Goal: Task Accomplishment & Management: Use online tool/utility

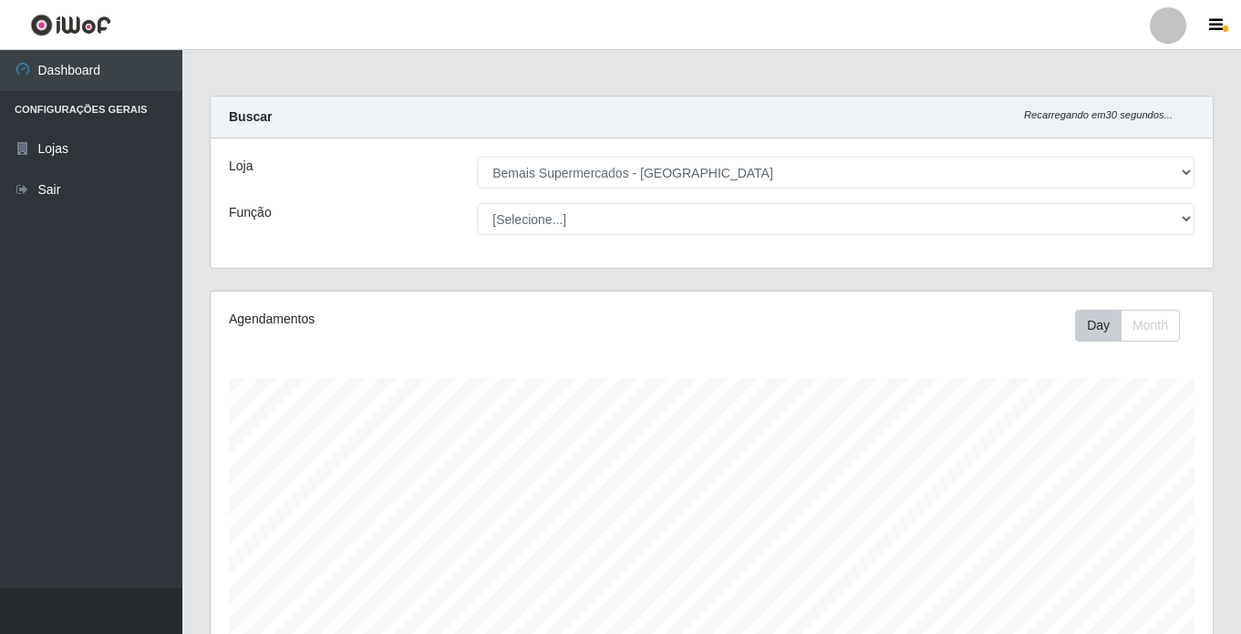
select select "250"
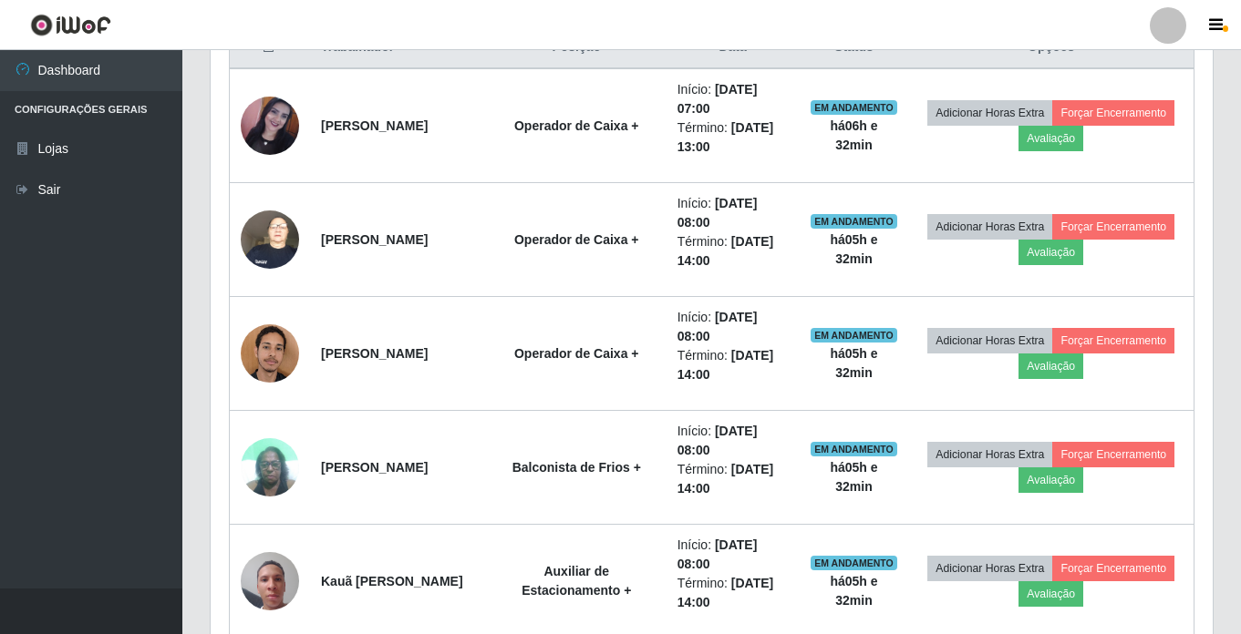
scroll to position [639, 0]
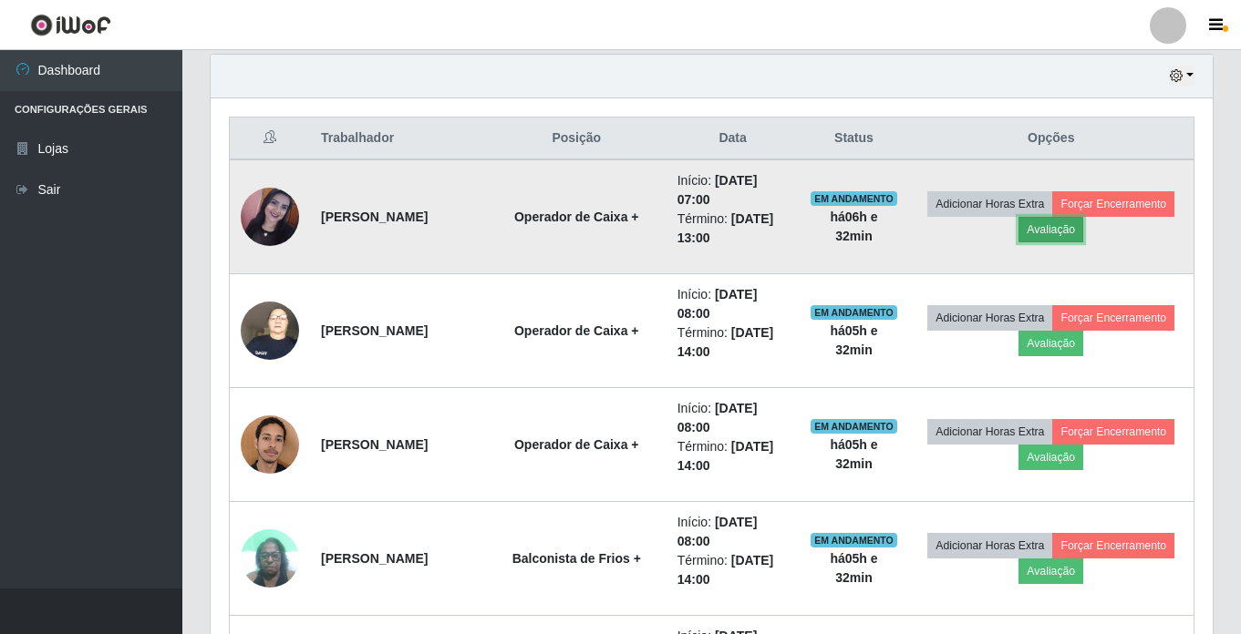
click at [1083, 240] on button "Avaliação" at bounding box center [1050, 230] width 65 height 26
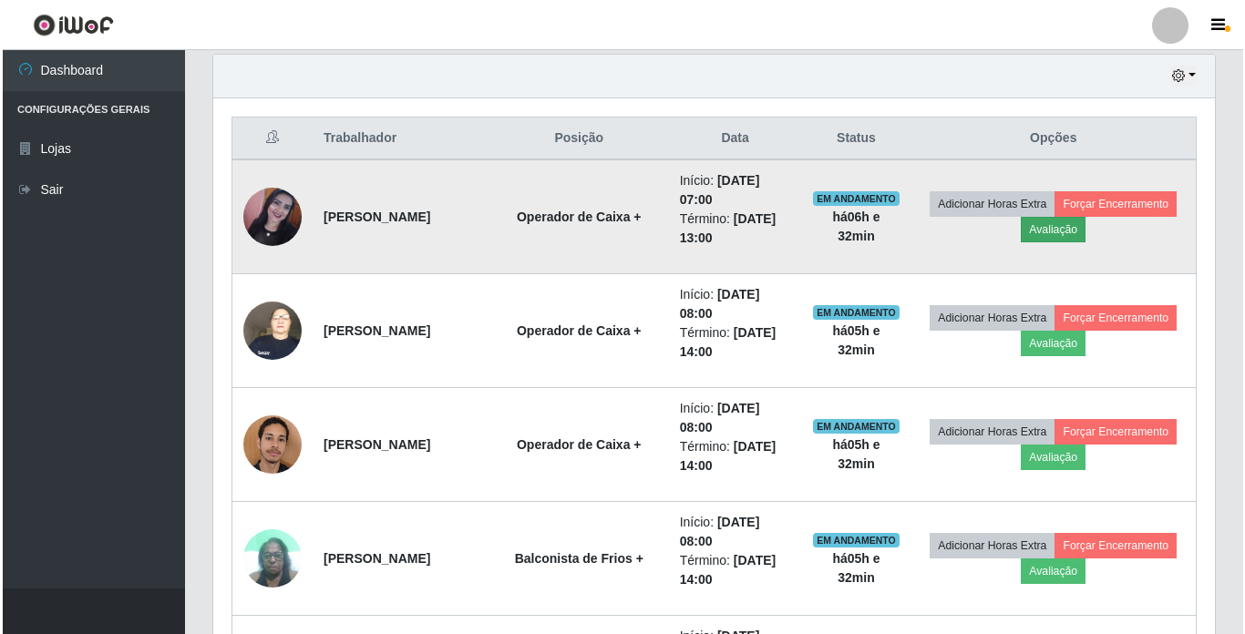
scroll to position [378, 993]
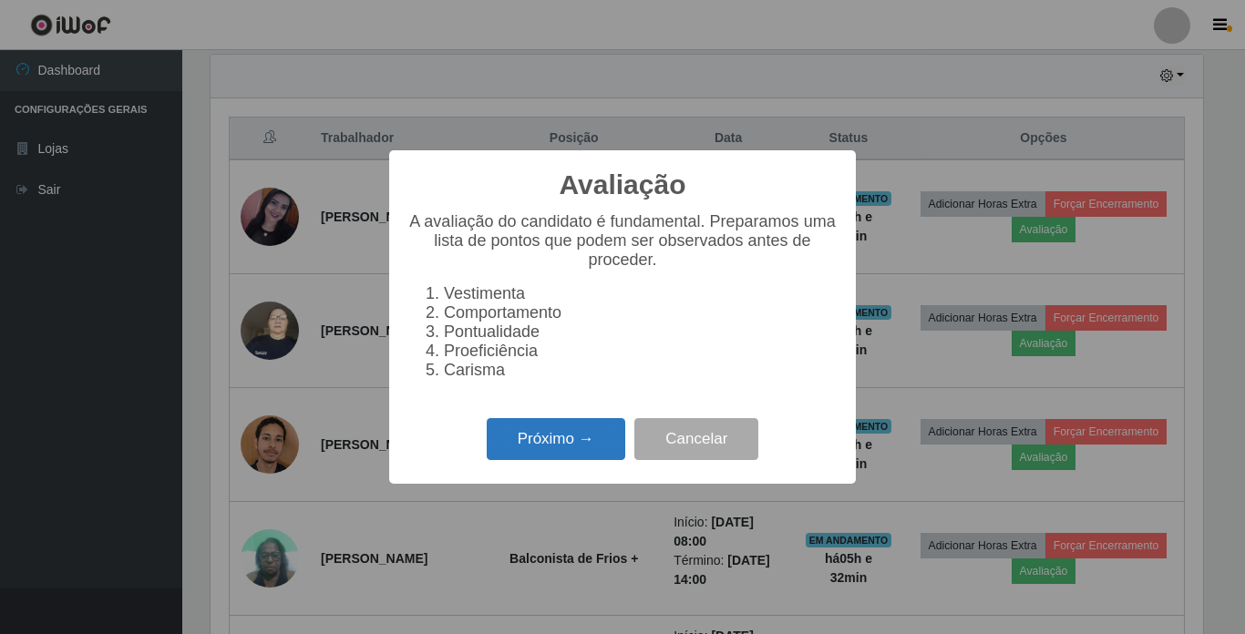
click at [551, 448] on button "Próximo →" at bounding box center [556, 439] width 139 height 43
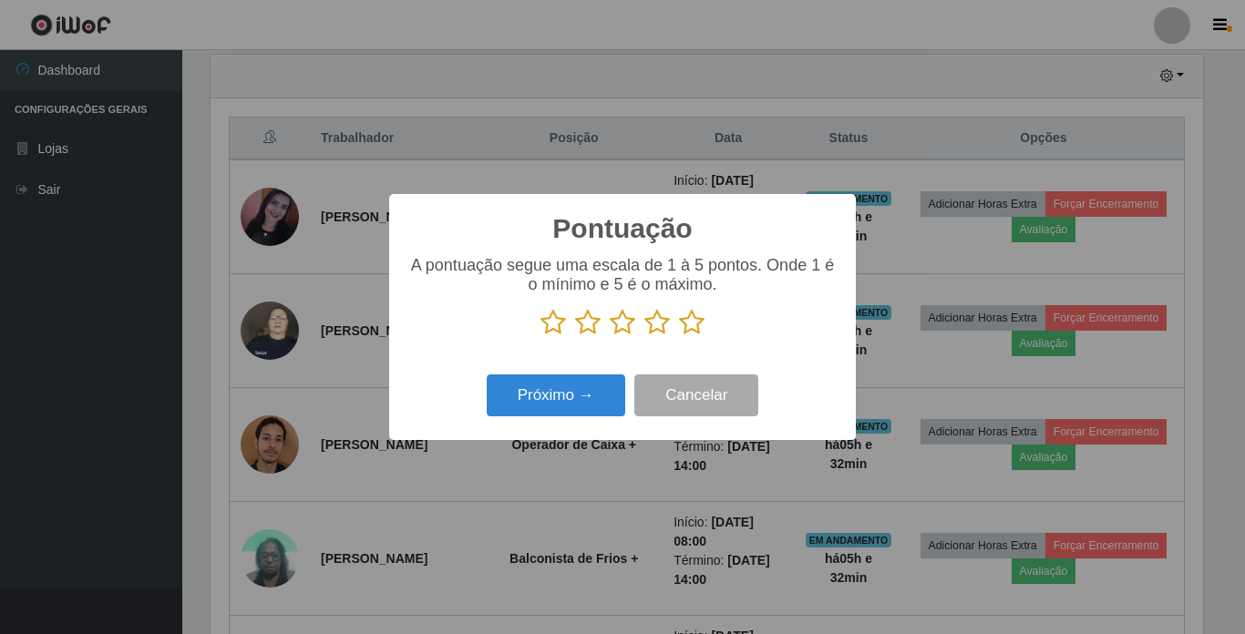
scroll to position [911098, 910484]
click at [695, 335] on icon at bounding box center [692, 322] width 26 height 27
click at [679, 336] on input "radio" at bounding box center [679, 336] width 0 height 0
click at [550, 393] on button "Próximo →" at bounding box center [556, 396] width 139 height 43
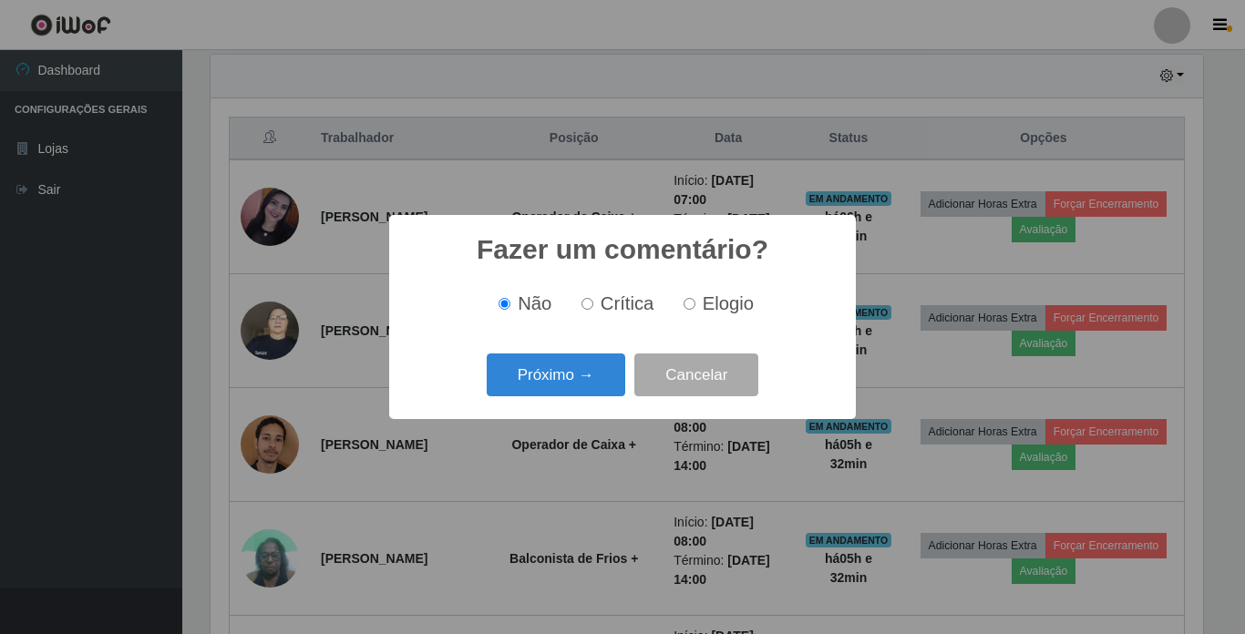
click at [550, 393] on button "Próximo →" at bounding box center [556, 375] width 139 height 43
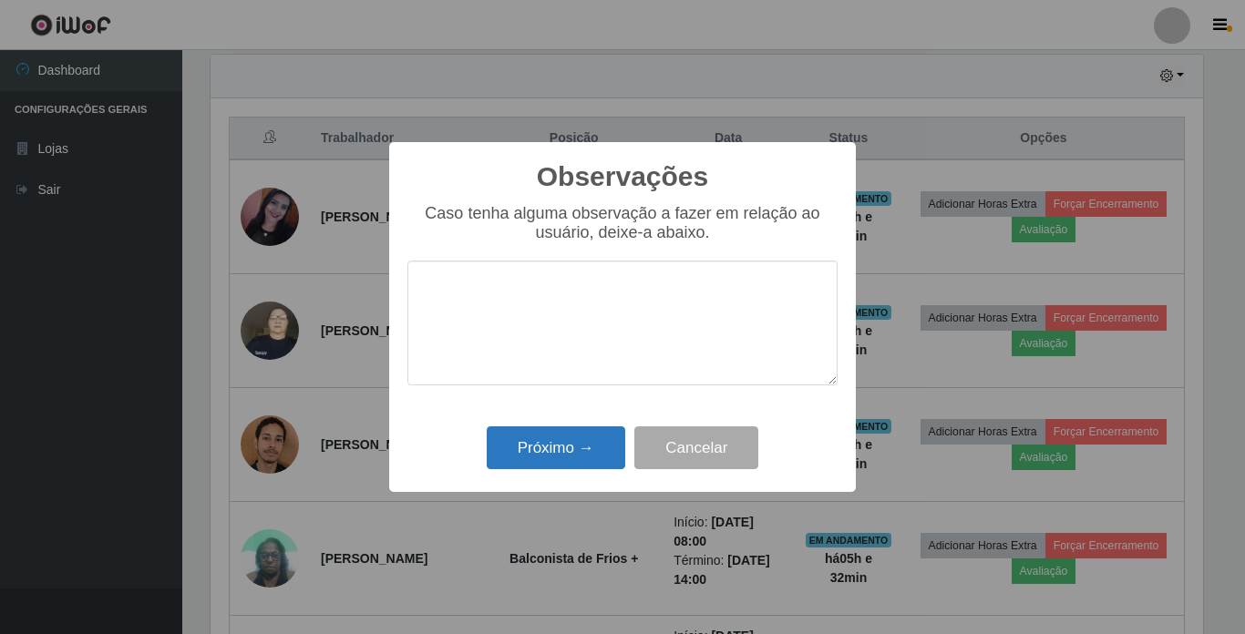
drag, startPoint x: 550, startPoint y: 418, endPoint x: 555, endPoint y: 431, distance: 13.9
click at [555, 431] on div "Observações × Caso tenha alguma observação a fazer em relação ao usuário, deixe…" at bounding box center [622, 317] width 467 height 351
drag, startPoint x: 555, startPoint y: 431, endPoint x: 560, endPoint y: 442, distance: 11.8
click at [560, 442] on button "Próximo →" at bounding box center [556, 448] width 139 height 43
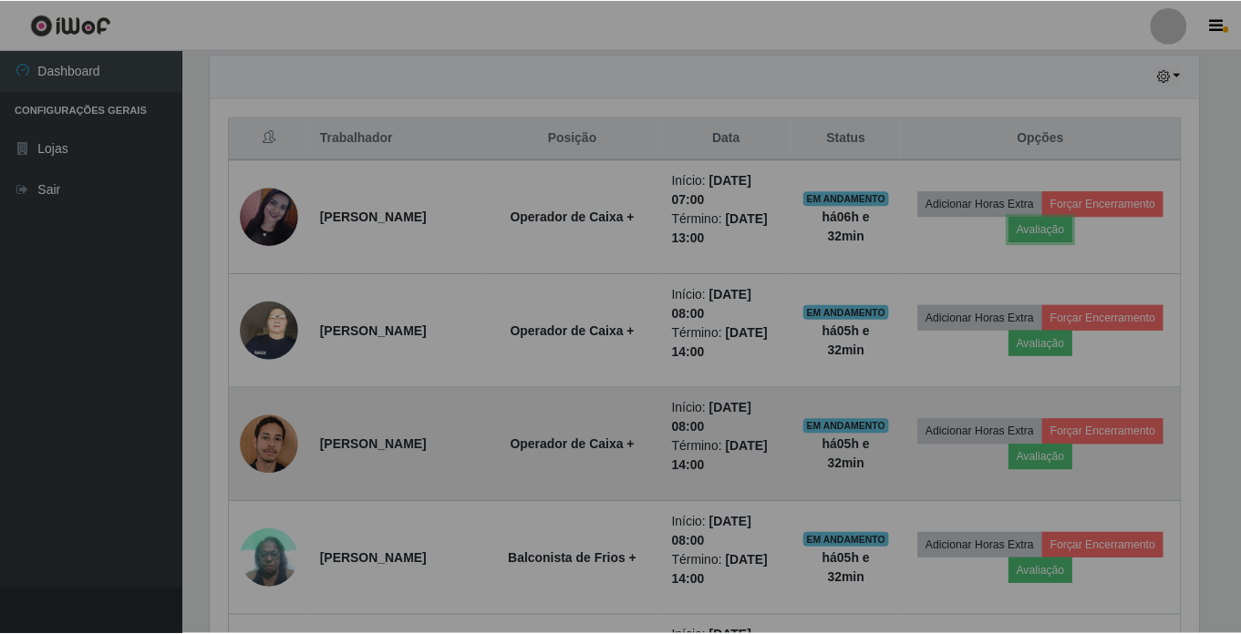
scroll to position [378, 1002]
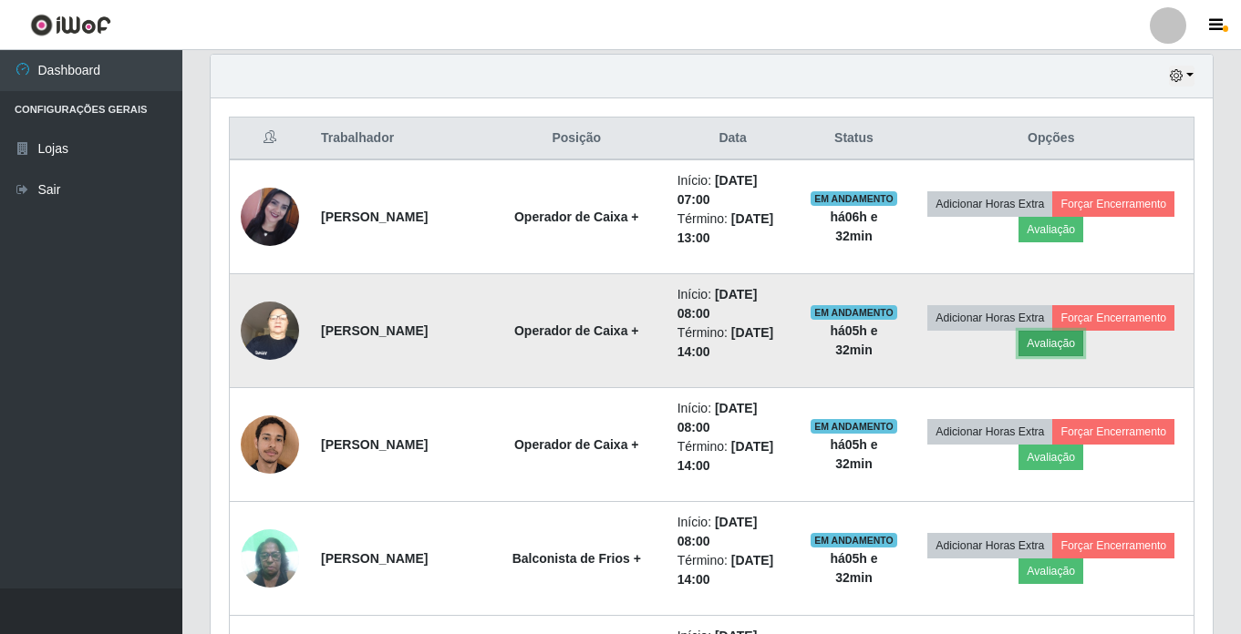
click at [1083, 346] on button "Avaliação" at bounding box center [1050, 344] width 65 height 26
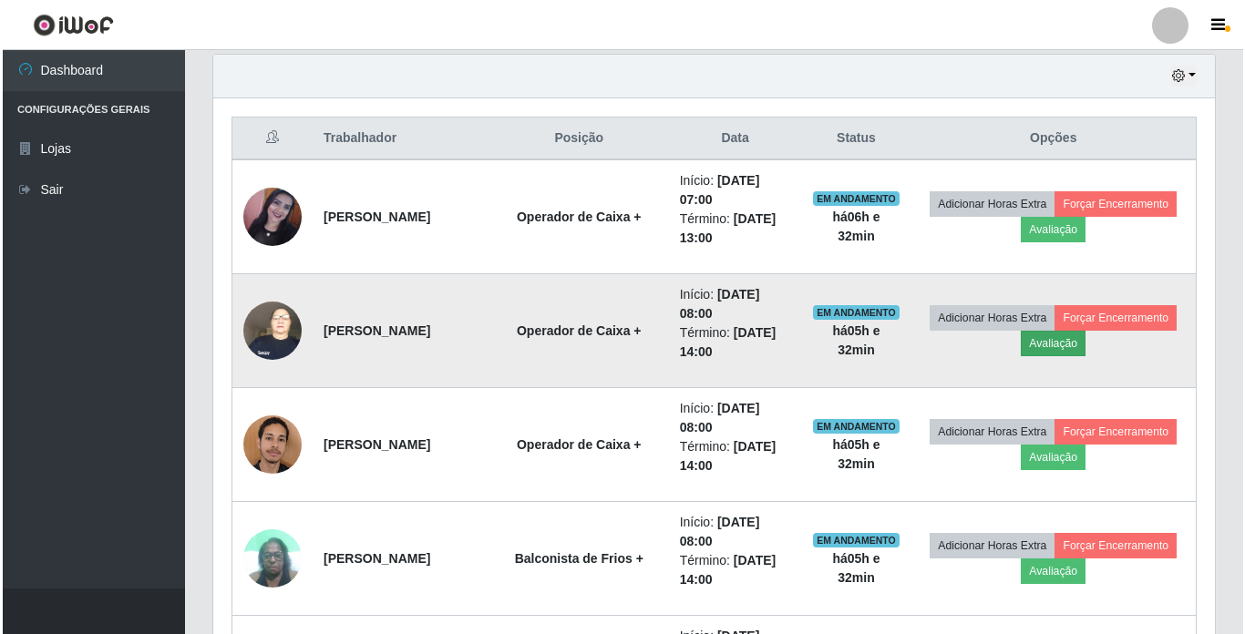
scroll to position [378, 993]
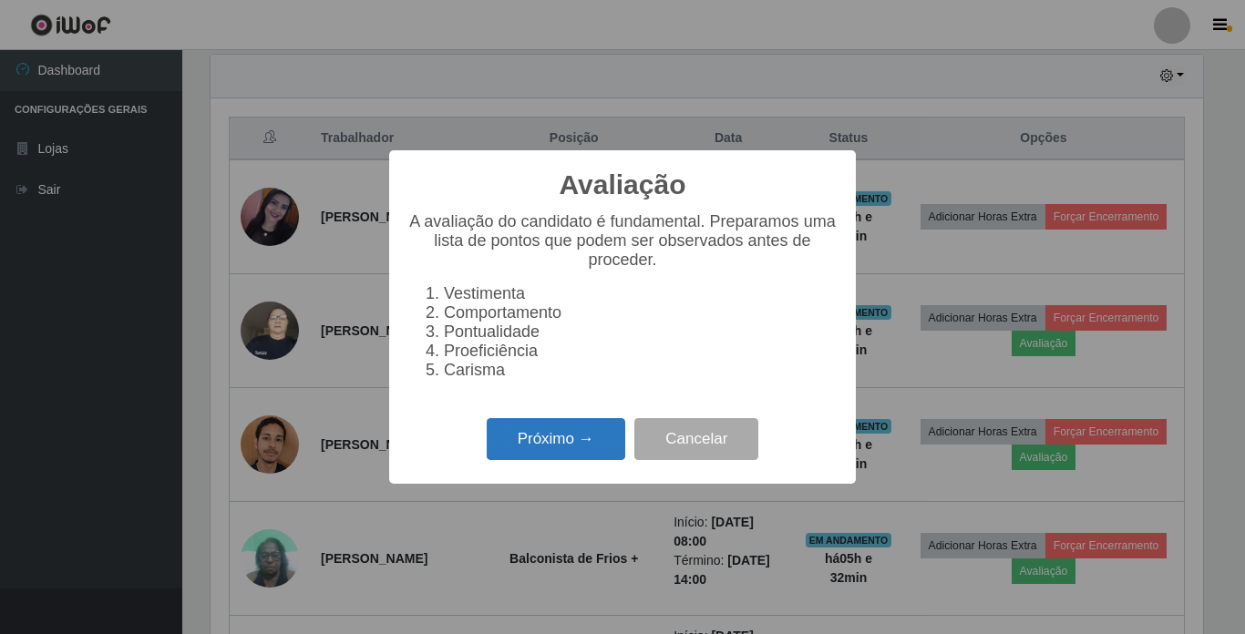
click at [499, 430] on button "Próximo →" at bounding box center [556, 439] width 139 height 43
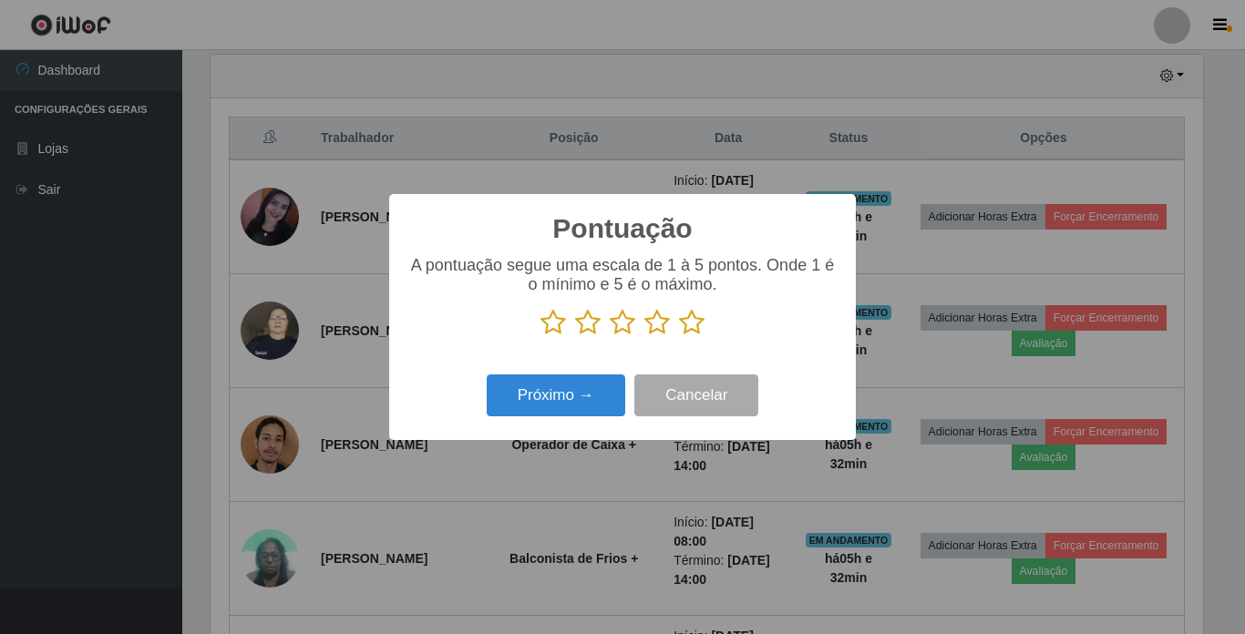
click at [679, 327] on p at bounding box center [622, 322] width 430 height 27
click at [688, 330] on icon at bounding box center [692, 322] width 26 height 27
click at [679, 336] on input "radio" at bounding box center [679, 336] width 0 height 0
click at [571, 401] on button "Próximo →" at bounding box center [556, 396] width 139 height 43
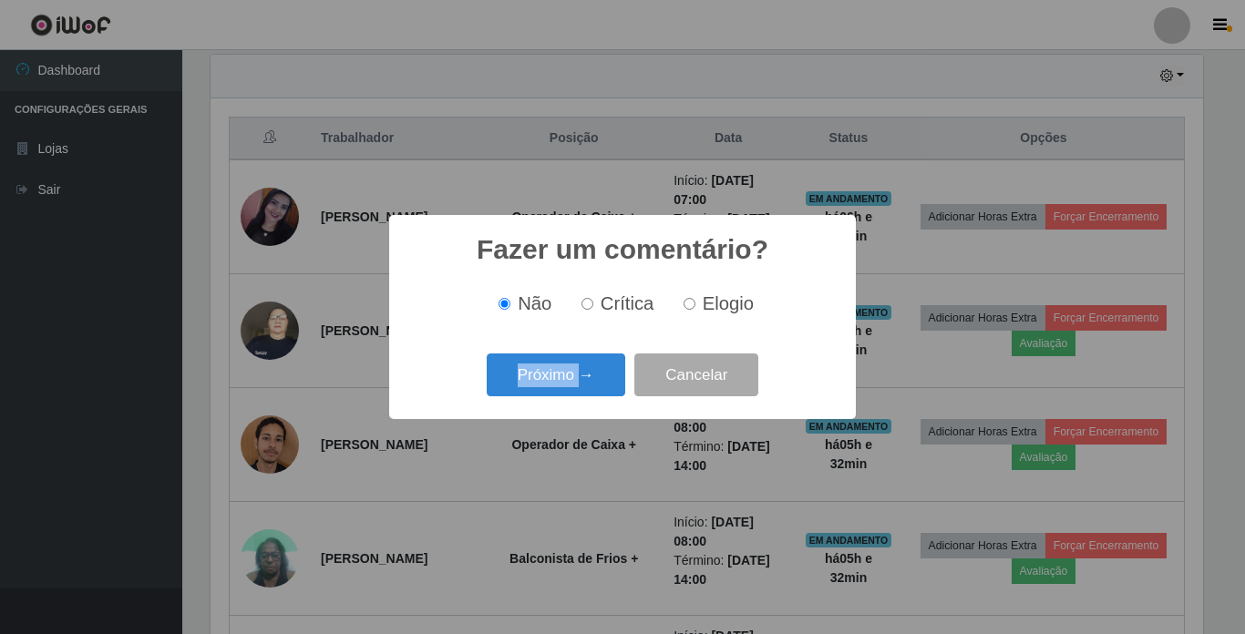
click at [571, 401] on div "Fazer um comentário? × Não Crítica Elogio Próximo → Cancelar" at bounding box center [622, 317] width 467 height 204
drag, startPoint x: 571, startPoint y: 401, endPoint x: 551, endPoint y: 384, distance: 26.5
click at [551, 384] on button "Próximo →" at bounding box center [556, 375] width 139 height 43
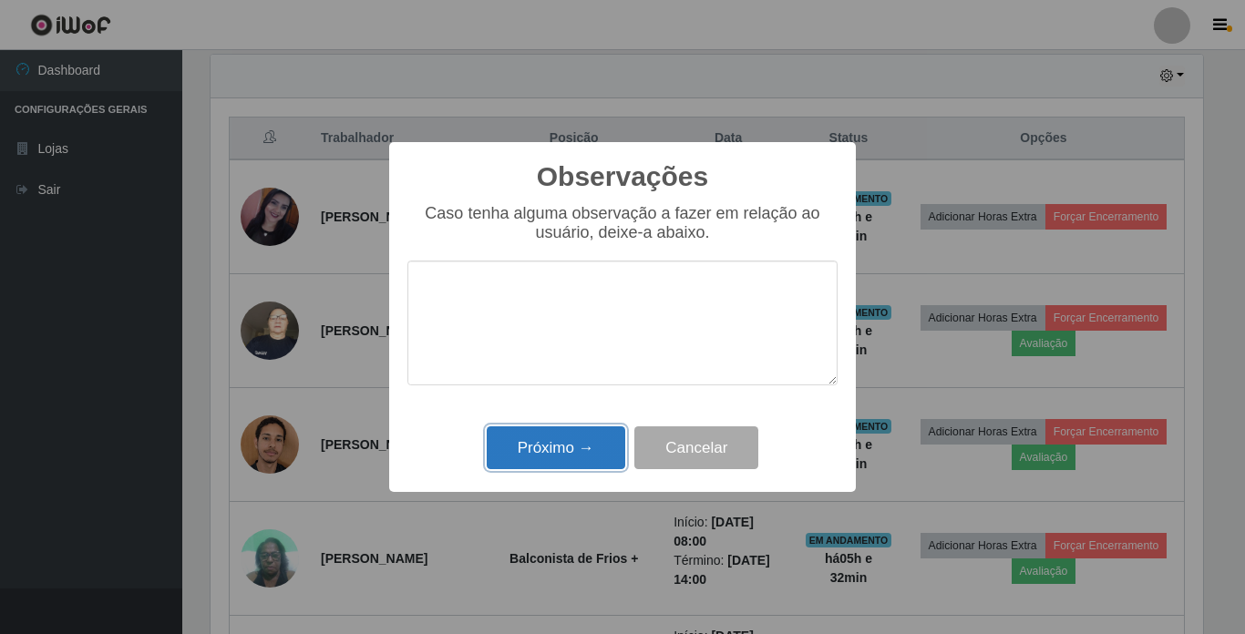
click at [559, 464] on button "Próximo →" at bounding box center [556, 448] width 139 height 43
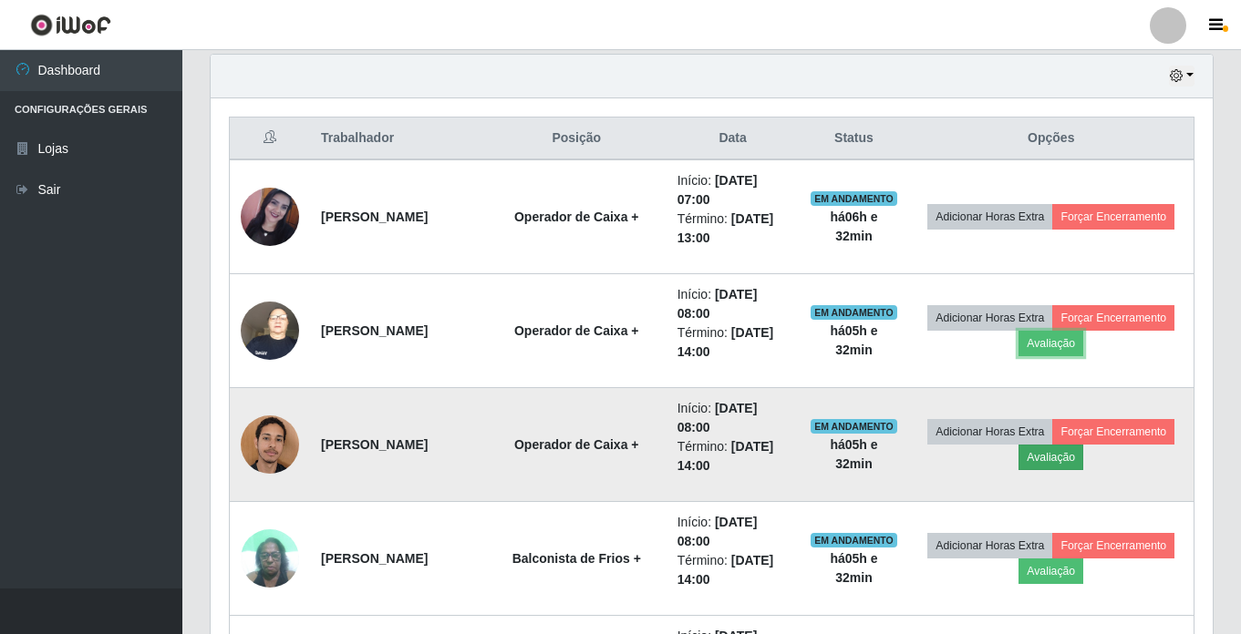
scroll to position [730, 0]
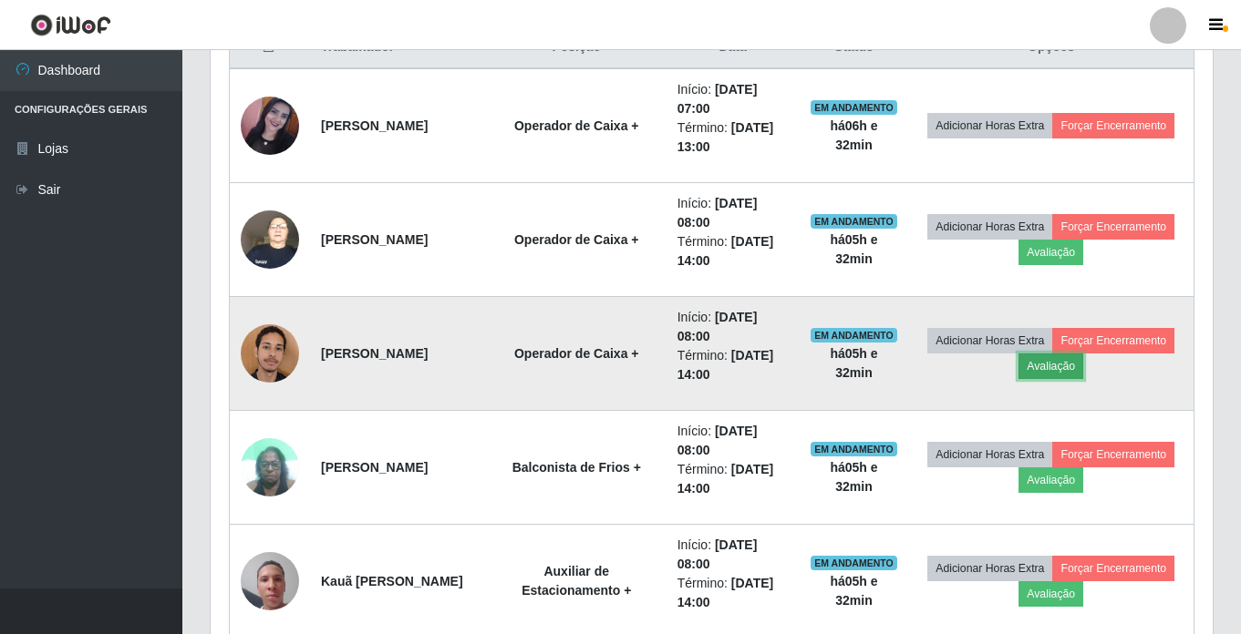
click at [1083, 378] on button "Avaliação" at bounding box center [1050, 367] width 65 height 26
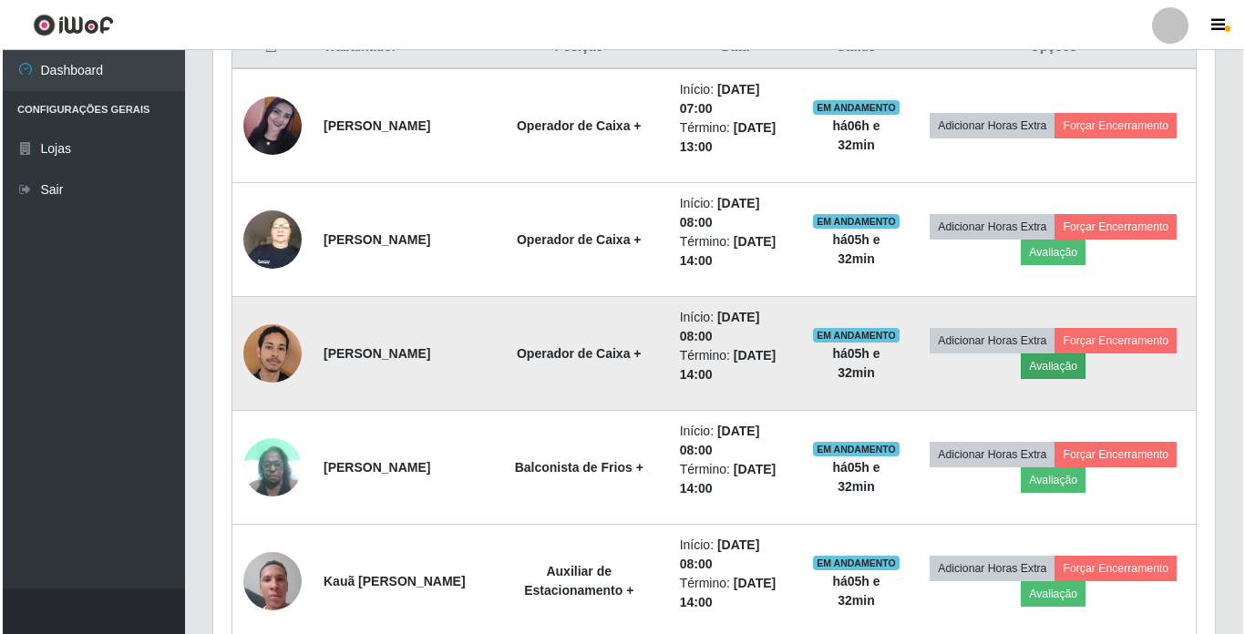
scroll to position [378, 993]
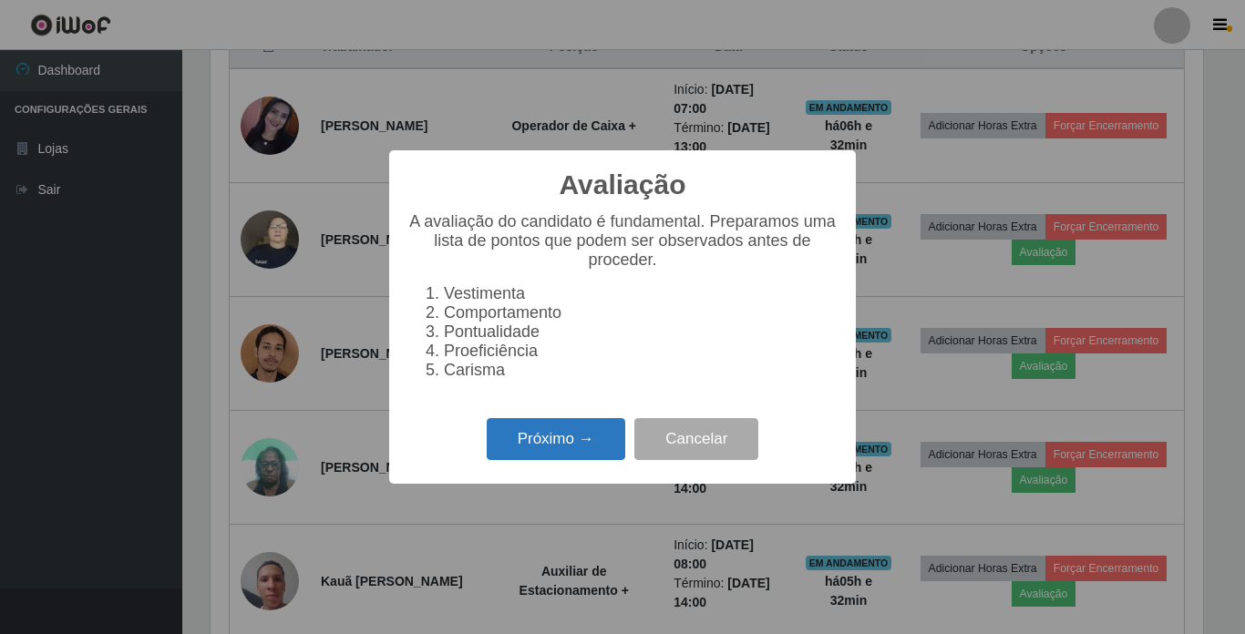
click at [579, 445] on button "Próximo →" at bounding box center [556, 439] width 139 height 43
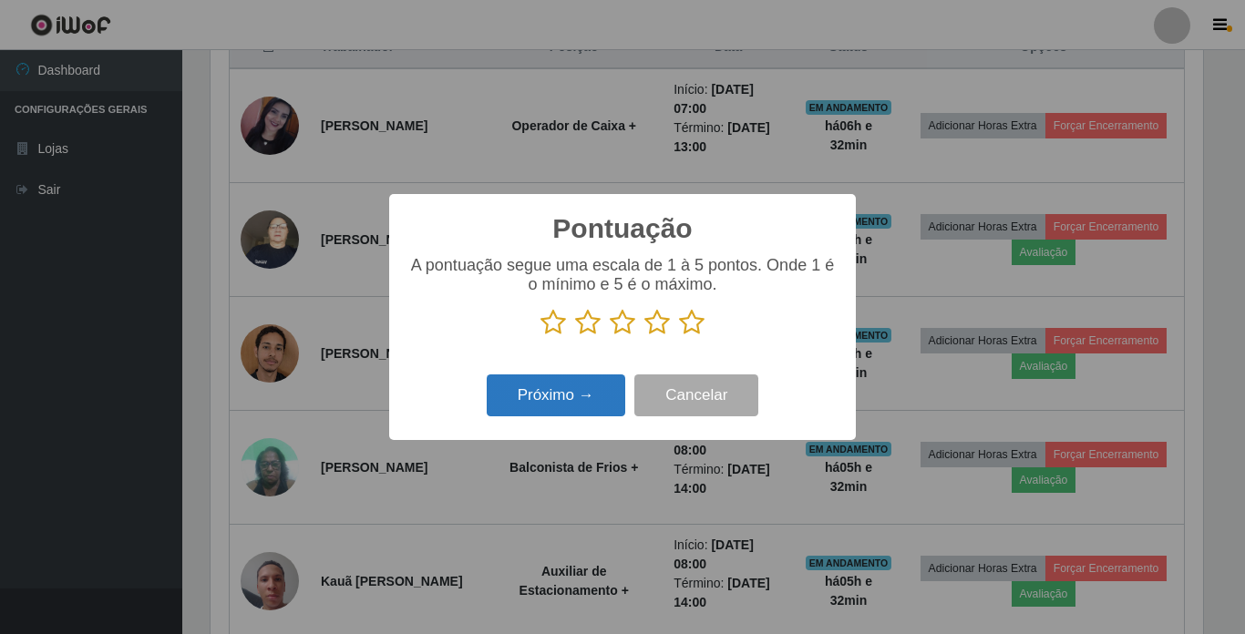
scroll to position [911098, 910484]
click at [698, 324] on icon at bounding box center [692, 322] width 26 height 27
click at [679, 336] on input "radio" at bounding box center [679, 336] width 0 height 0
click at [595, 397] on button "Próximo →" at bounding box center [556, 396] width 139 height 43
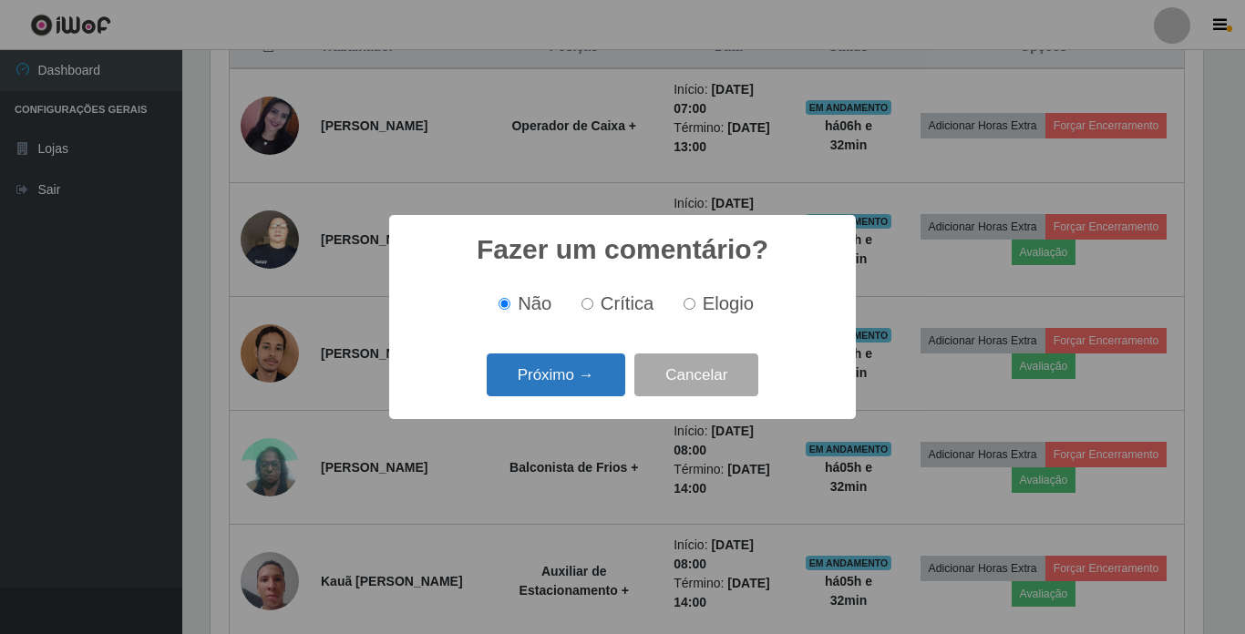
click at [593, 386] on button "Próximo →" at bounding box center [556, 375] width 139 height 43
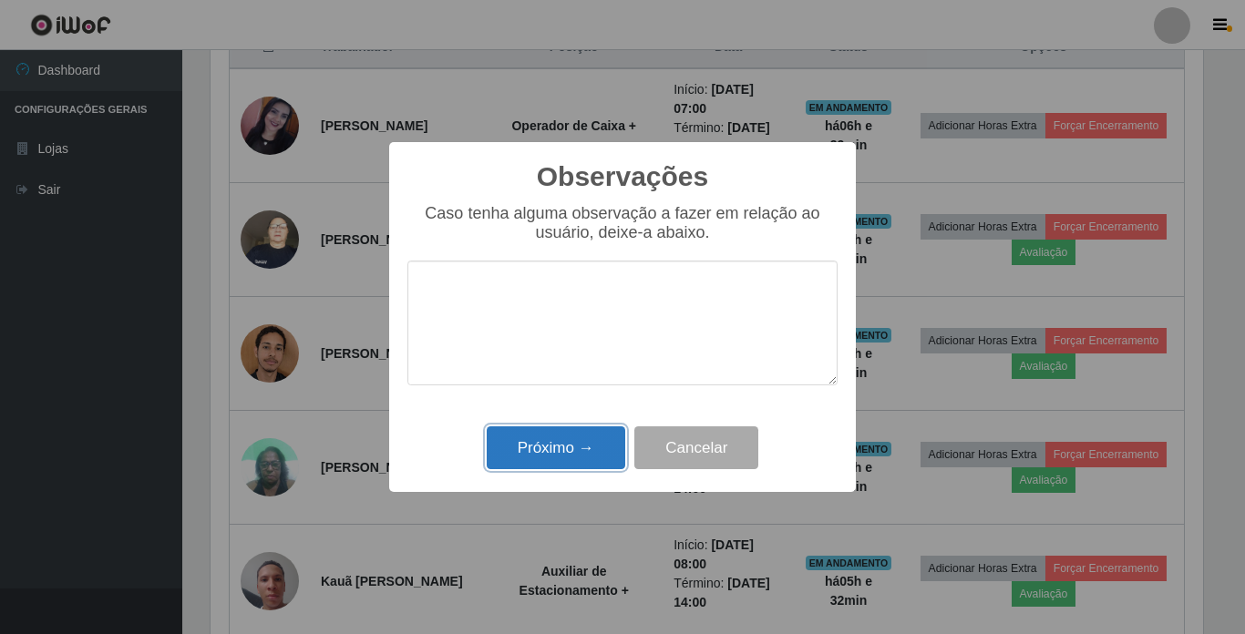
click at [585, 444] on button "Próximo →" at bounding box center [556, 448] width 139 height 43
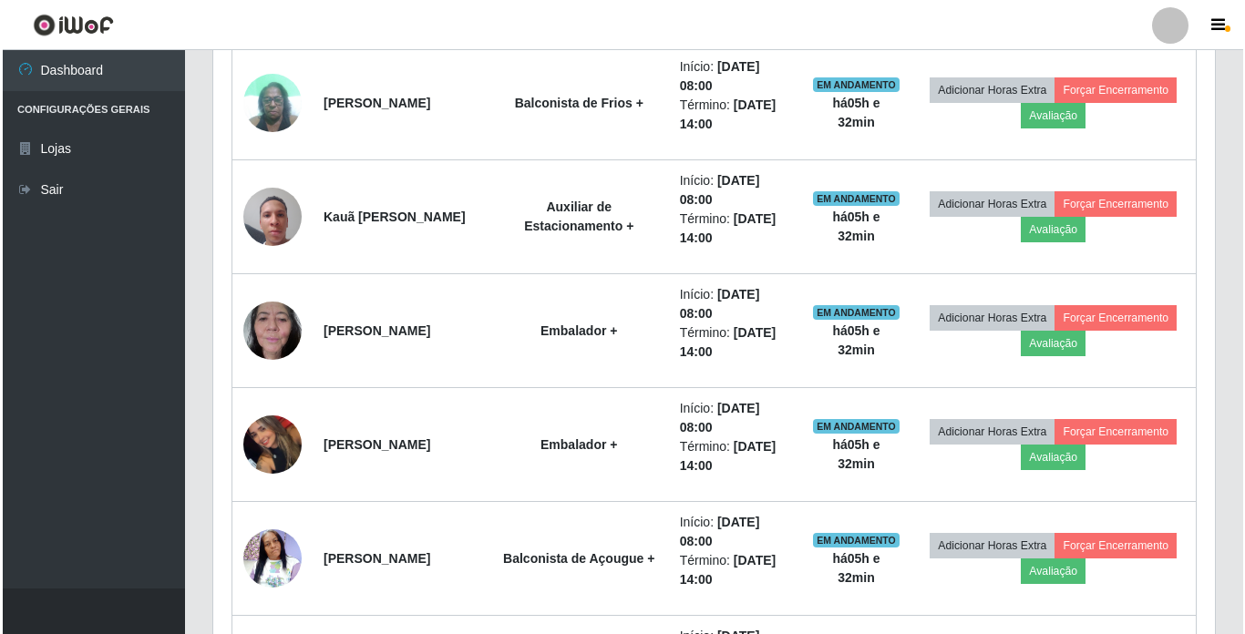
scroll to position [1186, 0]
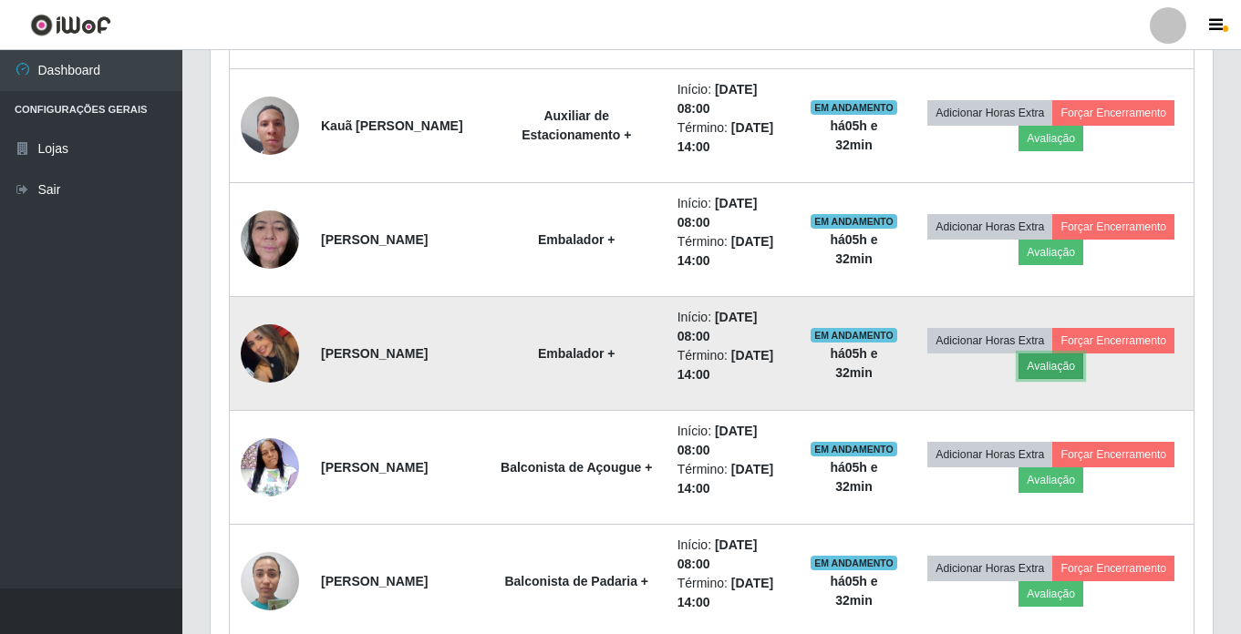
click at [1083, 368] on button "Avaliação" at bounding box center [1050, 367] width 65 height 26
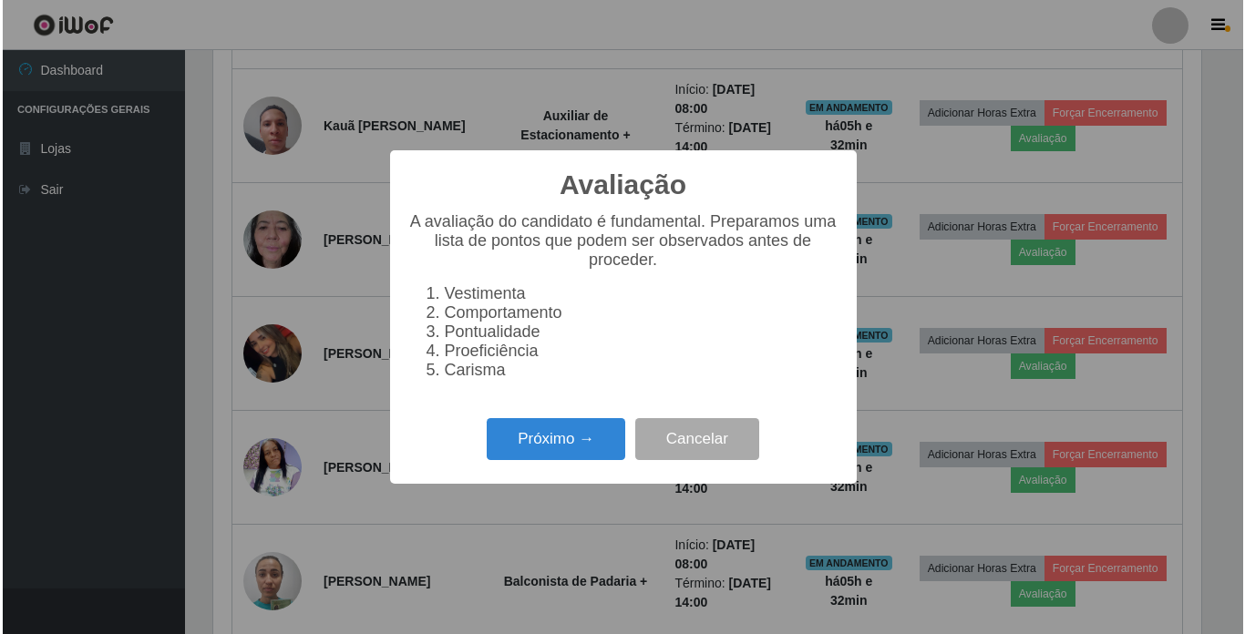
scroll to position [378, 993]
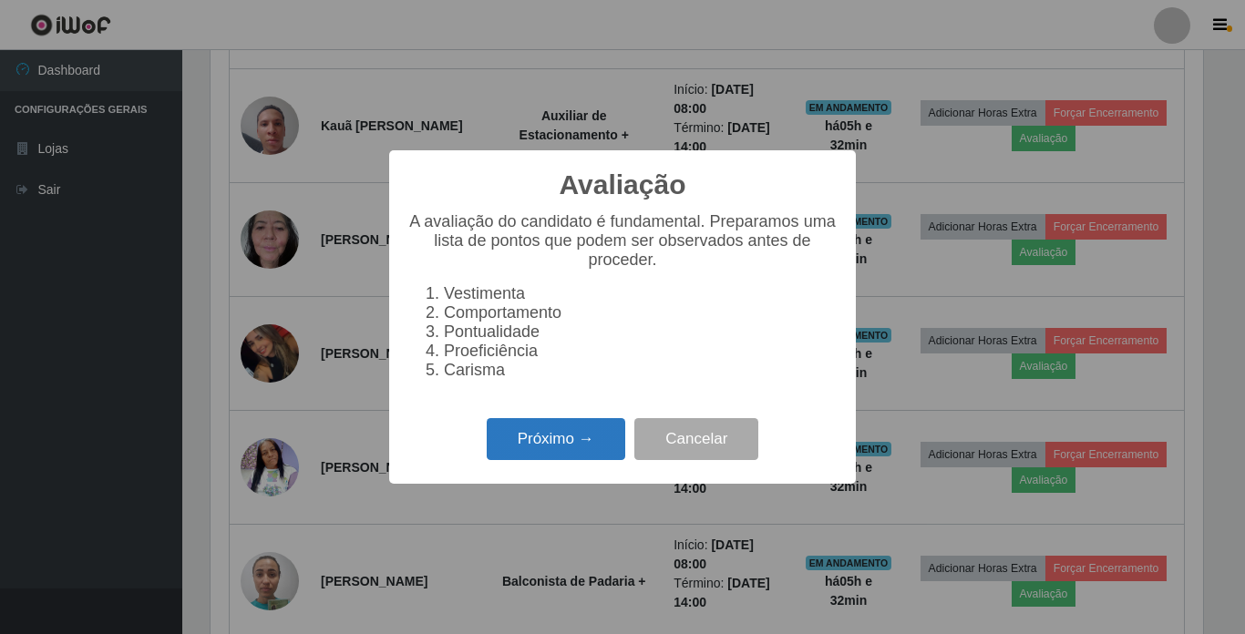
click at [571, 440] on button "Próximo →" at bounding box center [556, 439] width 139 height 43
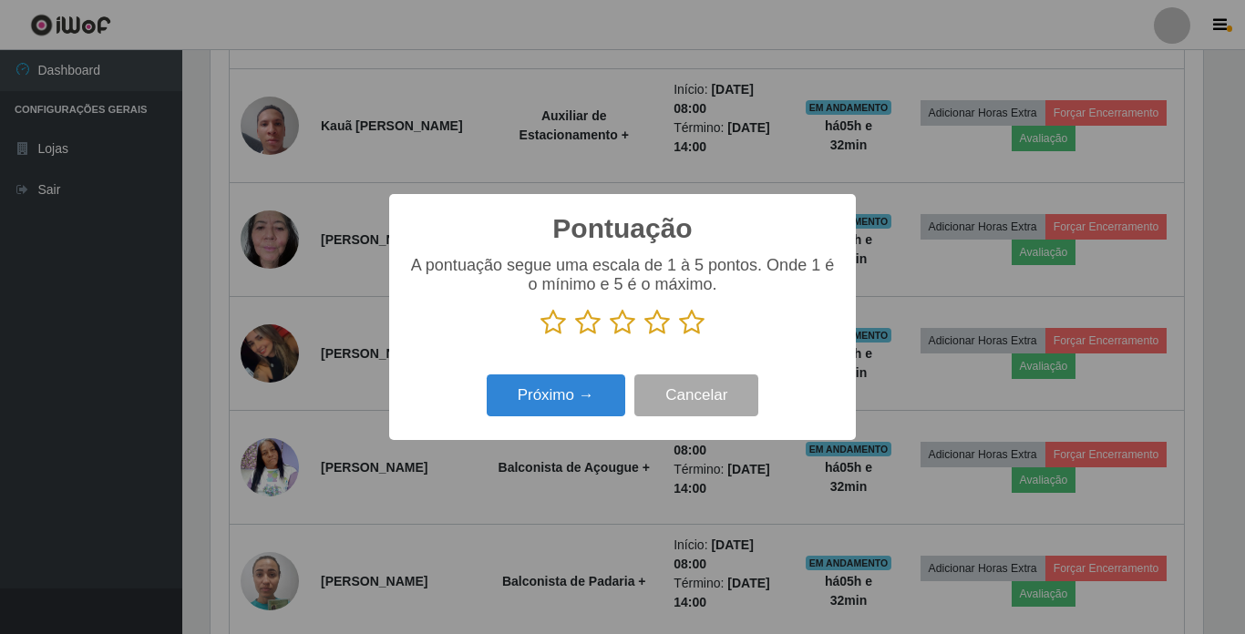
click at [688, 331] on icon at bounding box center [692, 322] width 26 height 27
click at [679, 336] on input "radio" at bounding box center [679, 336] width 0 height 0
click at [574, 394] on button "Próximo →" at bounding box center [556, 396] width 139 height 43
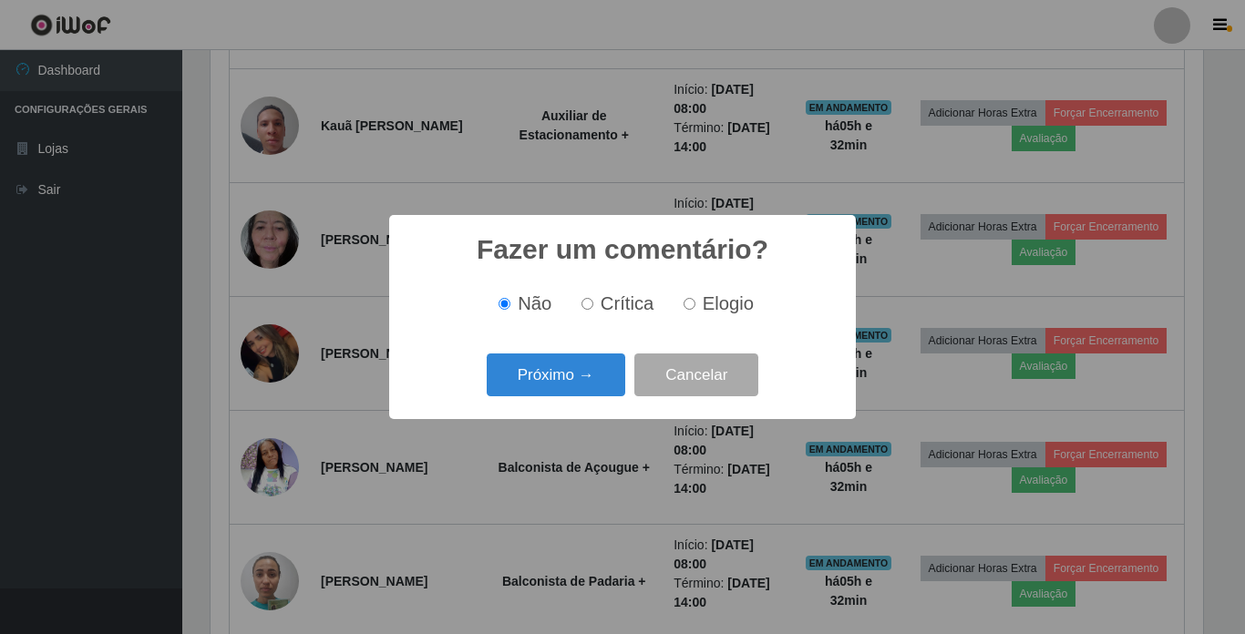
click at [574, 394] on button "Próximo →" at bounding box center [556, 375] width 139 height 43
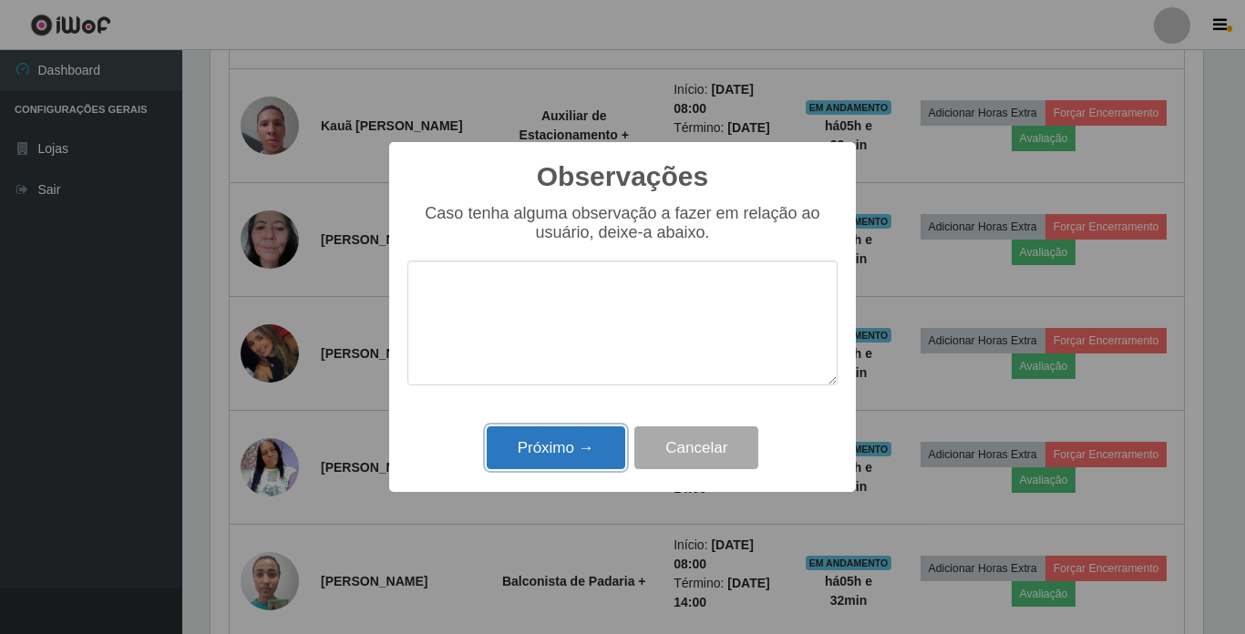
click at [567, 459] on button "Próximo →" at bounding box center [556, 448] width 139 height 43
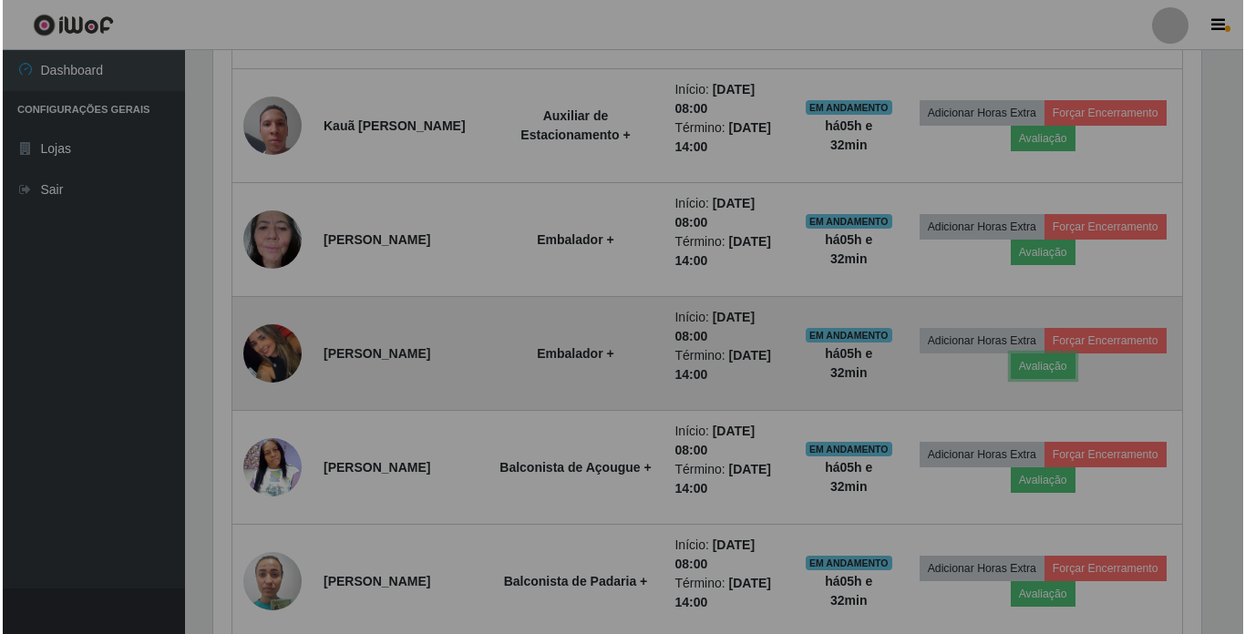
scroll to position [378, 1002]
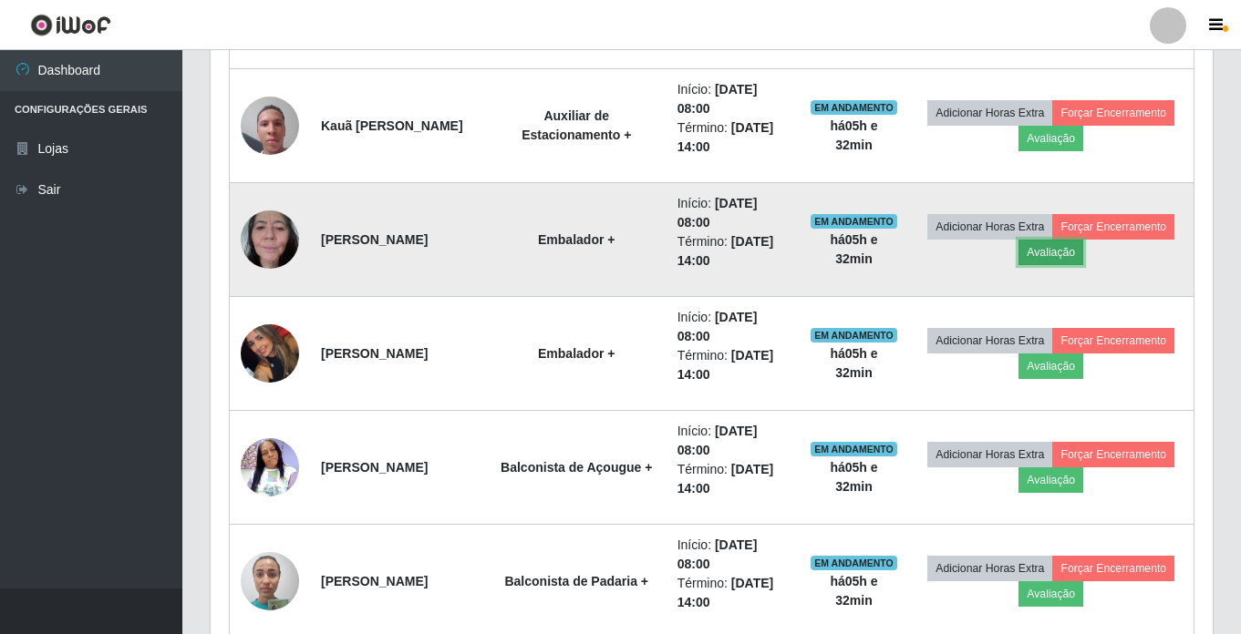
click at [1083, 262] on button "Avaliação" at bounding box center [1050, 253] width 65 height 26
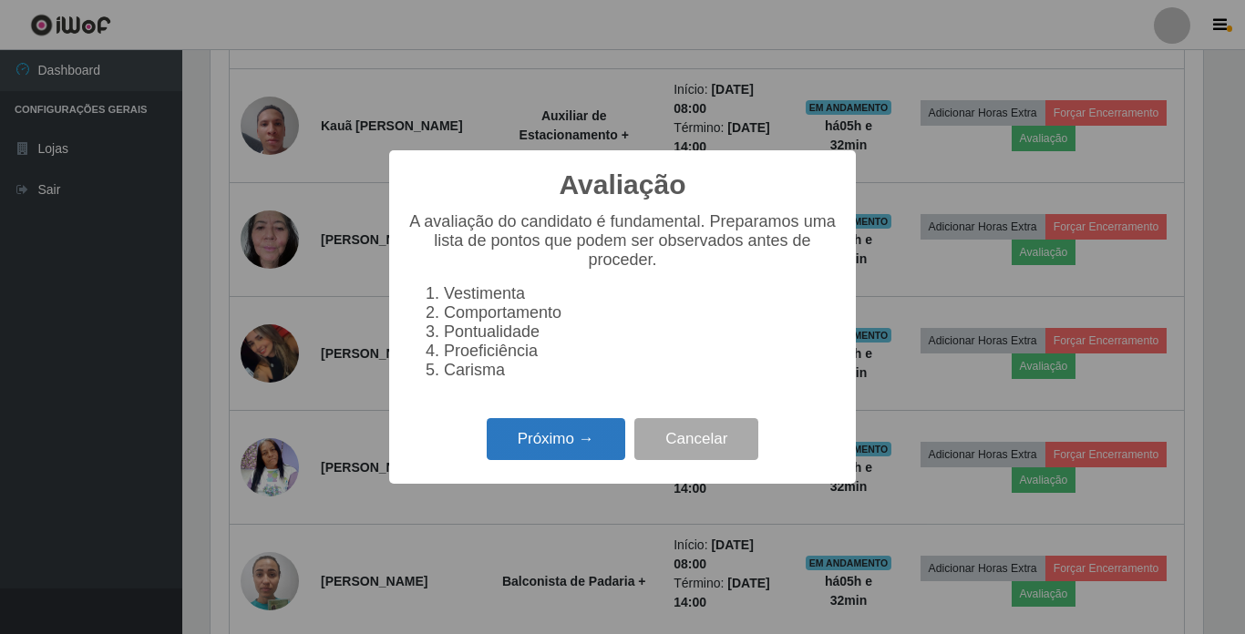
click at [562, 452] on button "Próximo →" at bounding box center [556, 439] width 139 height 43
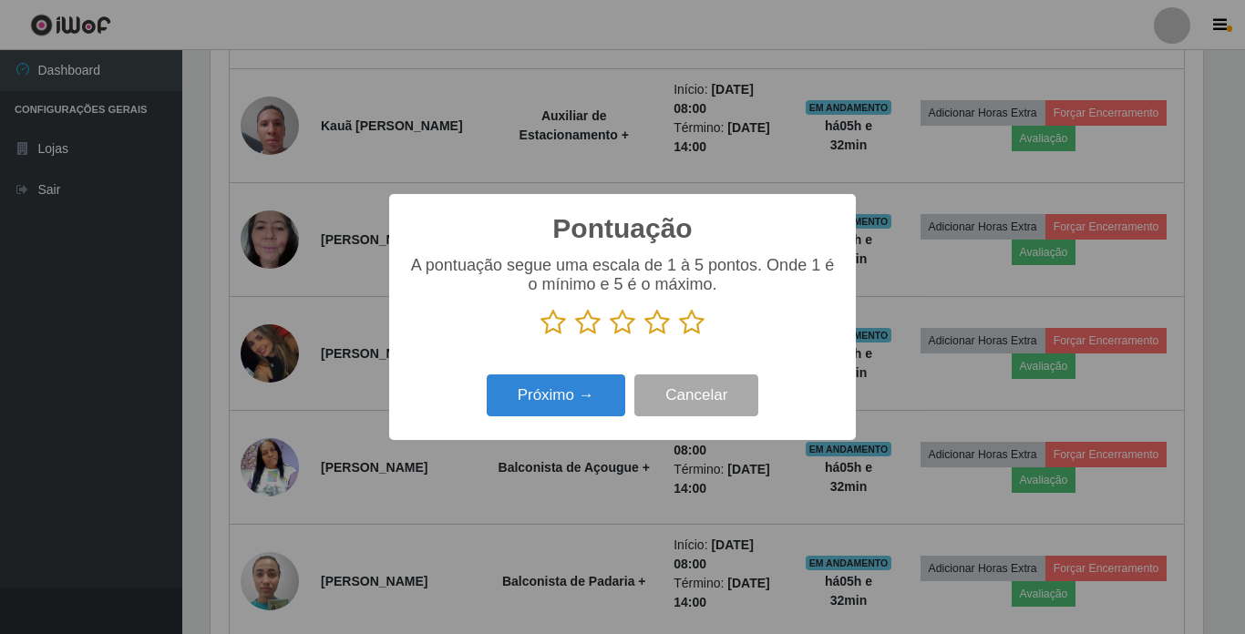
drag, startPoint x: 650, startPoint y: 326, endPoint x: 602, endPoint y: 352, distance: 53.8
click at [649, 329] on icon at bounding box center [657, 322] width 26 height 27
click at [644, 336] on input "radio" at bounding box center [644, 336] width 0 height 0
click at [559, 396] on button "Próximo →" at bounding box center [556, 396] width 139 height 43
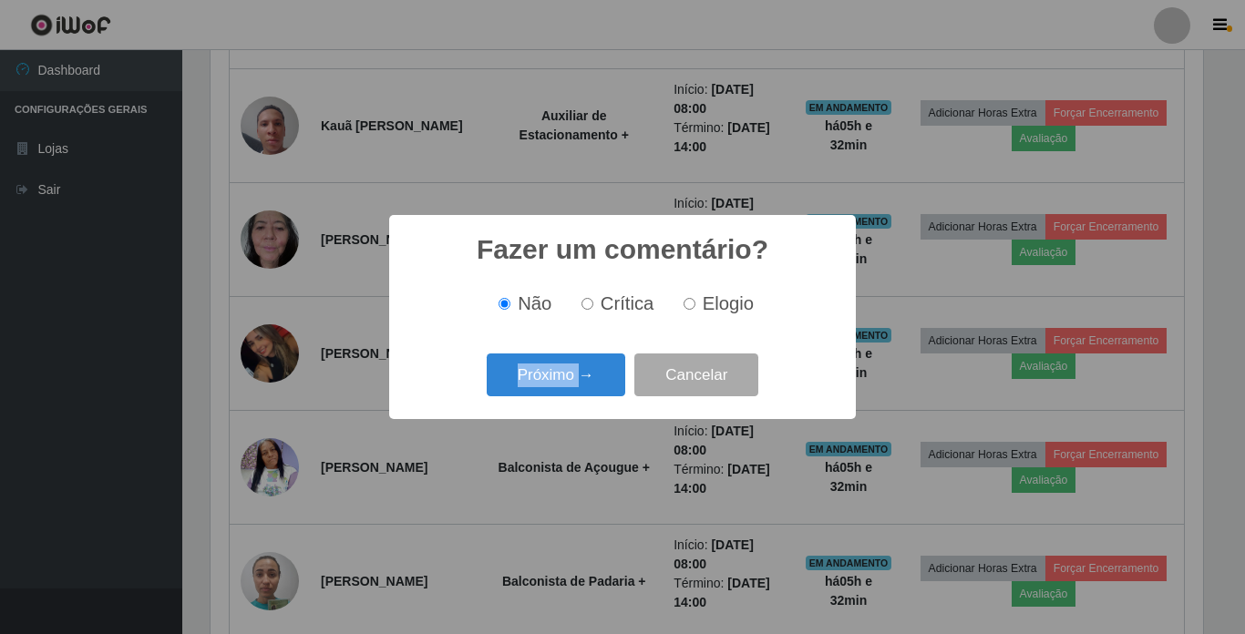
click at [559, 397] on div "Próximo → Cancelar" at bounding box center [622, 375] width 430 height 52
click at [552, 390] on button "Próximo →" at bounding box center [556, 375] width 139 height 43
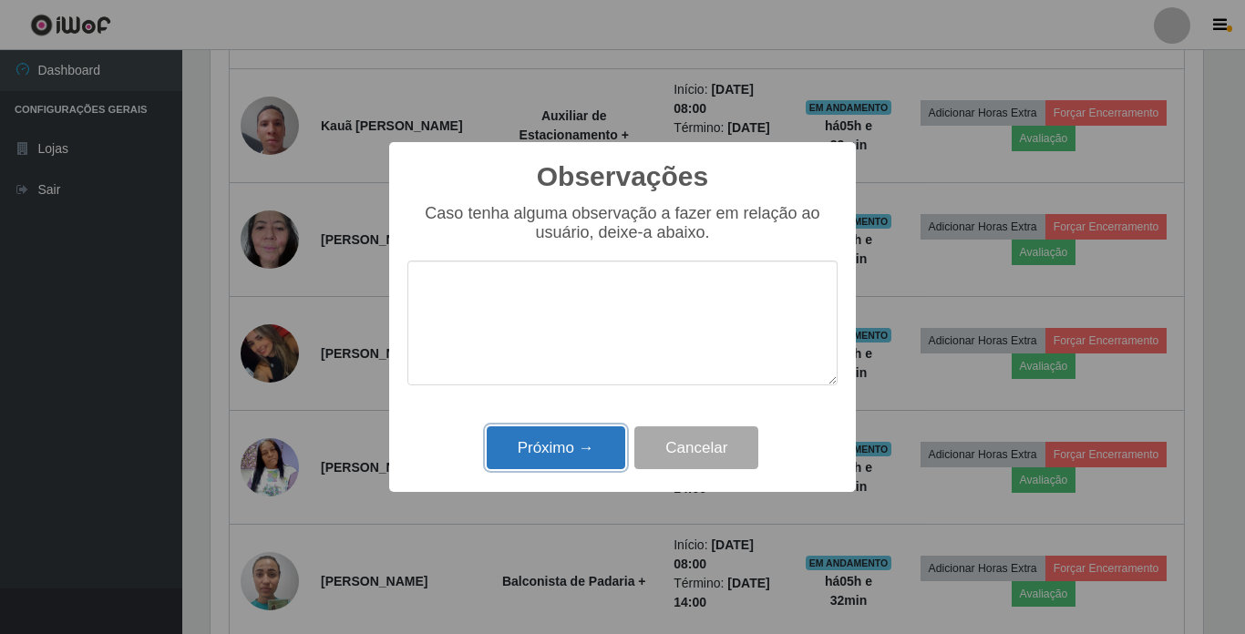
click at [553, 437] on button "Próximo →" at bounding box center [556, 448] width 139 height 43
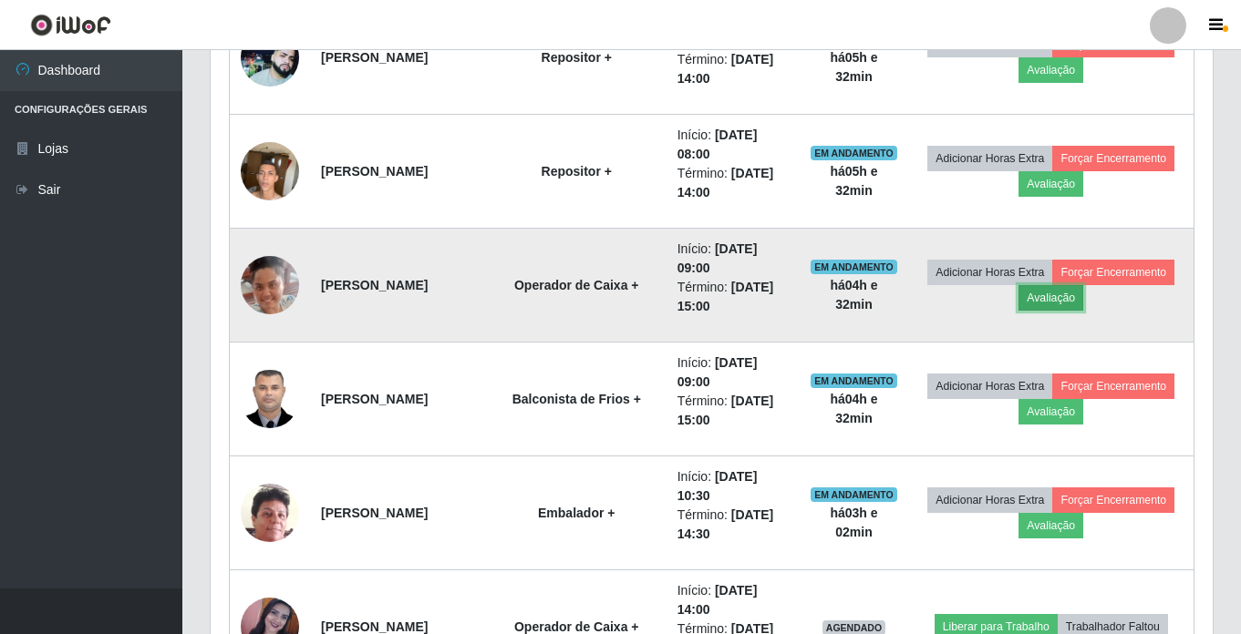
click at [1083, 296] on button "Avaliação" at bounding box center [1050, 298] width 65 height 26
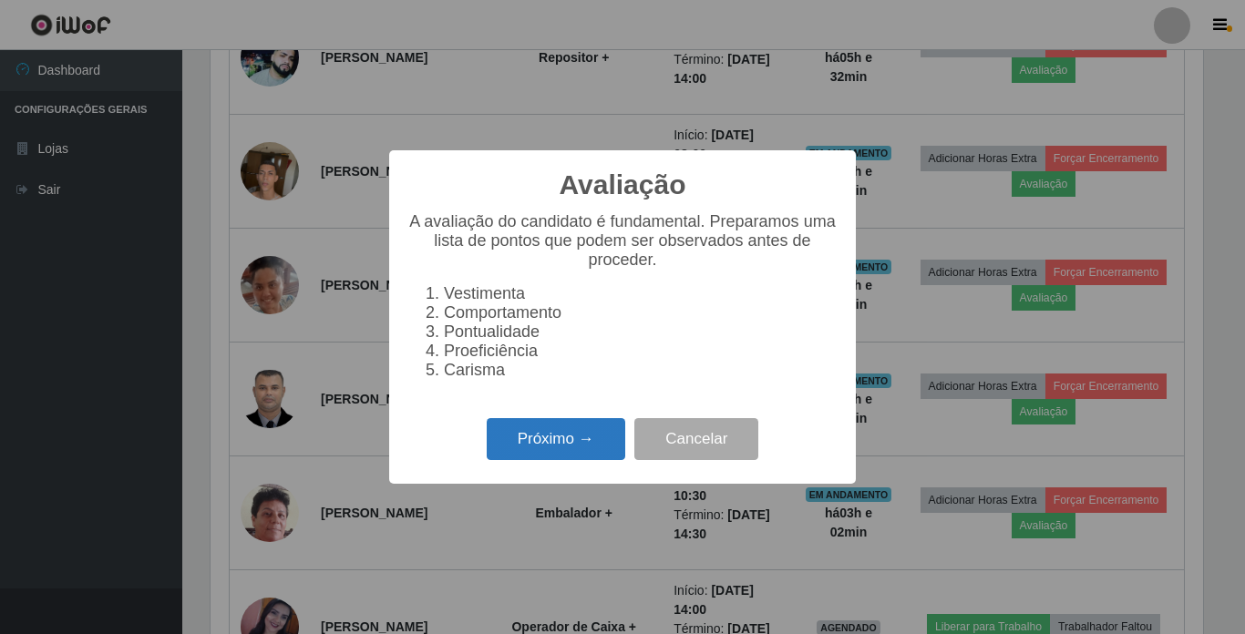
click at [582, 460] on button "Próximo →" at bounding box center [556, 439] width 139 height 43
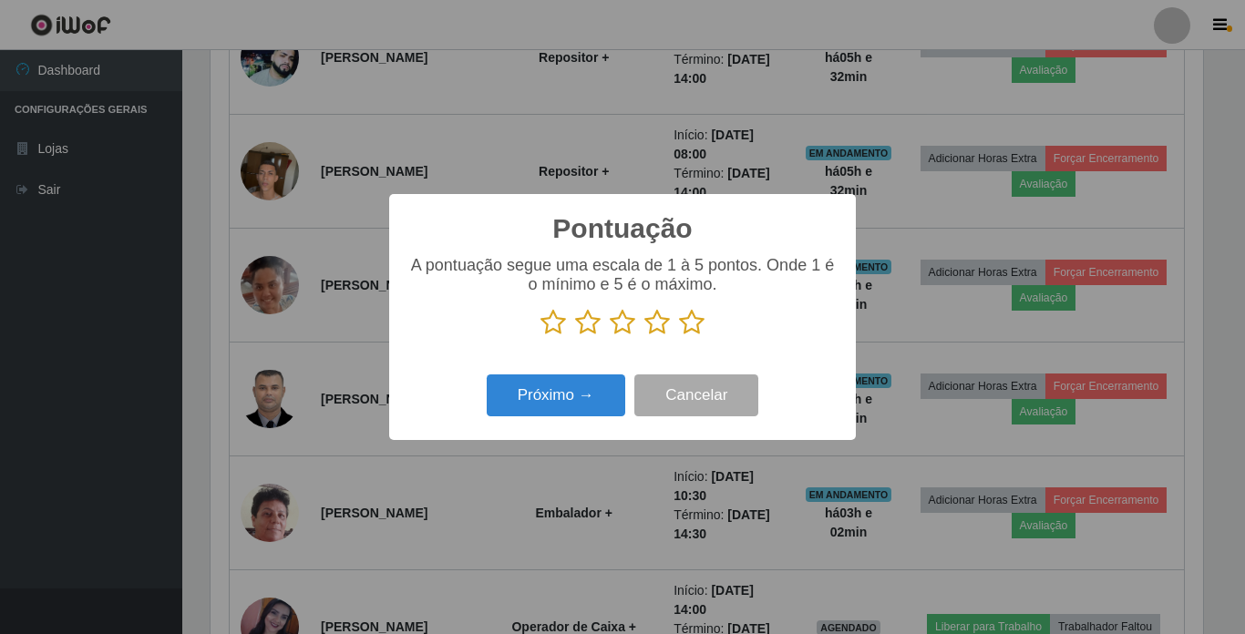
click at [682, 328] on icon at bounding box center [692, 322] width 26 height 27
click at [679, 336] on input "radio" at bounding box center [679, 336] width 0 height 0
click at [576, 404] on button "Próximo →" at bounding box center [556, 396] width 139 height 43
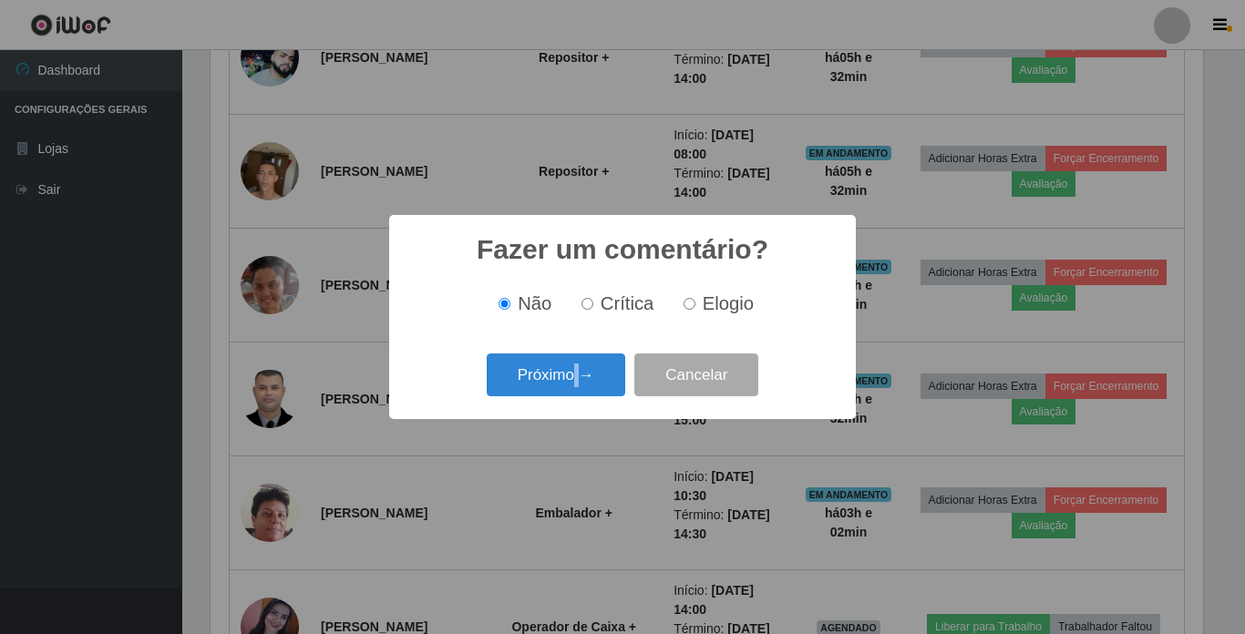
click at [576, 404] on div "Fazer um comentário? × Não Crítica Elogio Próximo → Cancelar" at bounding box center [622, 317] width 467 height 204
click at [567, 392] on button "Próximo →" at bounding box center [556, 375] width 139 height 43
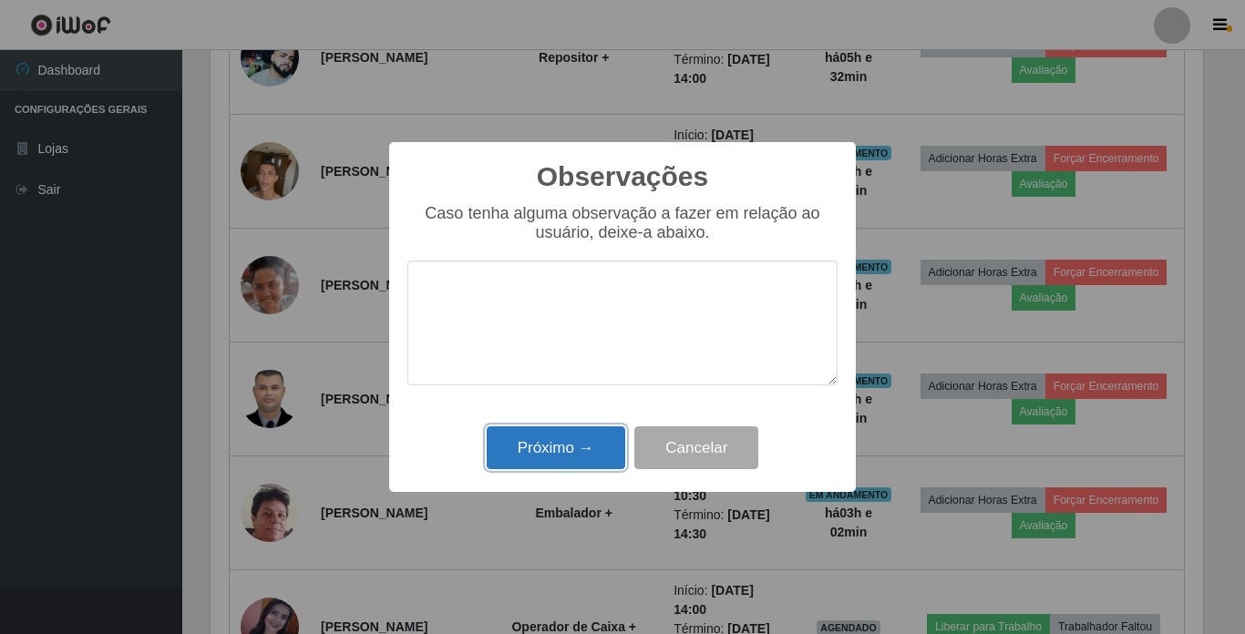
click at [561, 454] on button "Próximo →" at bounding box center [556, 448] width 139 height 43
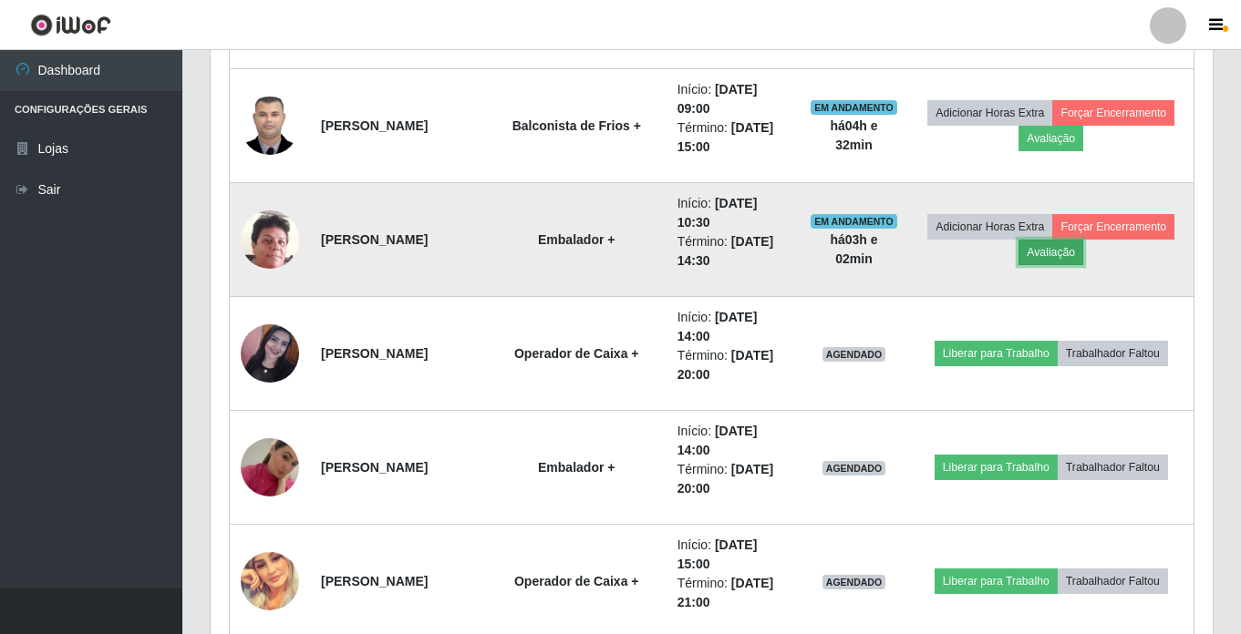
click at [1083, 246] on button "Avaliação" at bounding box center [1050, 253] width 65 height 26
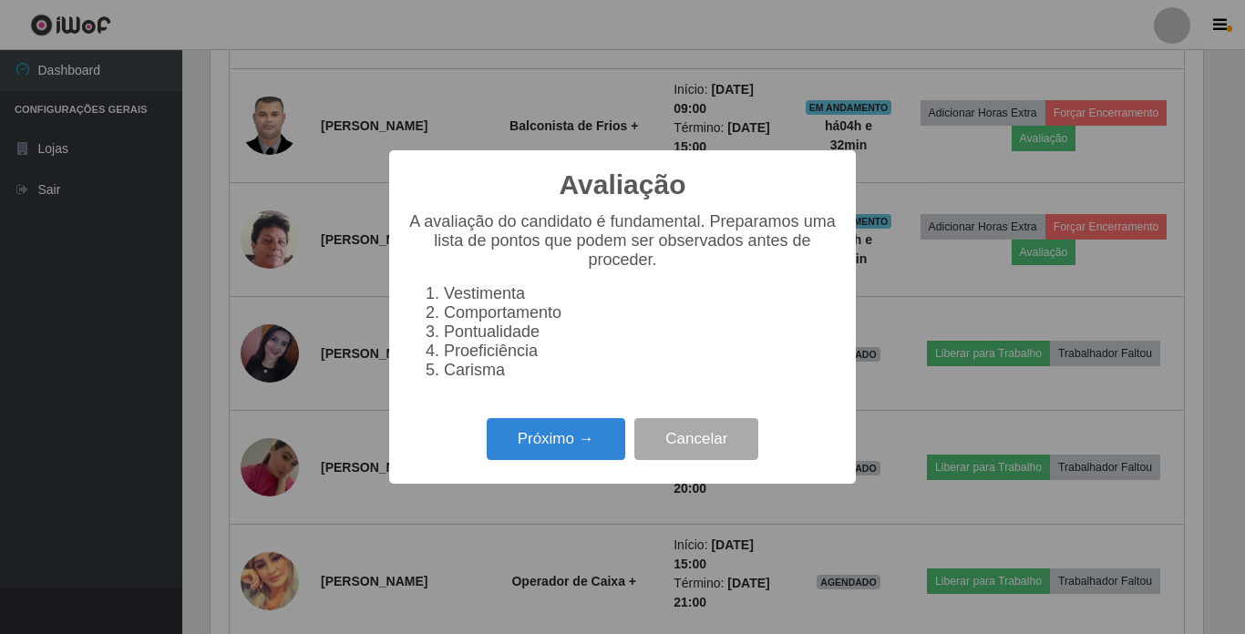
click at [599, 427] on div "Próximo → Cancelar" at bounding box center [622, 439] width 430 height 52
click at [580, 454] on button "Próximo →" at bounding box center [556, 439] width 139 height 43
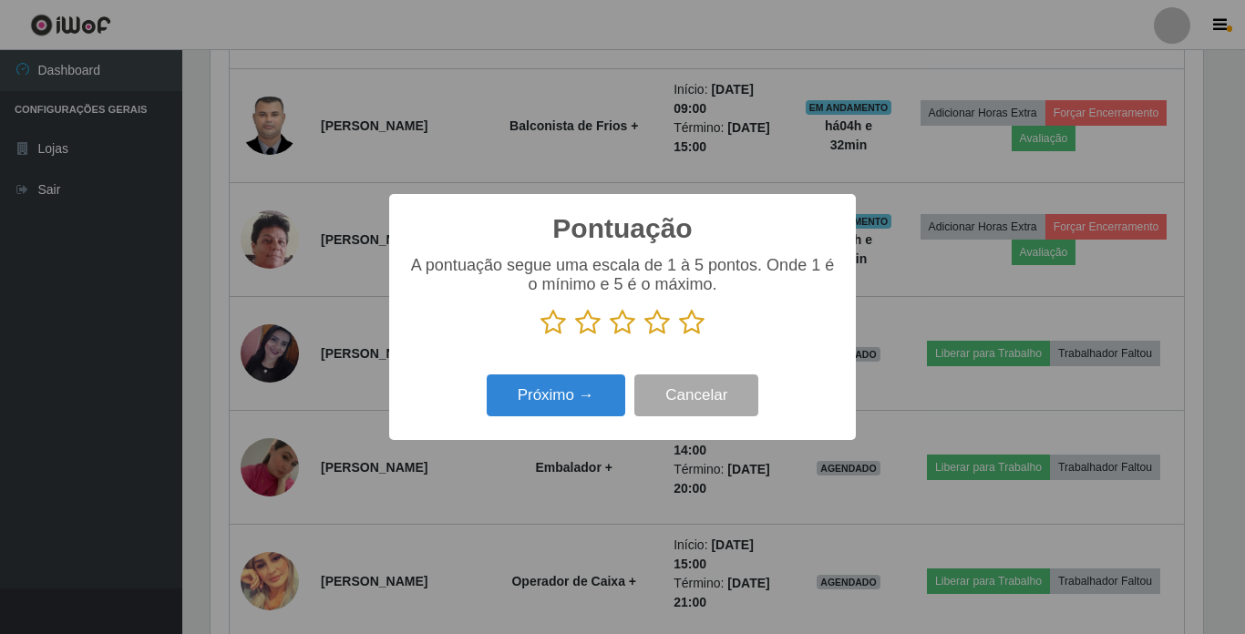
click at [688, 323] on icon at bounding box center [692, 322] width 26 height 27
click at [679, 336] on input "radio" at bounding box center [679, 336] width 0 height 0
click at [545, 408] on button "Próximo →" at bounding box center [556, 396] width 139 height 43
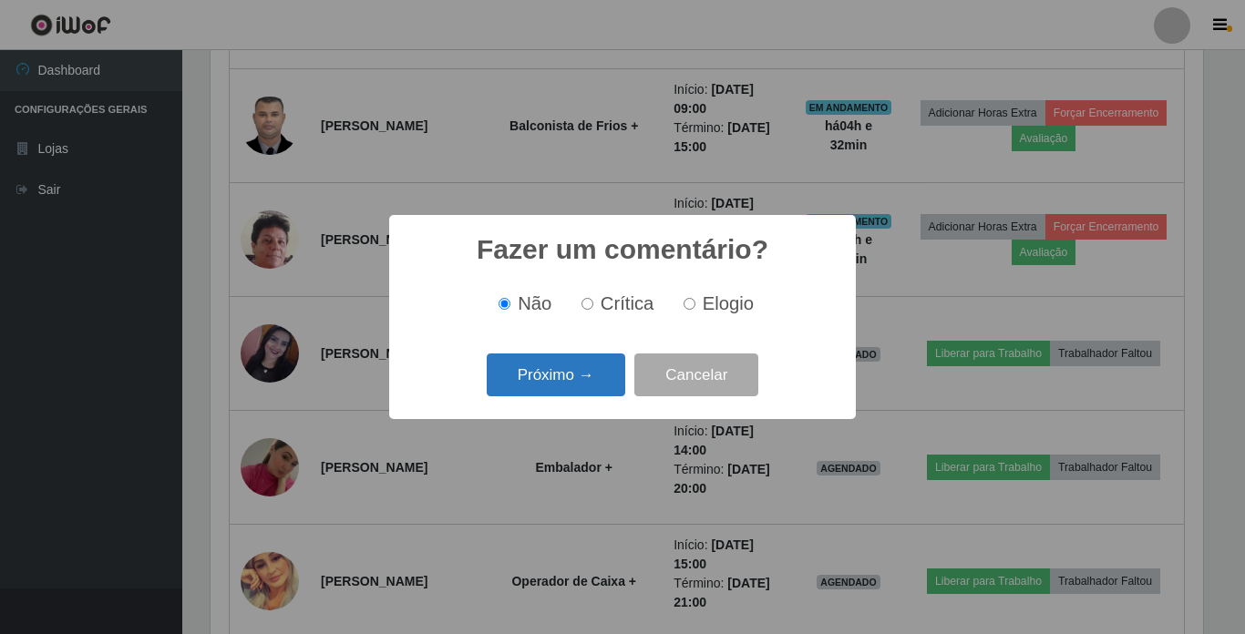
click at [552, 379] on button "Próximo →" at bounding box center [556, 375] width 139 height 43
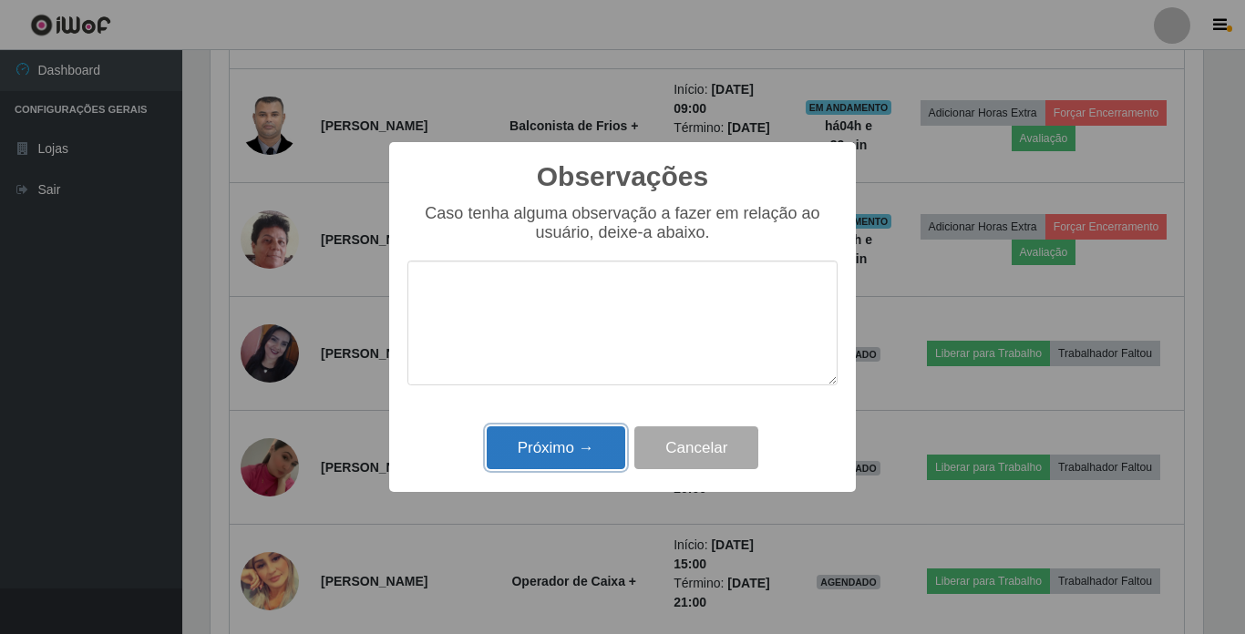
click at [564, 445] on button "Próximo →" at bounding box center [556, 448] width 139 height 43
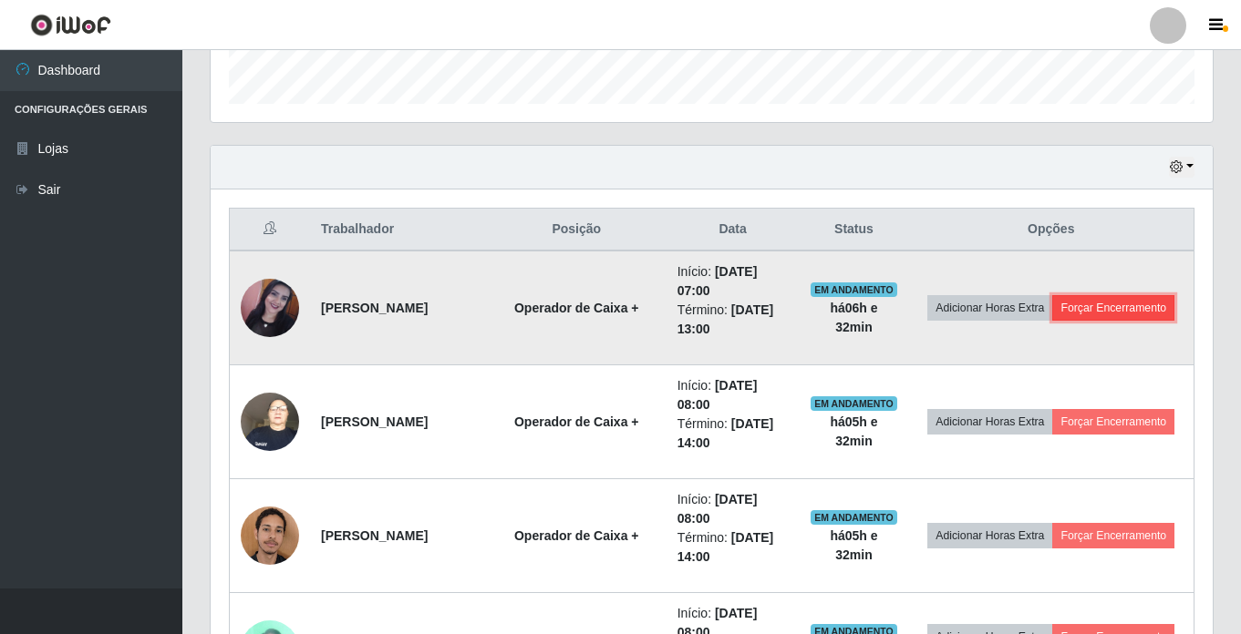
click at [1056, 321] on button "Forçar Encerramento" at bounding box center [1113, 308] width 122 height 26
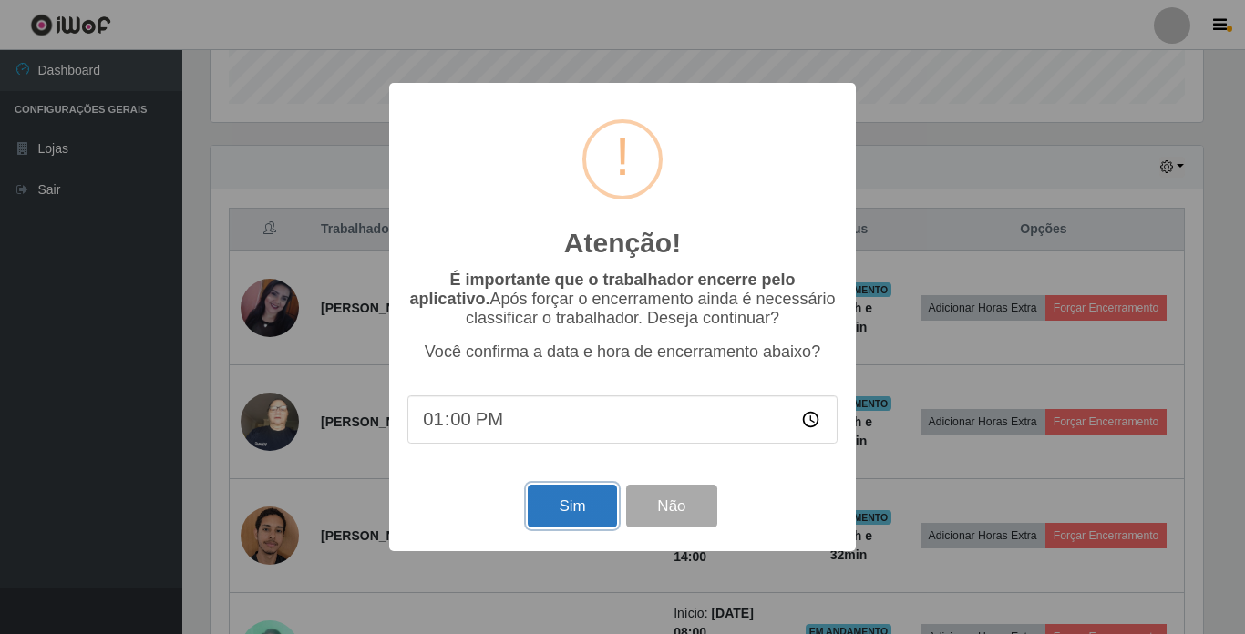
click at [571, 522] on button "Sim" at bounding box center [572, 506] width 88 height 43
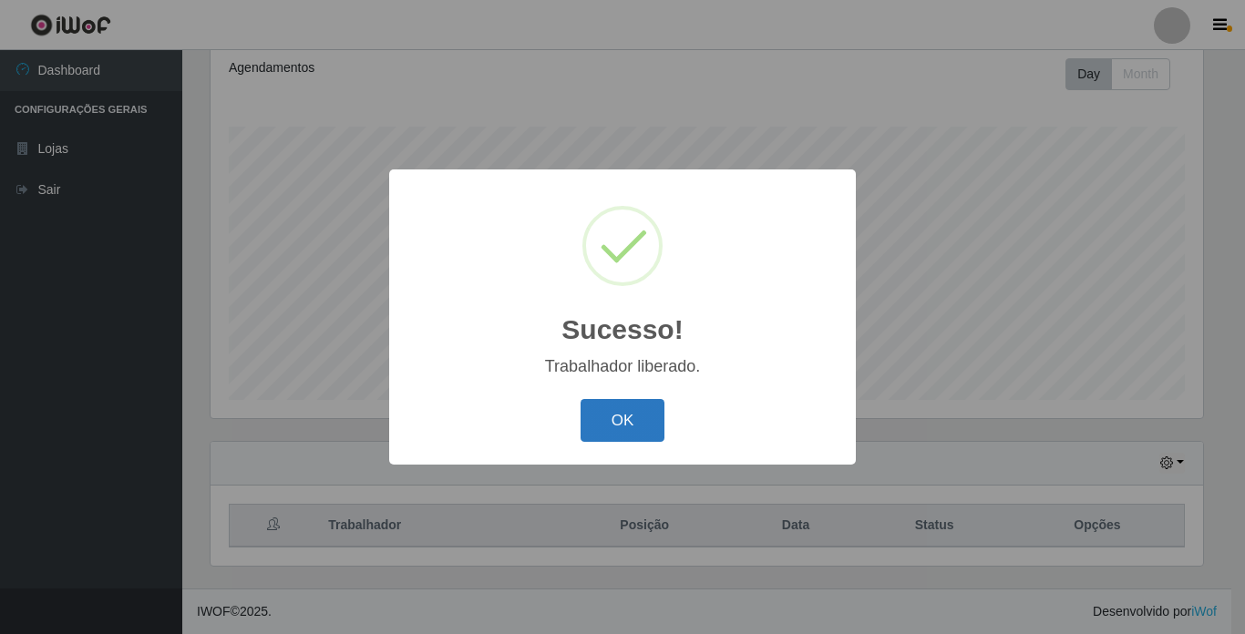
click at [633, 423] on button "OK" at bounding box center [623, 420] width 85 height 43
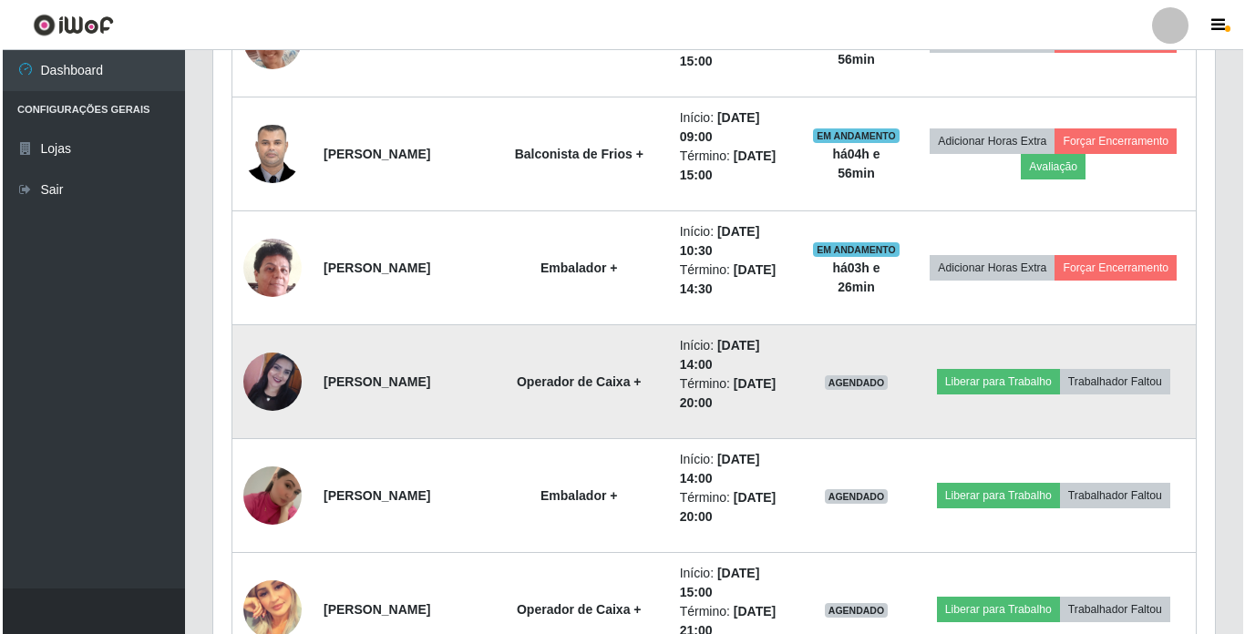
scroll to position [2075, 0]
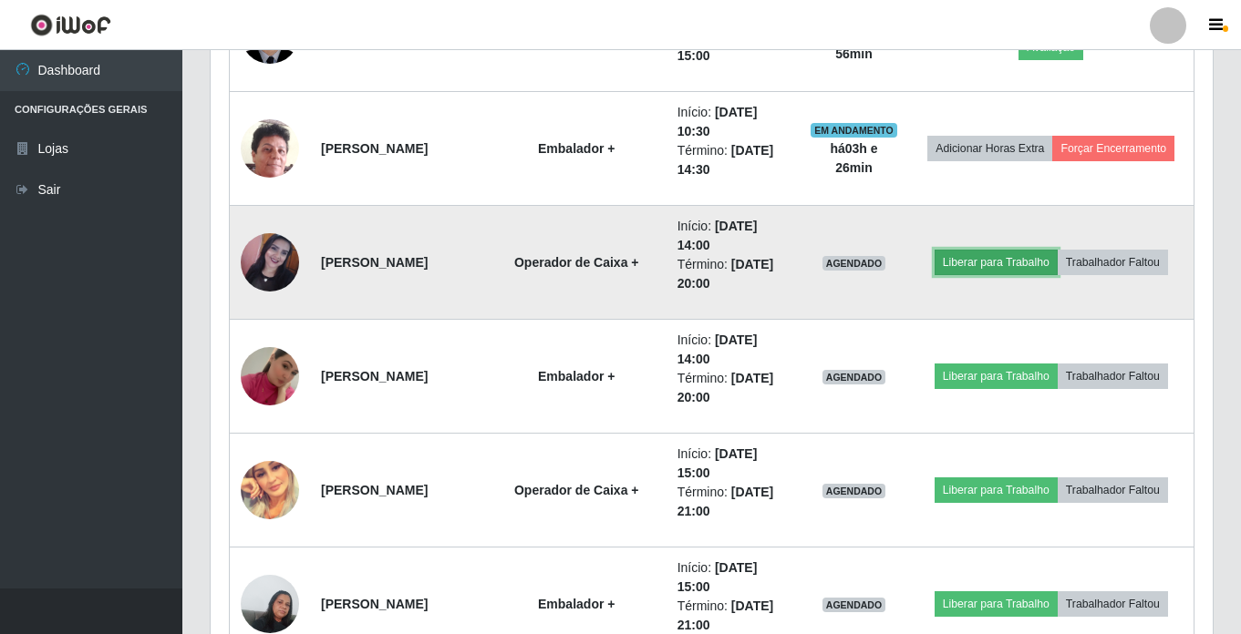
click at [1028, 262] on button "Liberar para Trabalho" at bounding box center [995, 263] width 123 height 26
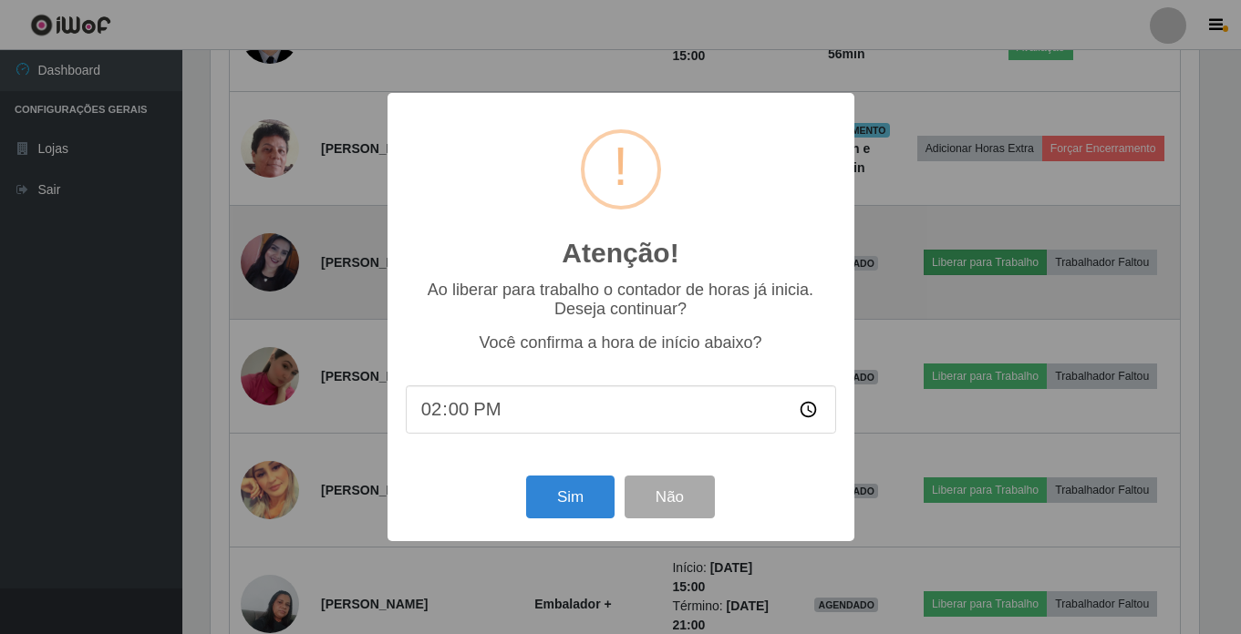
scroll to position [378, 993]
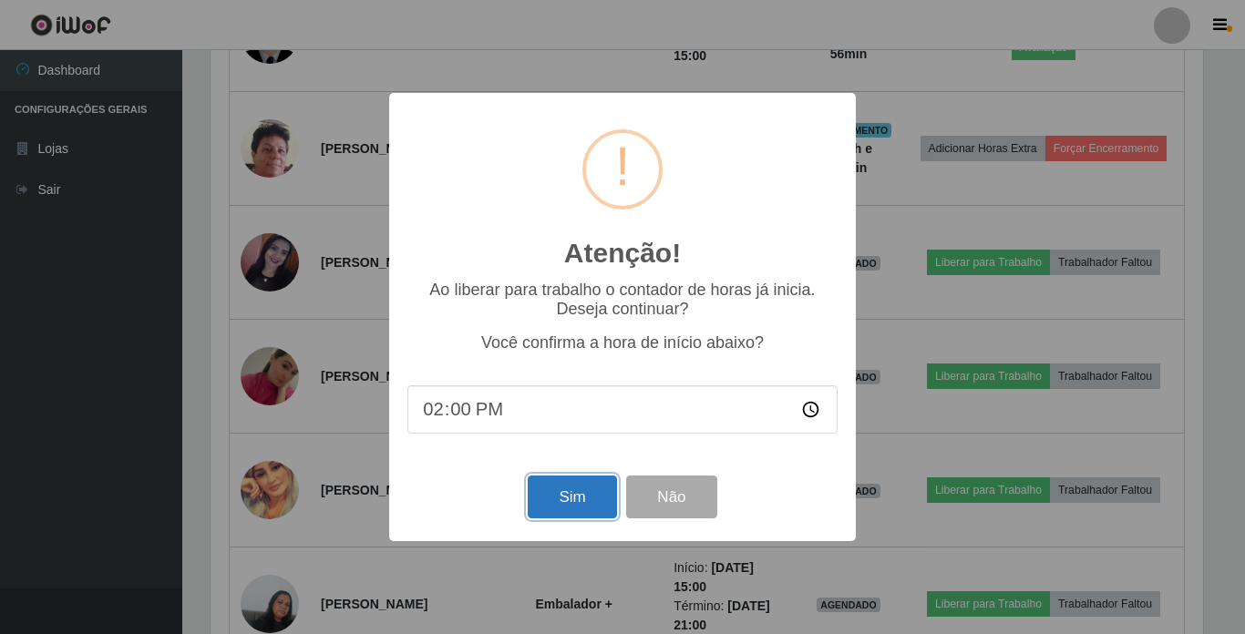
click at [606, 503] on button "Sim" at bounding box center [572, 497] width 88 height 43
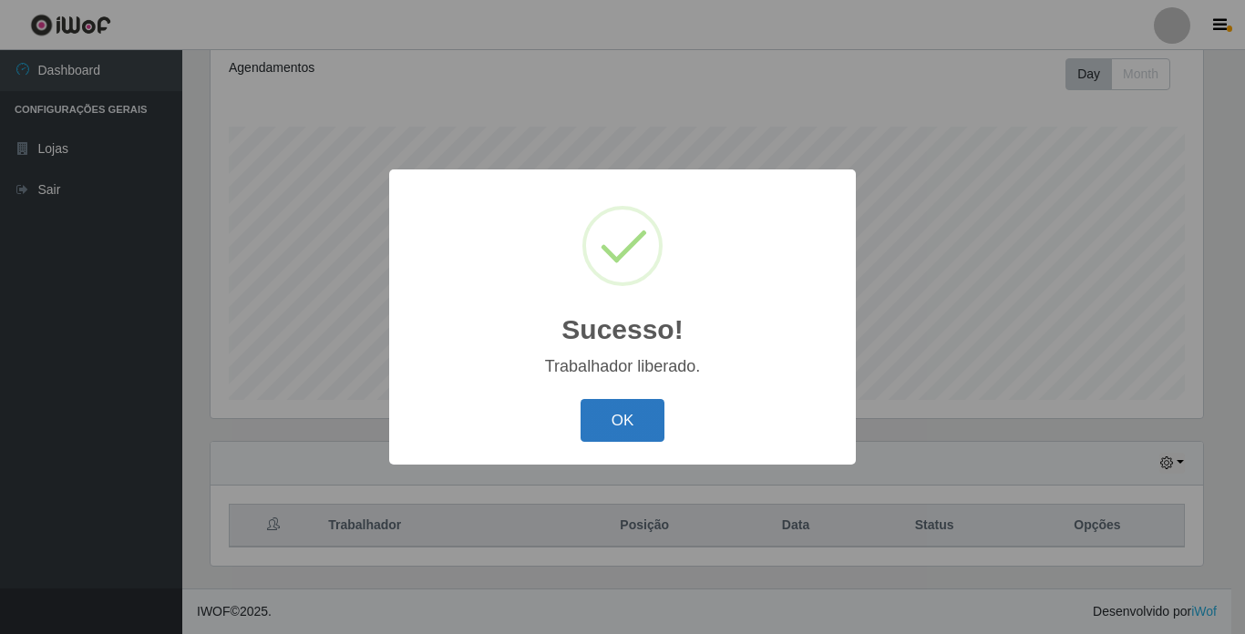
click at [603, 403] on div "OK Cancel" at bounding box center [622, 421] width 430 height 52
click at [633, 441] on button "OK" at bounding box center [623, 420] width 85 height 43
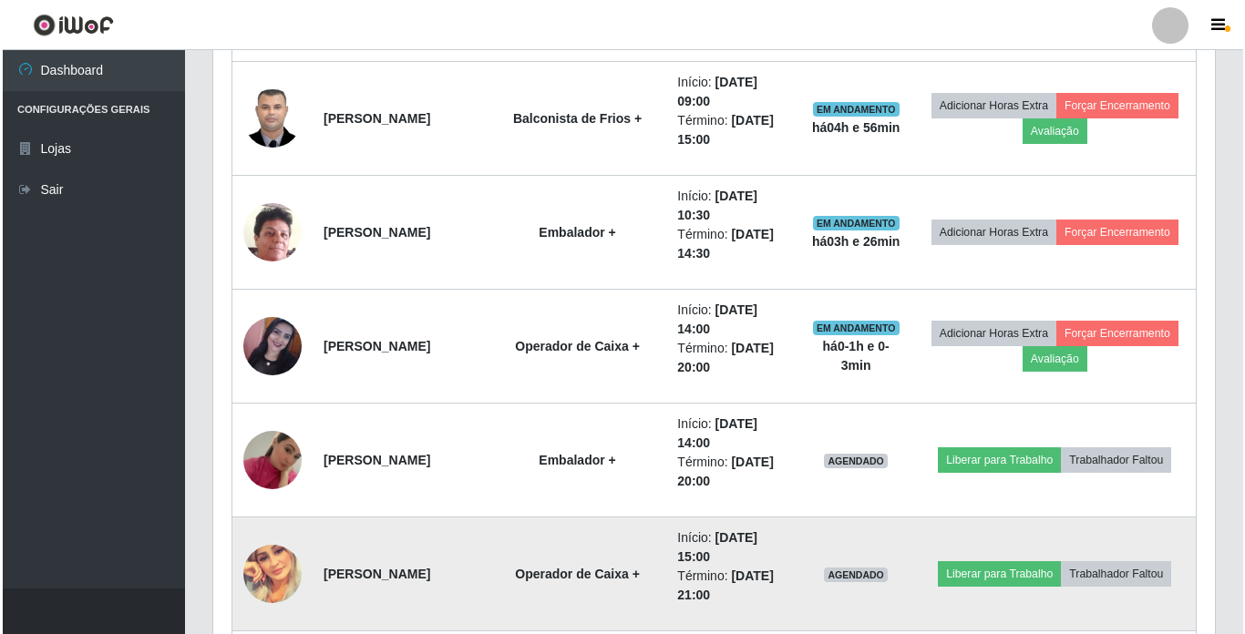
scroll to position [1983, 0]
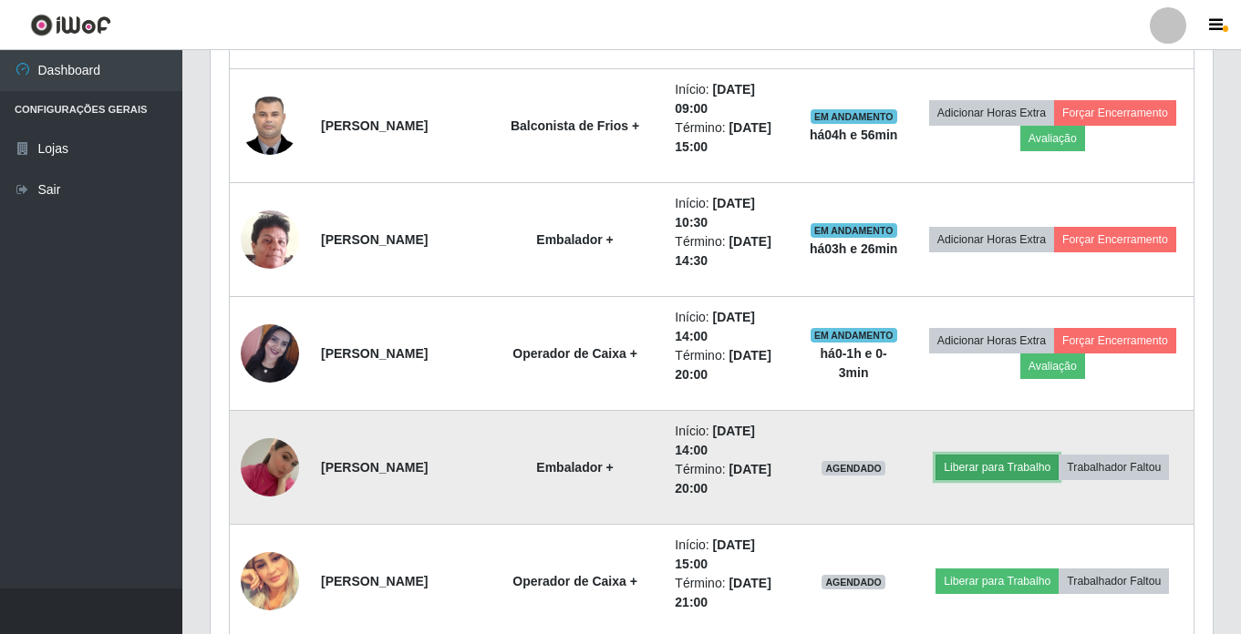
click at [992, 472] on button "Liberar para Trabalho" at bounding box center [996, 468] width 123 height 26
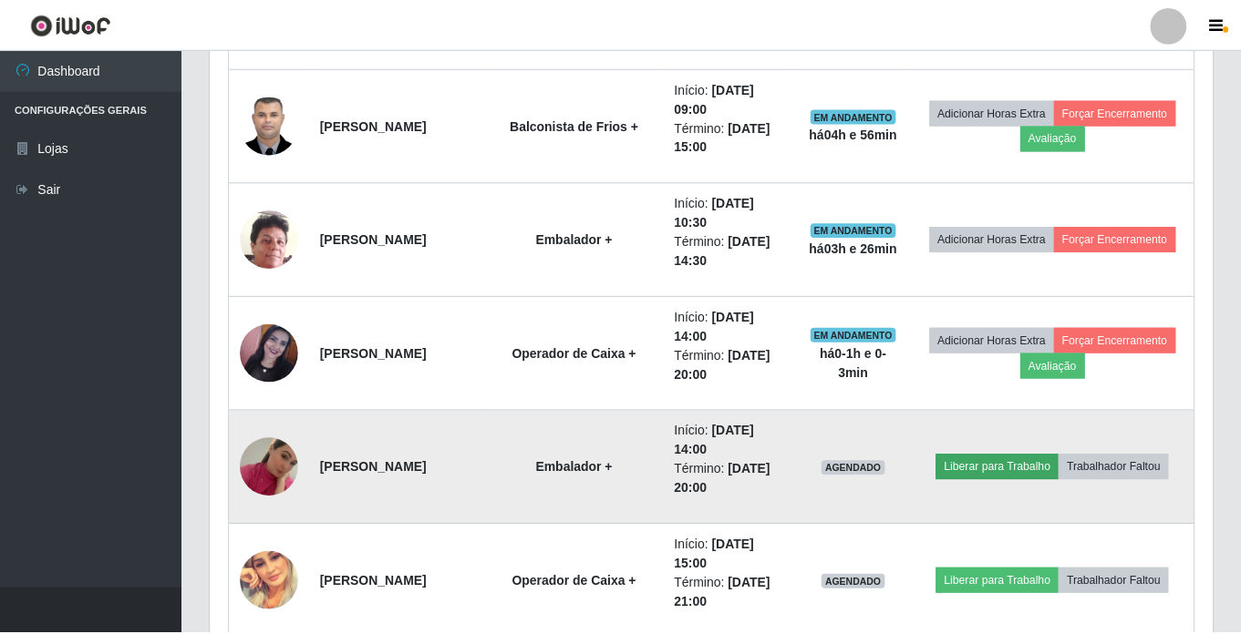
scroll to position [378, 993]
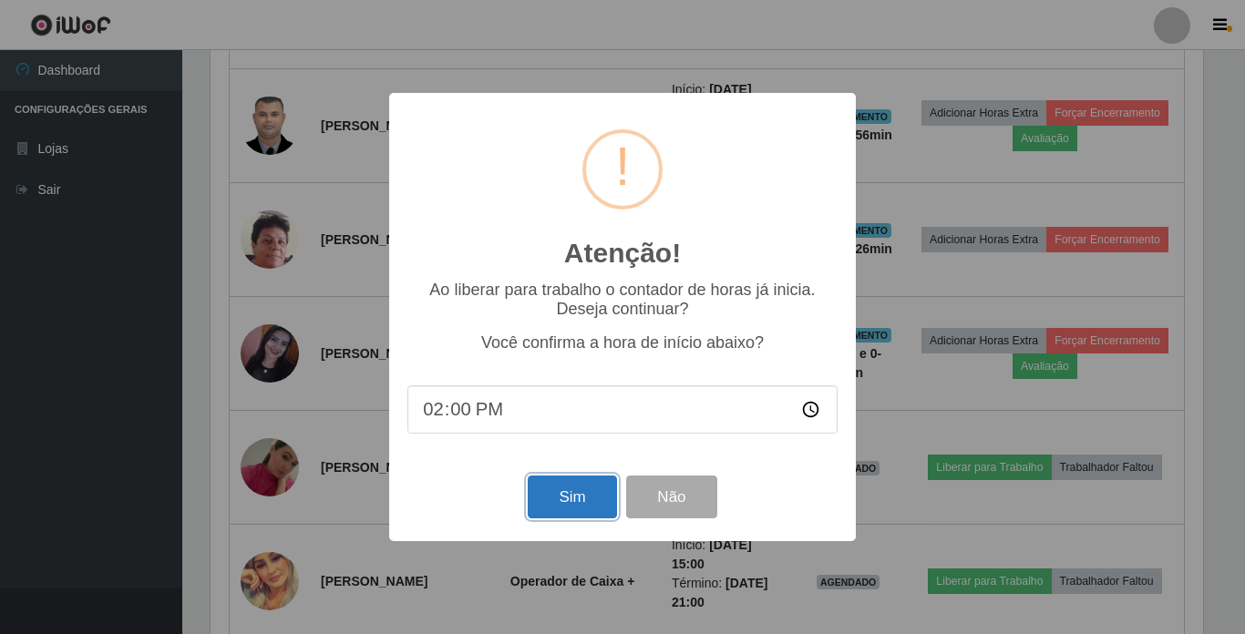
click at [579, 514] on button "Sim" at bounding box center [572, 497] width 88 height 43
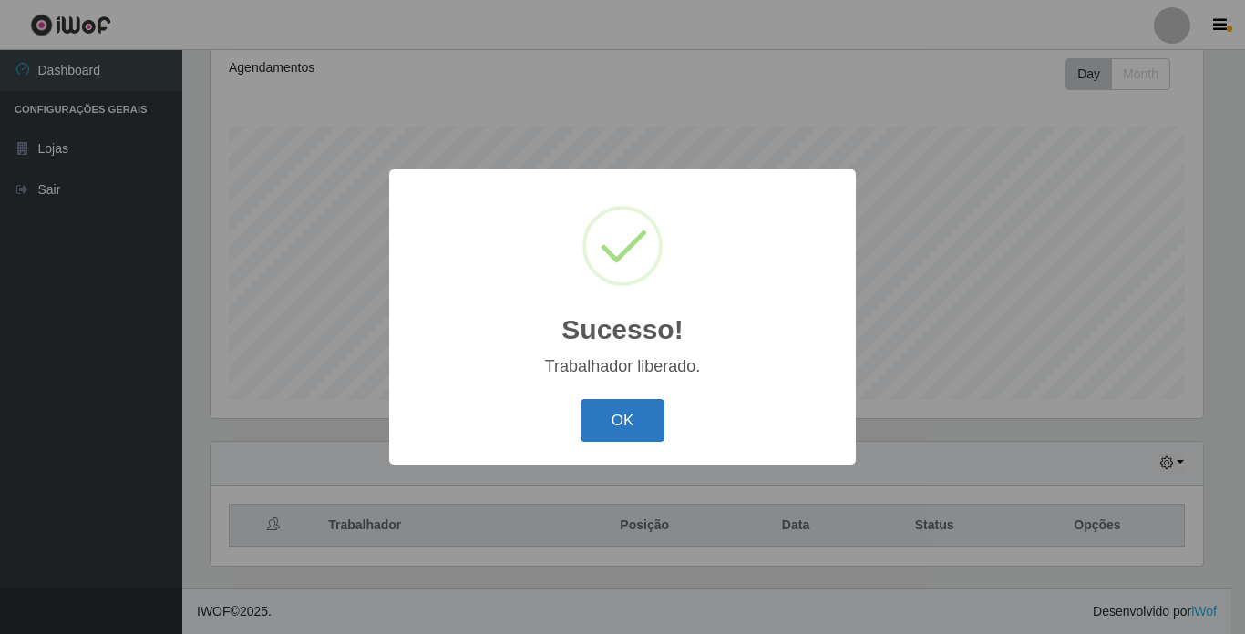
click at [618, 404] on button "OK" at bounding box center [623, 420] width 85 height 43
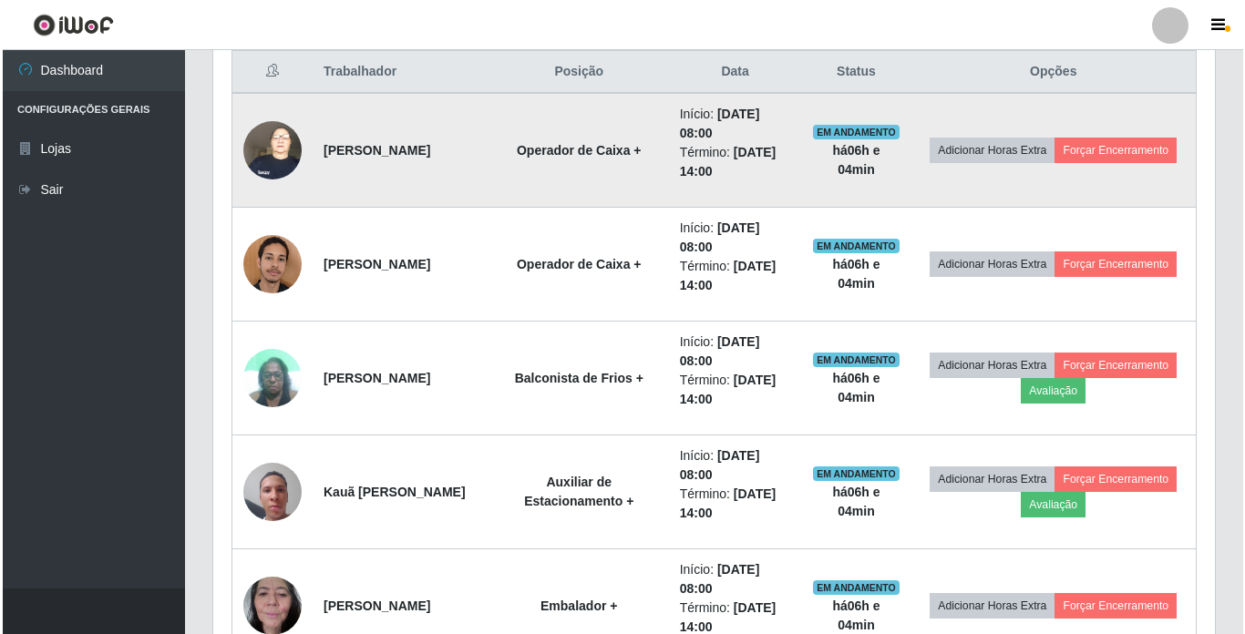
scroll to position [707, 0]
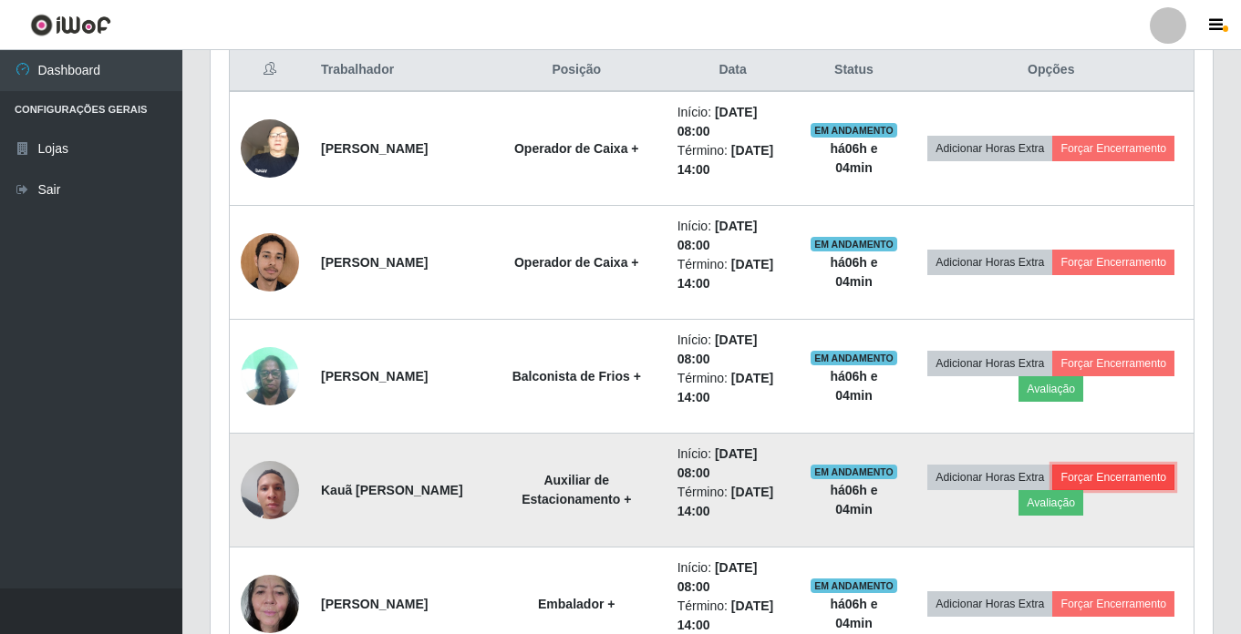
click at [1052, 490] on button "Forçar Encerramento" at bounding box center [1113, 478] width 122 height 26
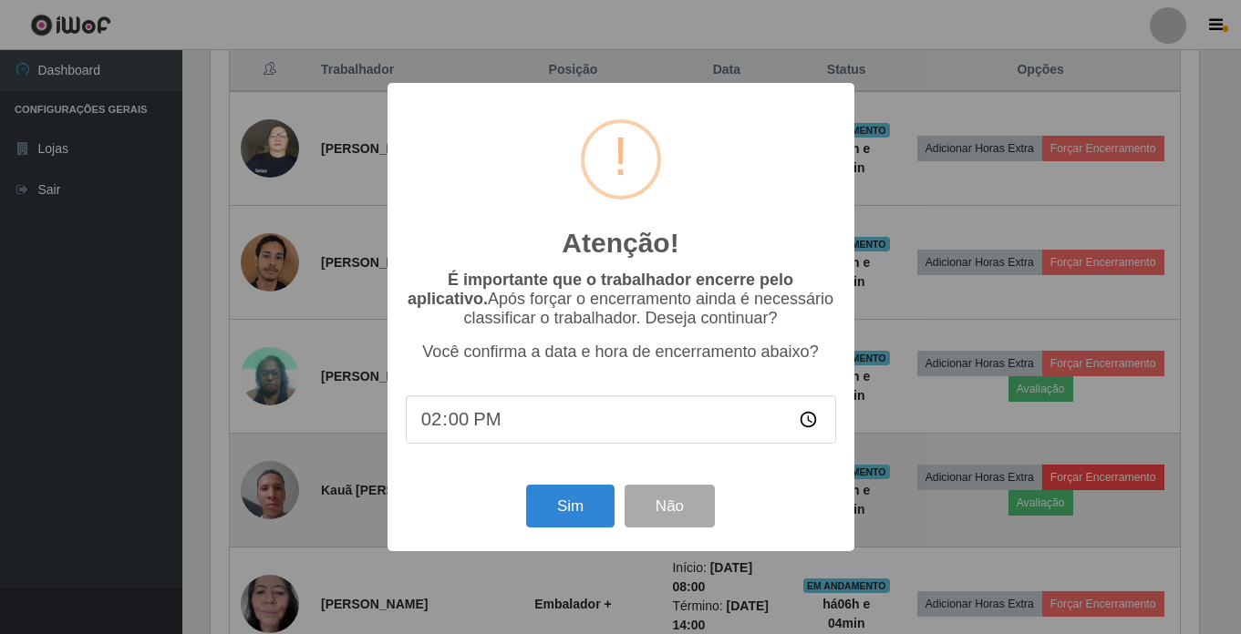
scroll to position [378, 993]
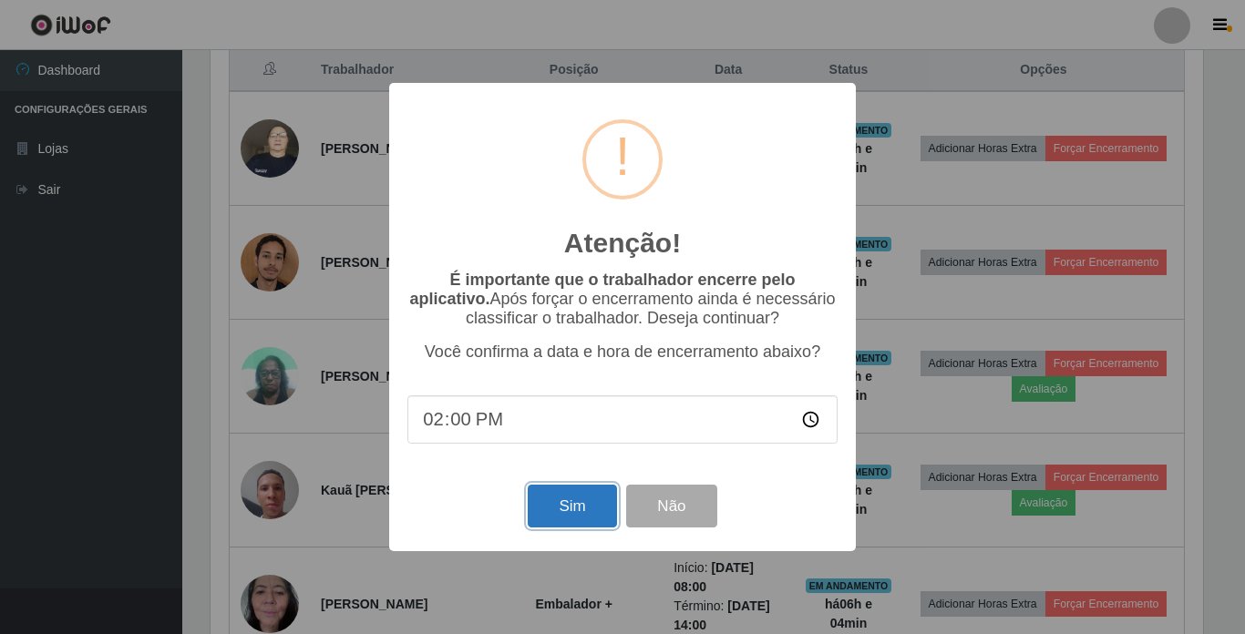
click at [541, 503] on button "Sim" at bounding box center [572, 506] width 88 height 43
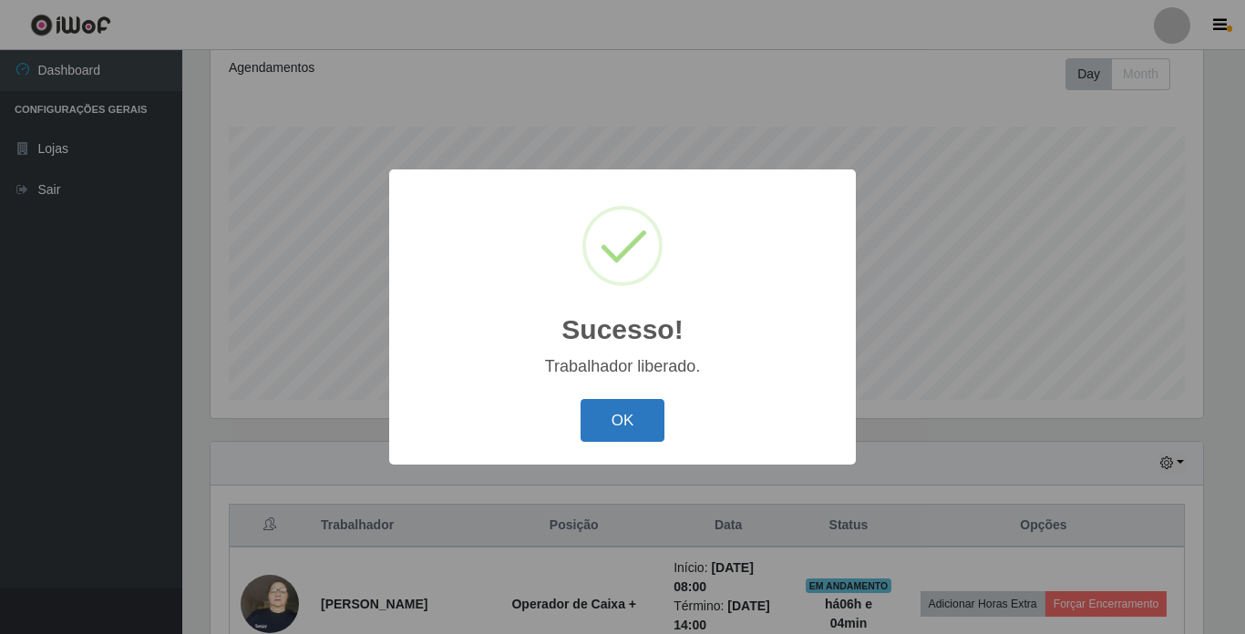
click at [607, 405] on button "OK" at bounding box center [623, 420] width 85 height 43
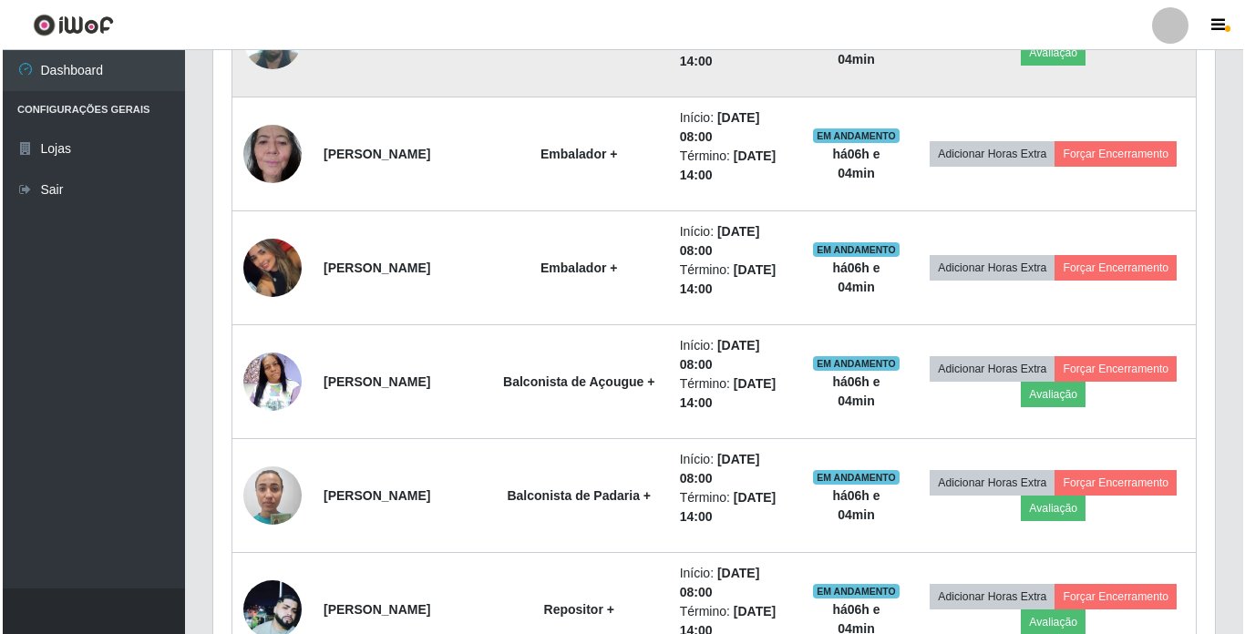
scroll to position [1072, 0]
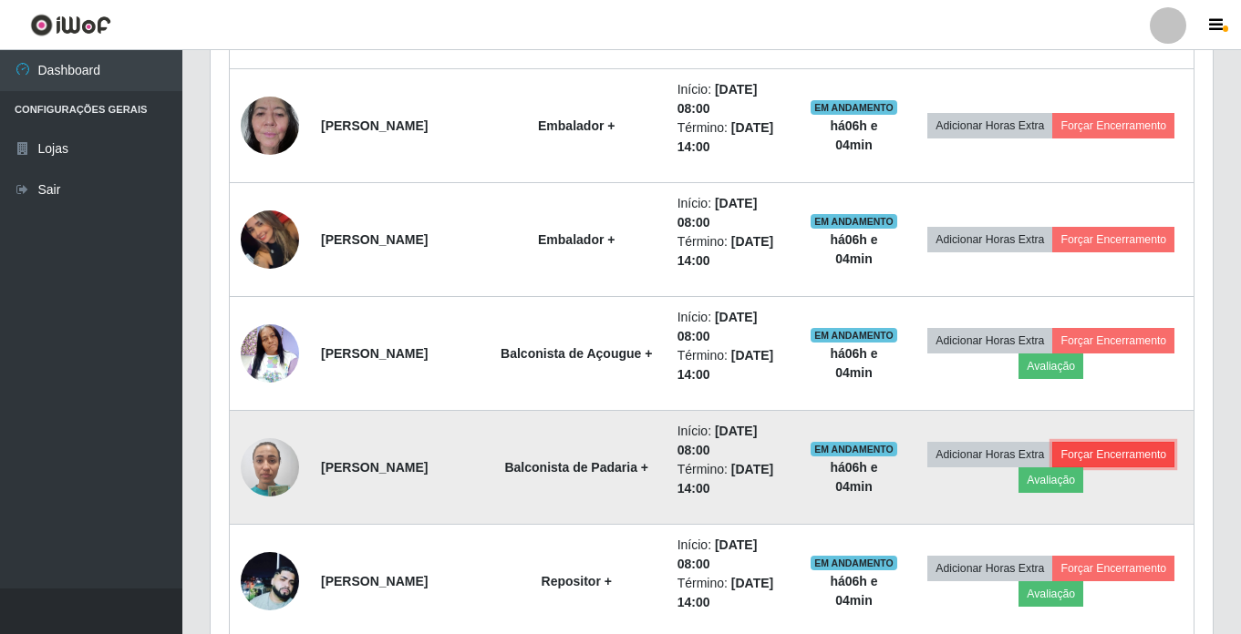
click at [1052, 468] on button "Forçar Encerramento" at bounding box center [1113, 455] width 122 height 26
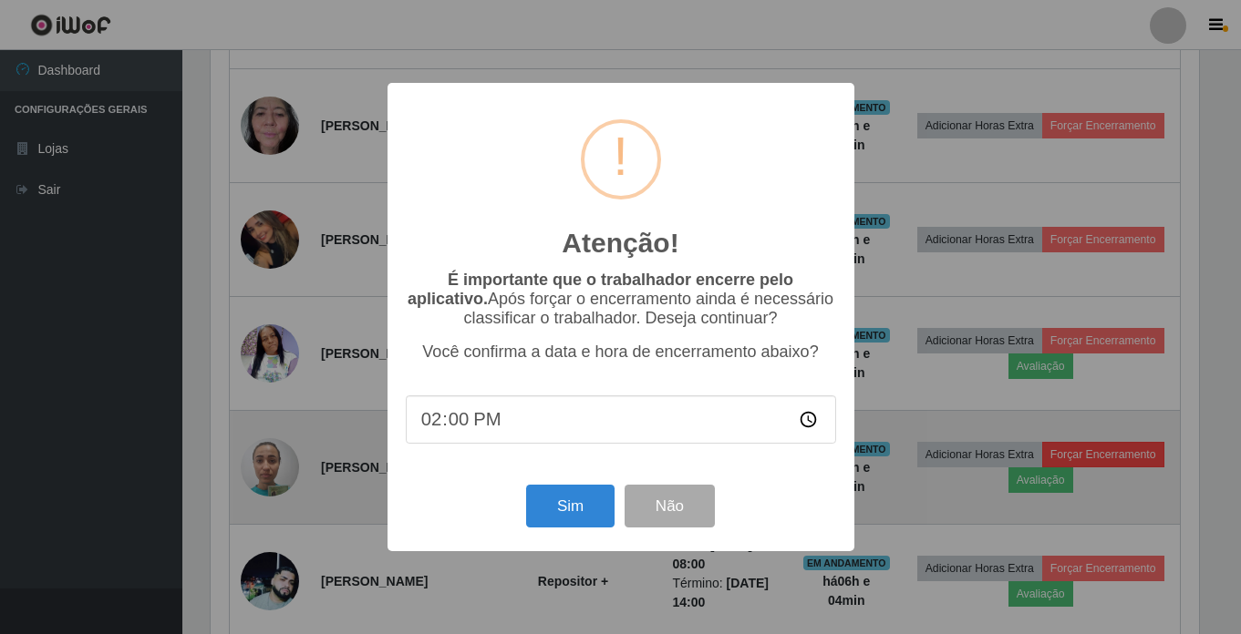
scroll to position [378, 993]
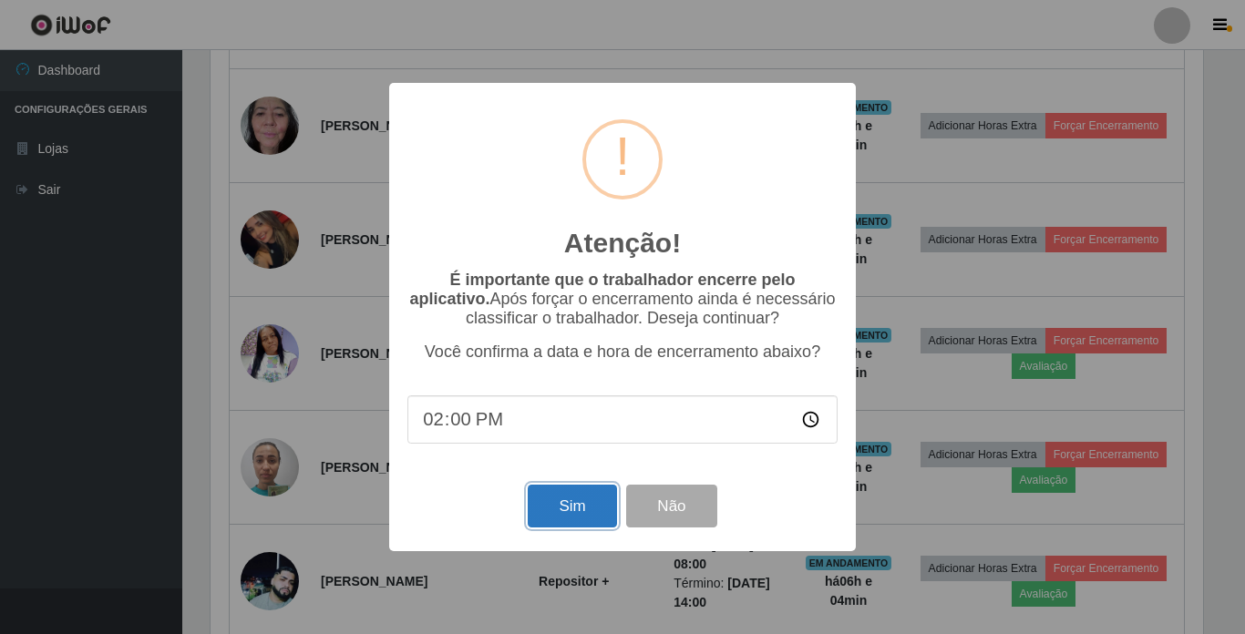
click at [587, 514] on button "Sim" at bounding box center [572, 506] width 88 height 43
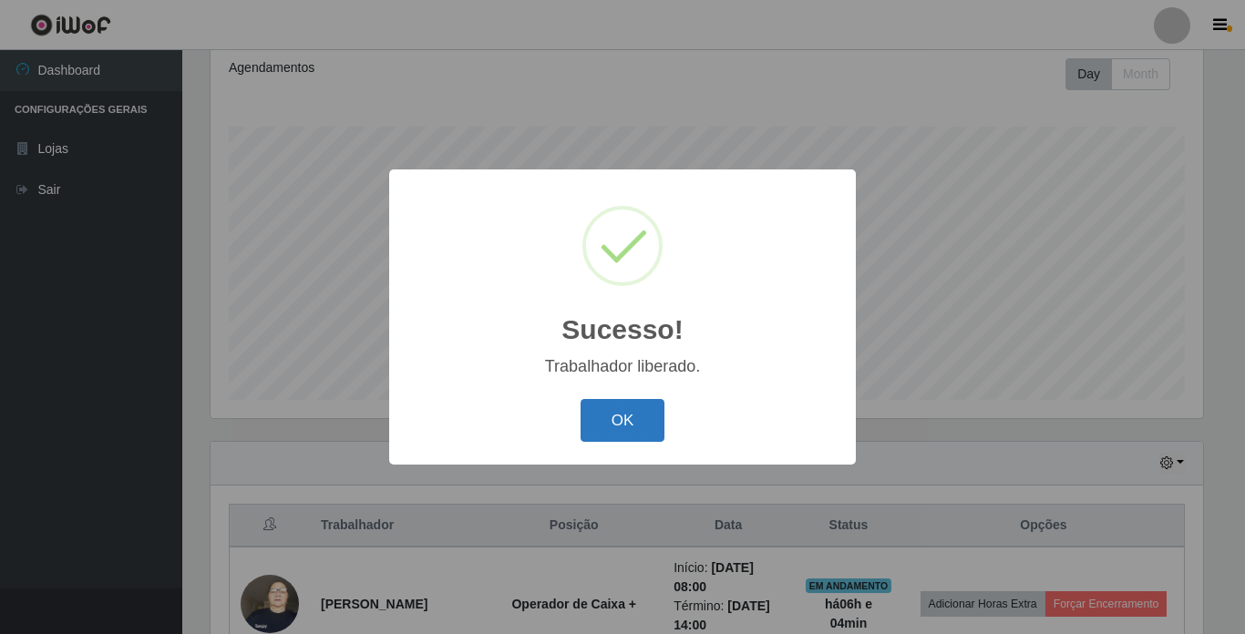
click at [622, 425] on button "OK" at bounding box center [623, 420] width 85 height 43
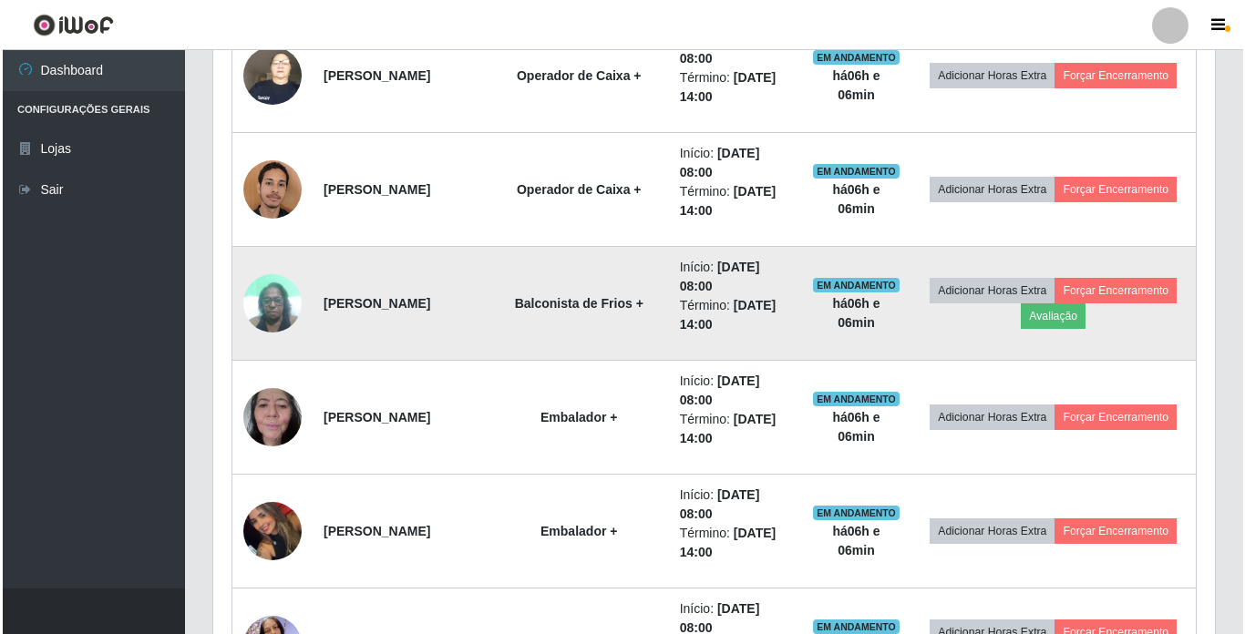
scroll to position [798, 0]
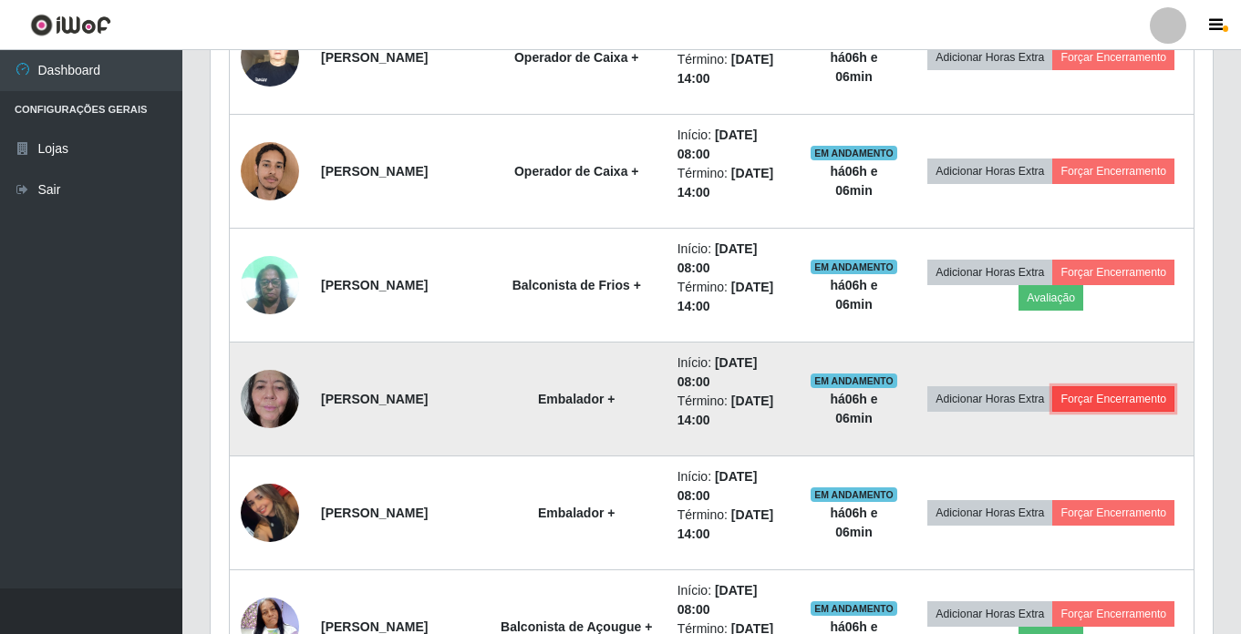
click at [1075, 412] on button "Forçar Encerramento" at bounding box center [1113, 399] width 122 height 26
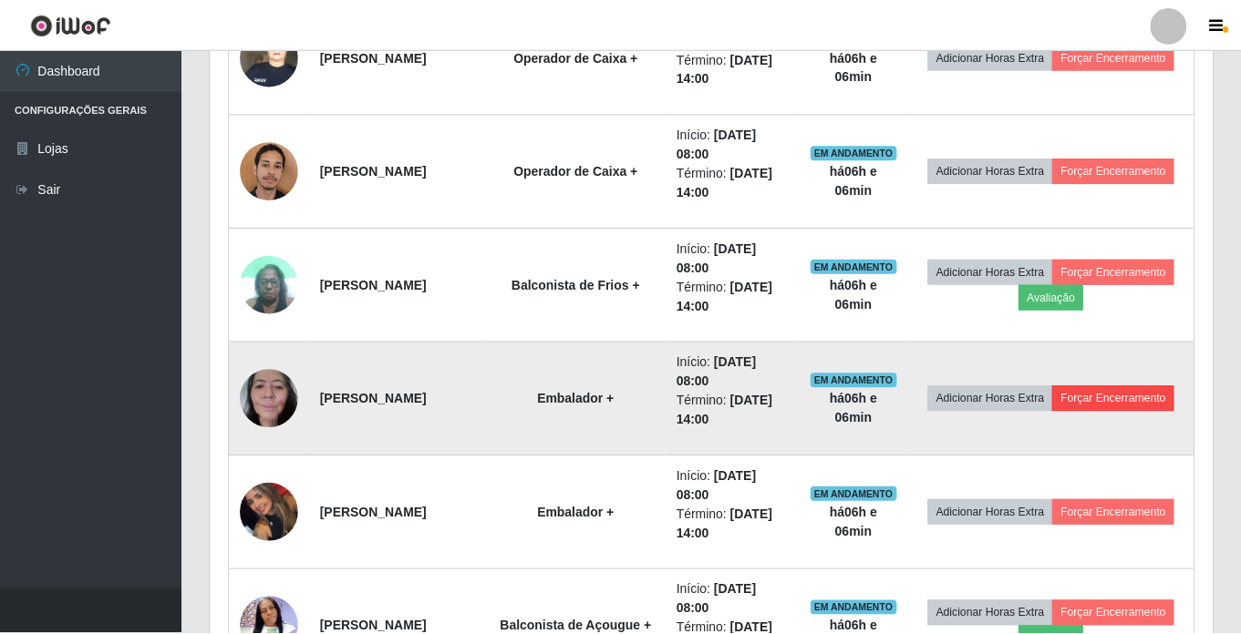
scroll to position [378, 993]
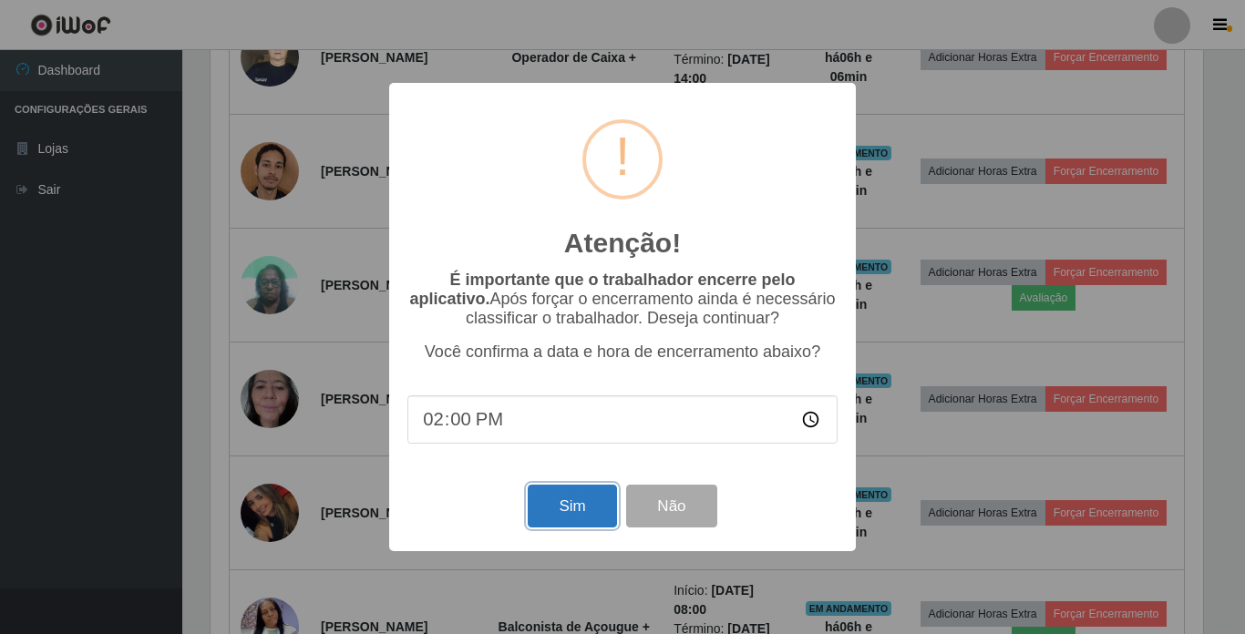
click at [553, 501] on button "Sim" at bounding box center [572, 506] width 88 height 43
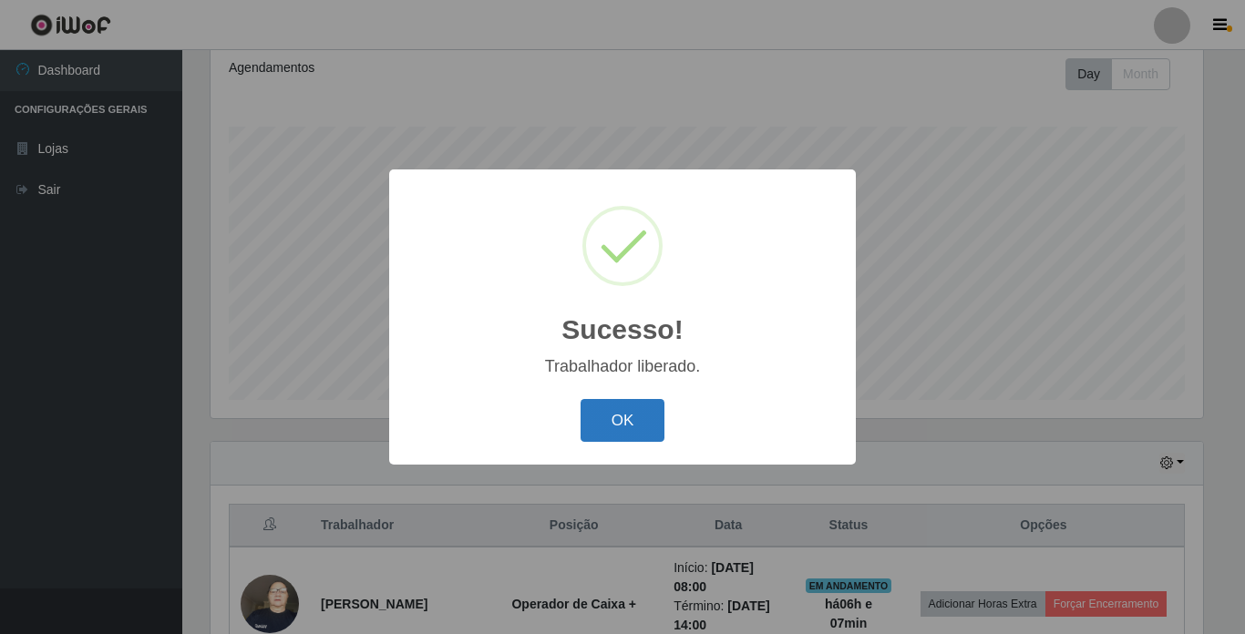
click at [618, 419] on button "OK" at bounding box center [623, 420] width 85 height 43
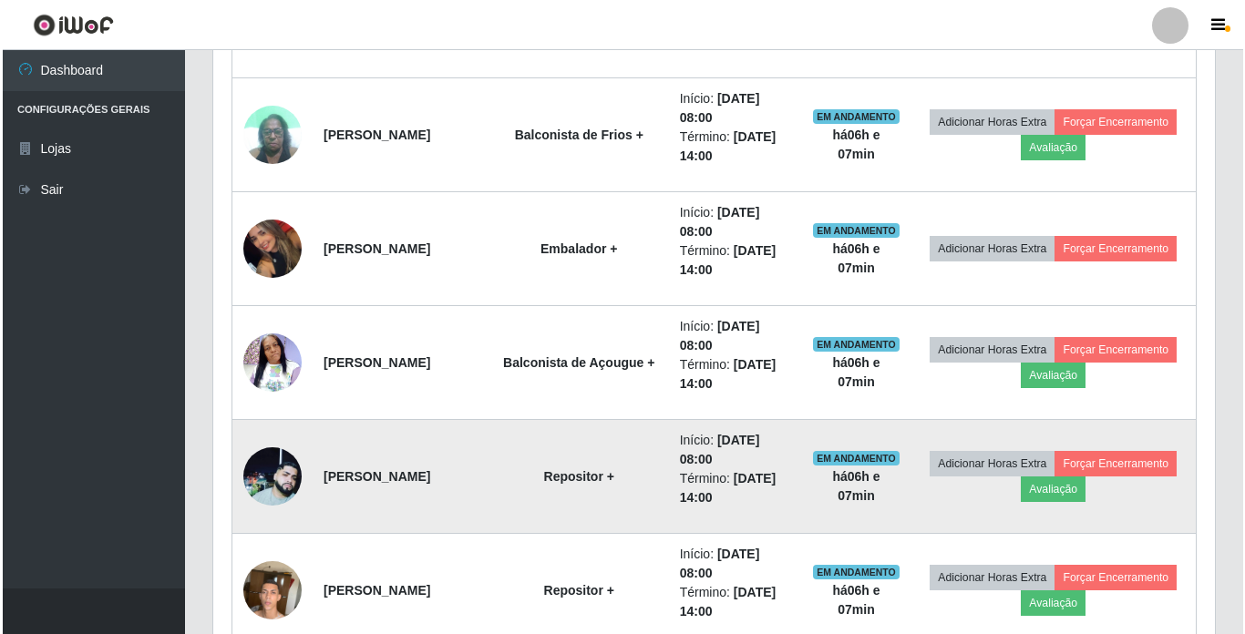
scroll to position [1072, 0]
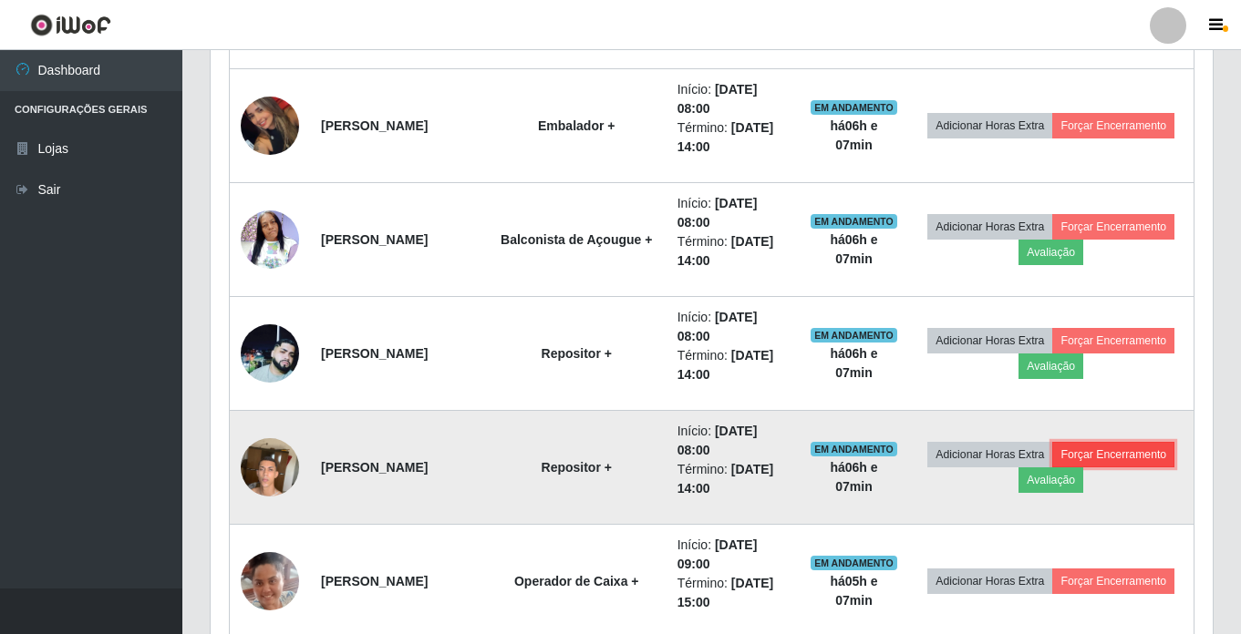
click at [1052, 468] on button "Forçar Encerramento" at bounding box center [1113, 455] width 122 height 26
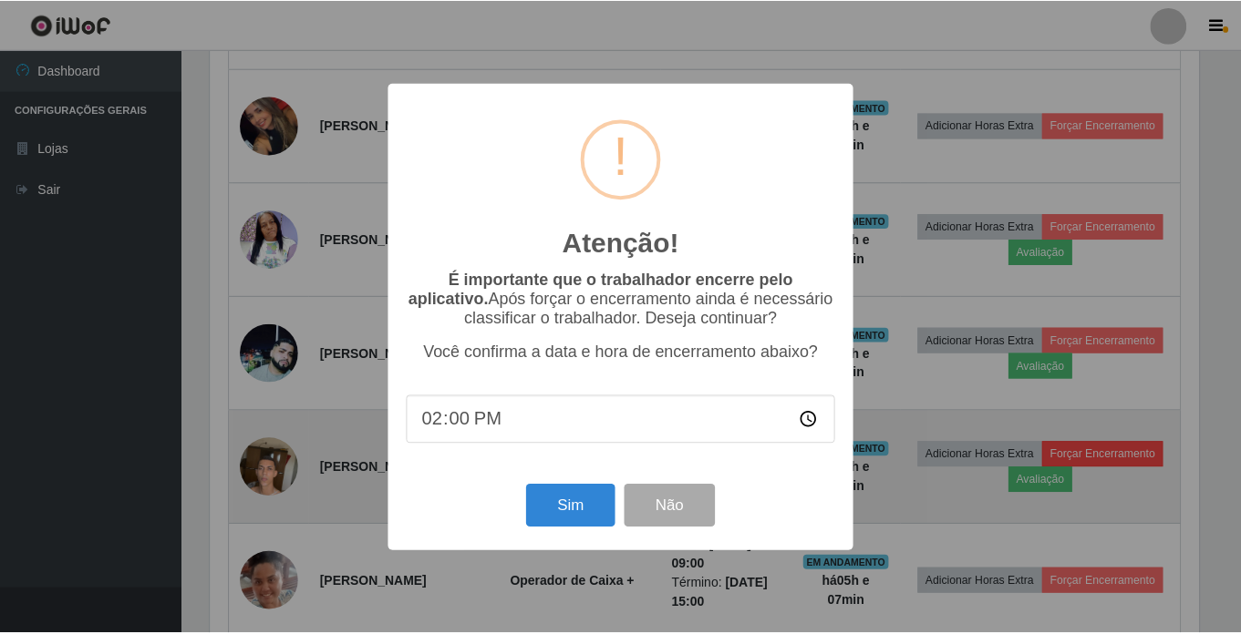
scroll to position [378, 993]
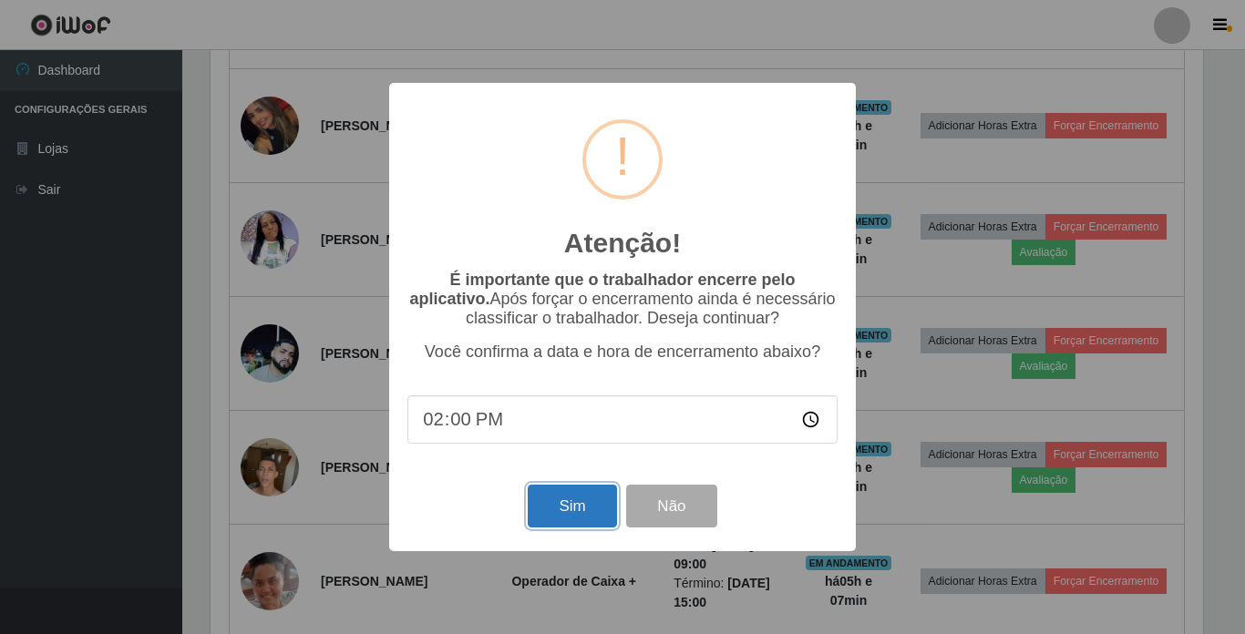
click at [553, 505] on button "Sim" at bounding box center [572, 506] width 88 height 43
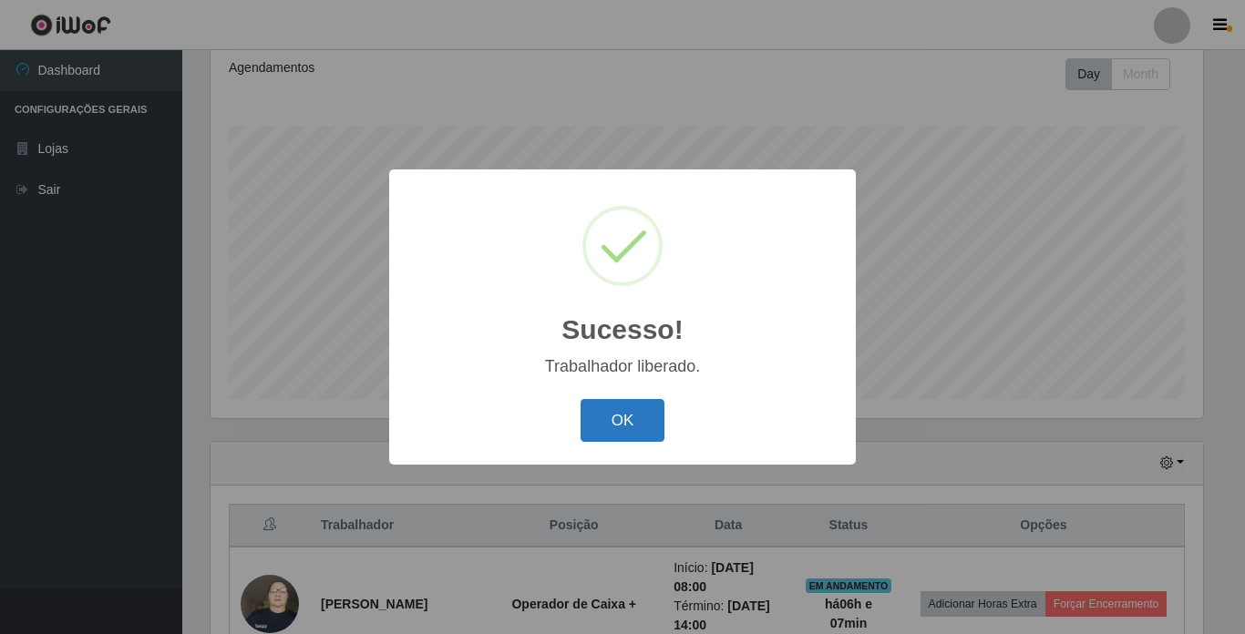
click at [615, 407] on button "OK" at bounding box center [623, 420] width 85 height 43
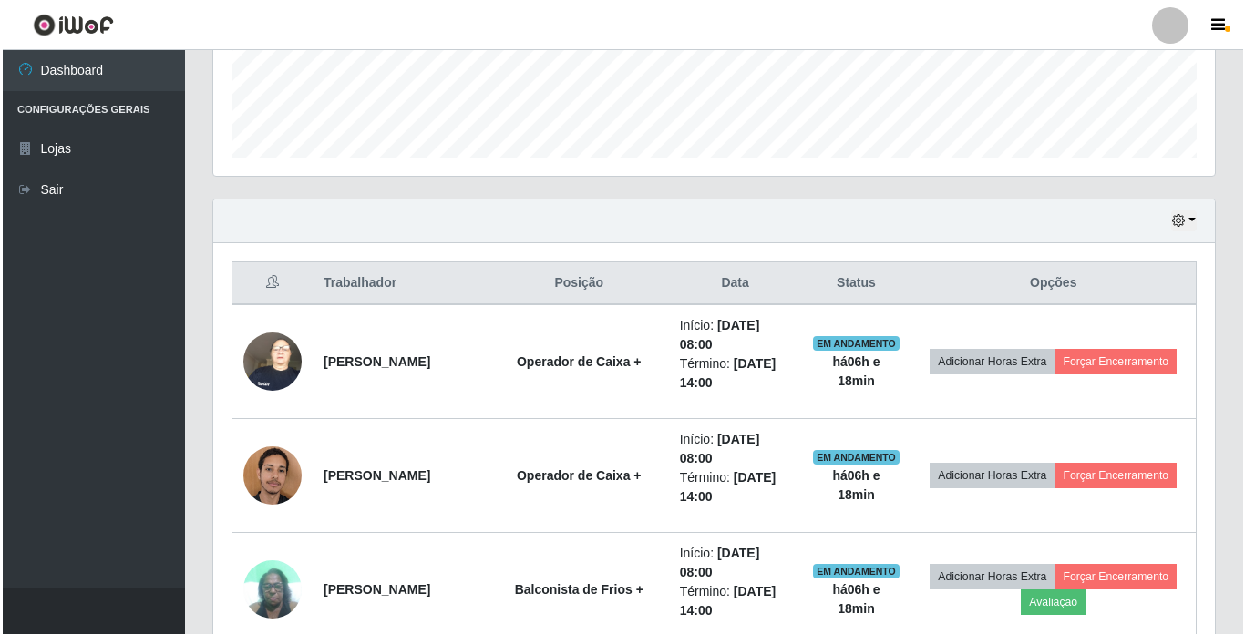
scroll to position [525, 0]
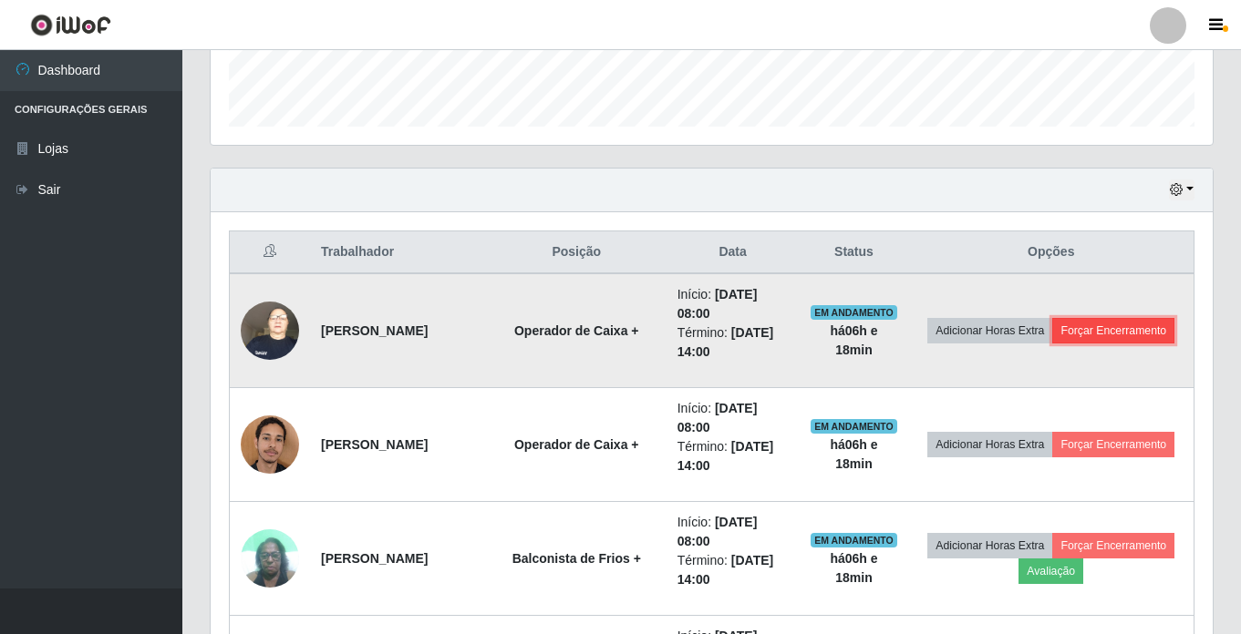
click at [1059, 344] on button "Forçar Encerramento" at bounding box center [1113, 331] width 122 height 26
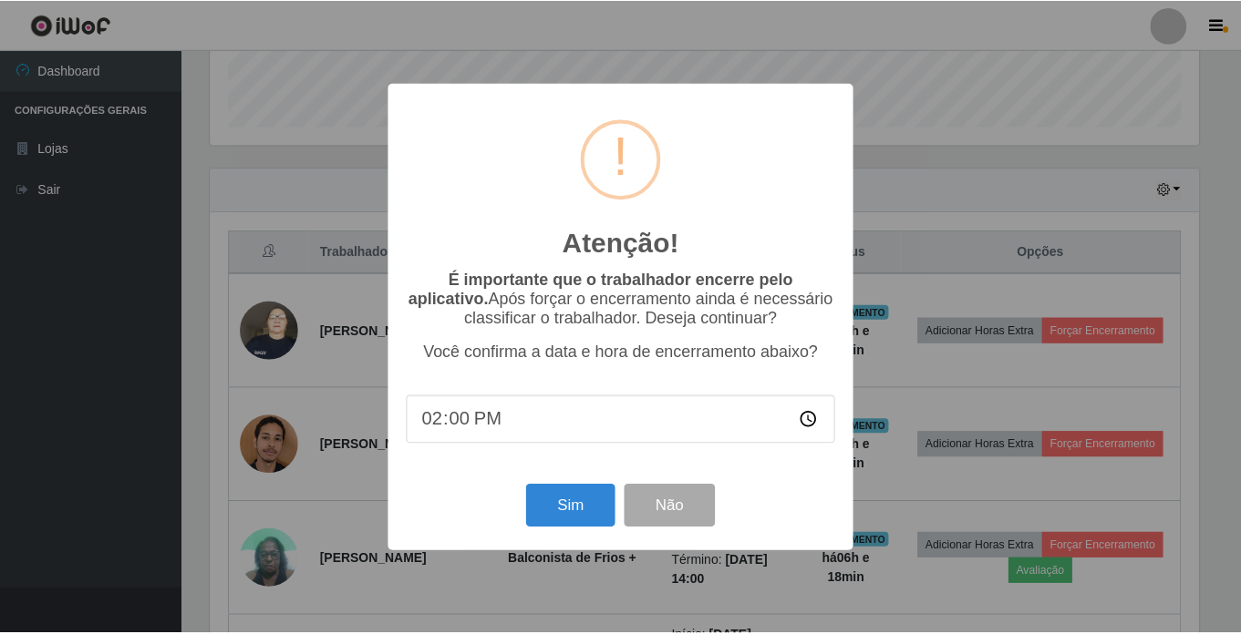
scroll to position [378, 993]
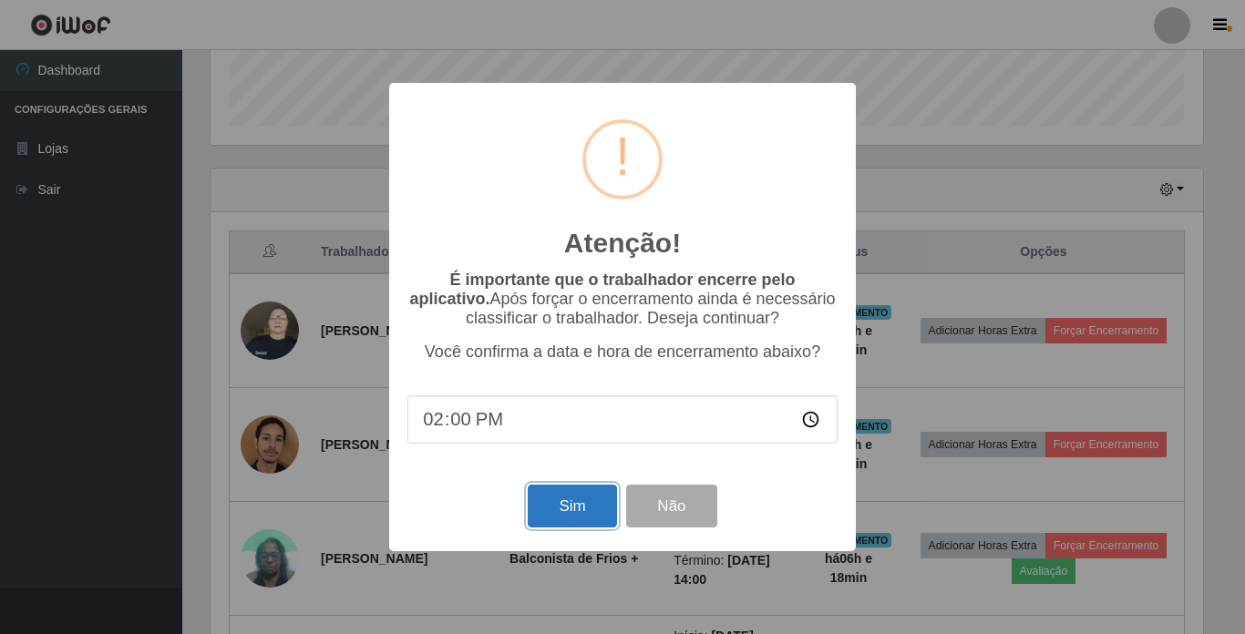
click at [576, 522] on button "Sim" at bounding box center [572, 506] width 88 height 43
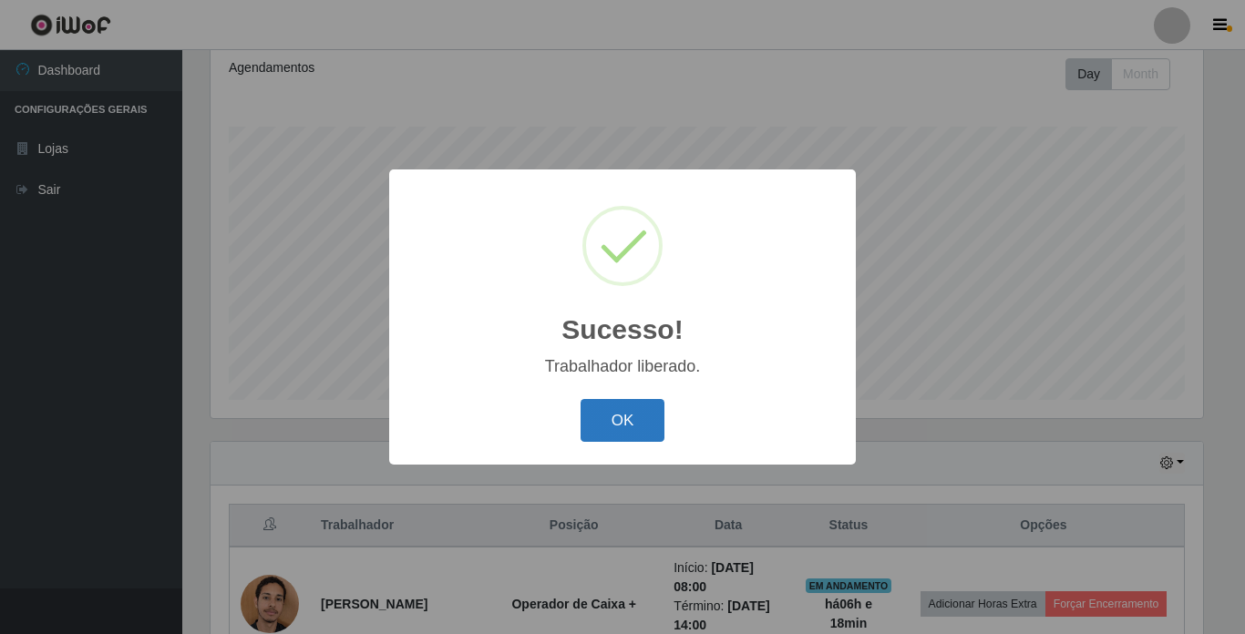
click at [614, 442] on button "OK" at bounding box center [623, 420] width 85 height 43
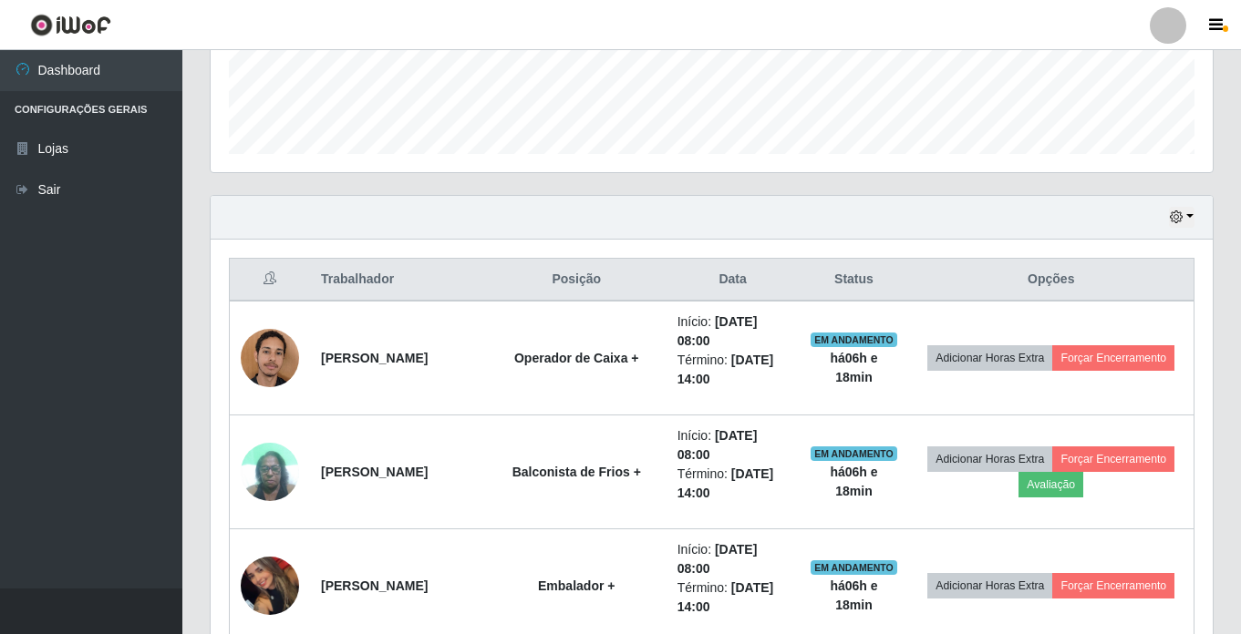
scroll to position [525, 0]
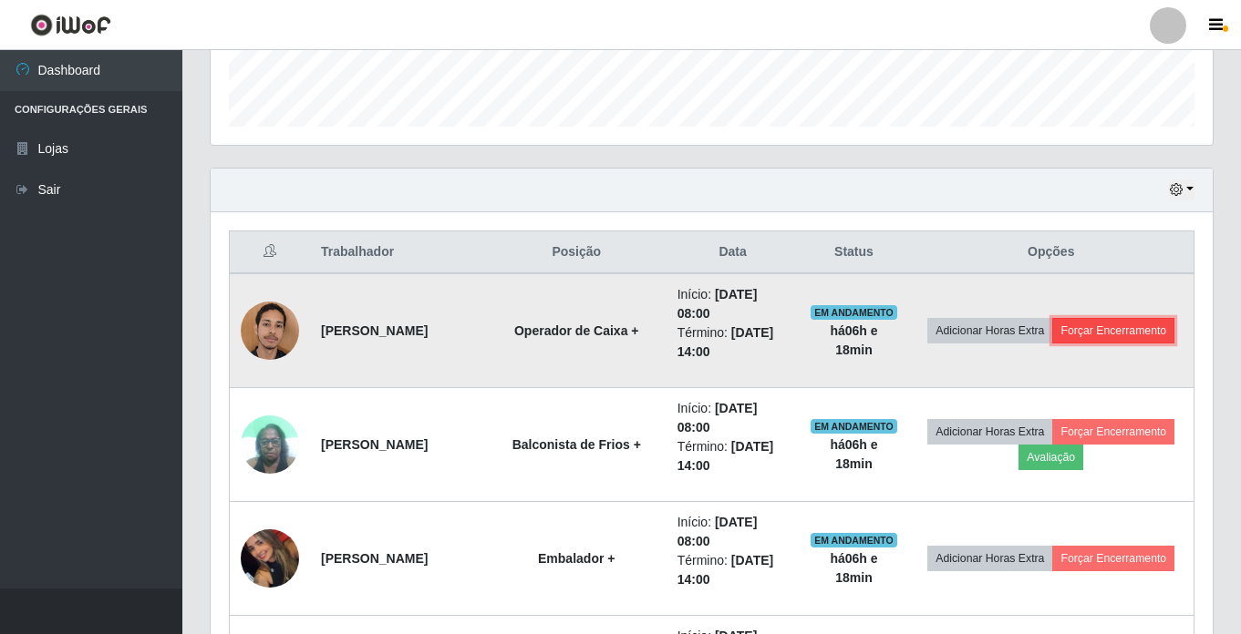
click at [1081, 344] on button "Forçar Encerramento" at bounding box center [1113, 331] width 122 height 26
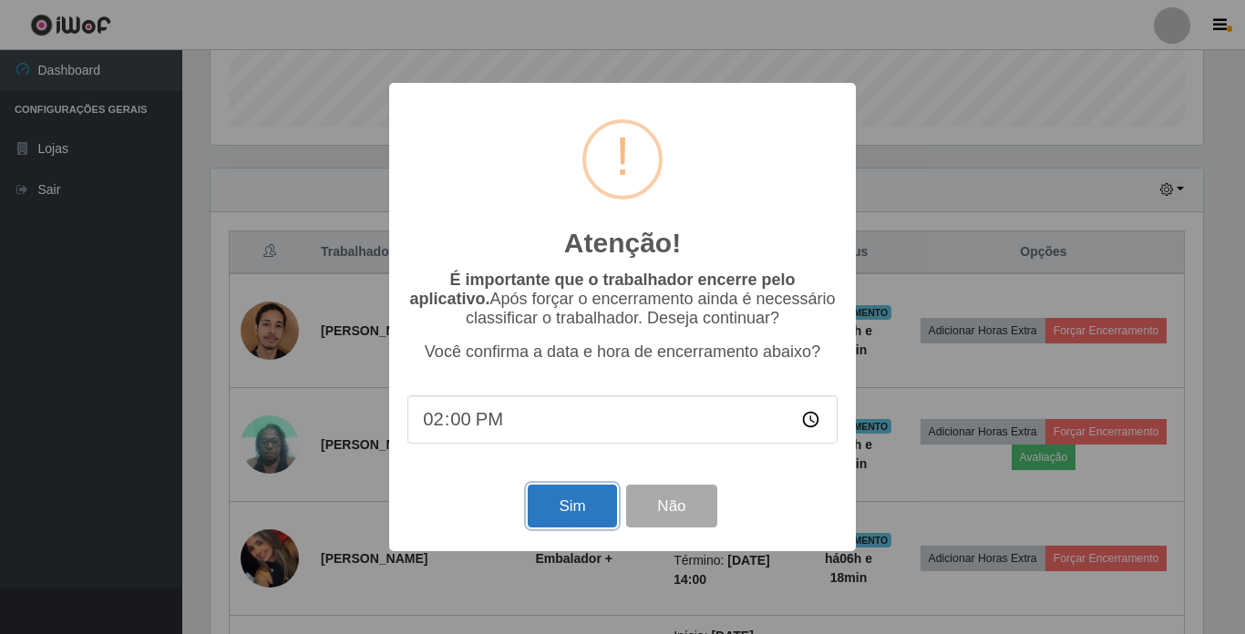
click at [588, 496] on button "Sim" at bounding box center [572, 506] width 88 height 43
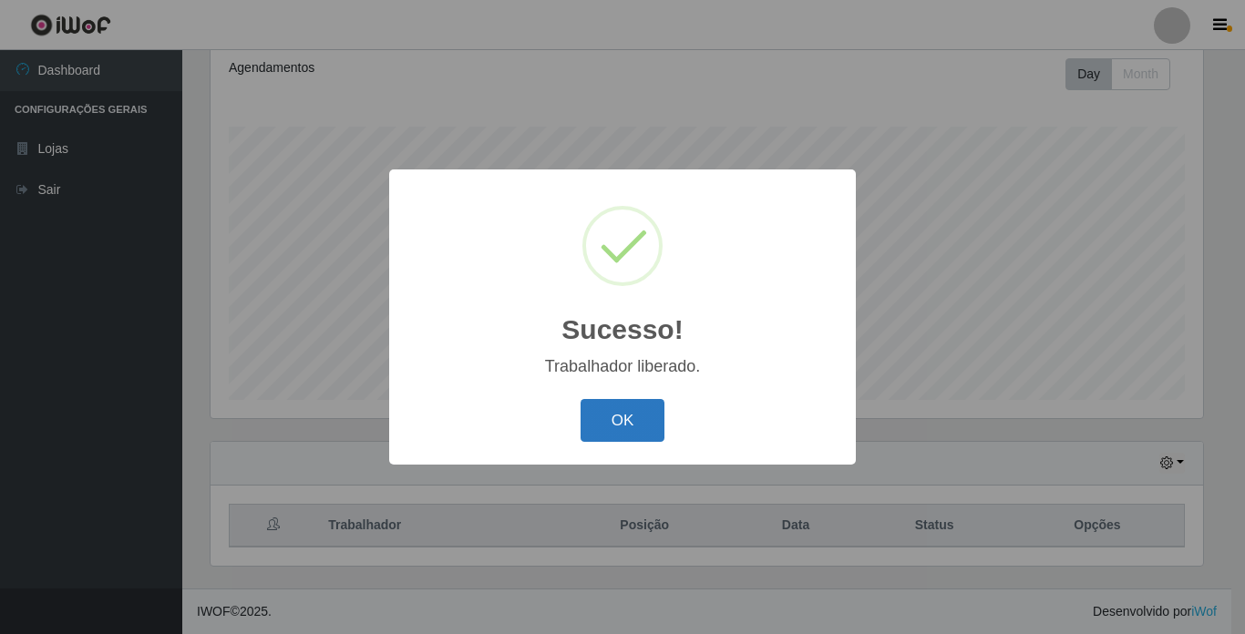
click at [638, 426] on button "OK" at bounding box center [623, 420] width 85 height 43
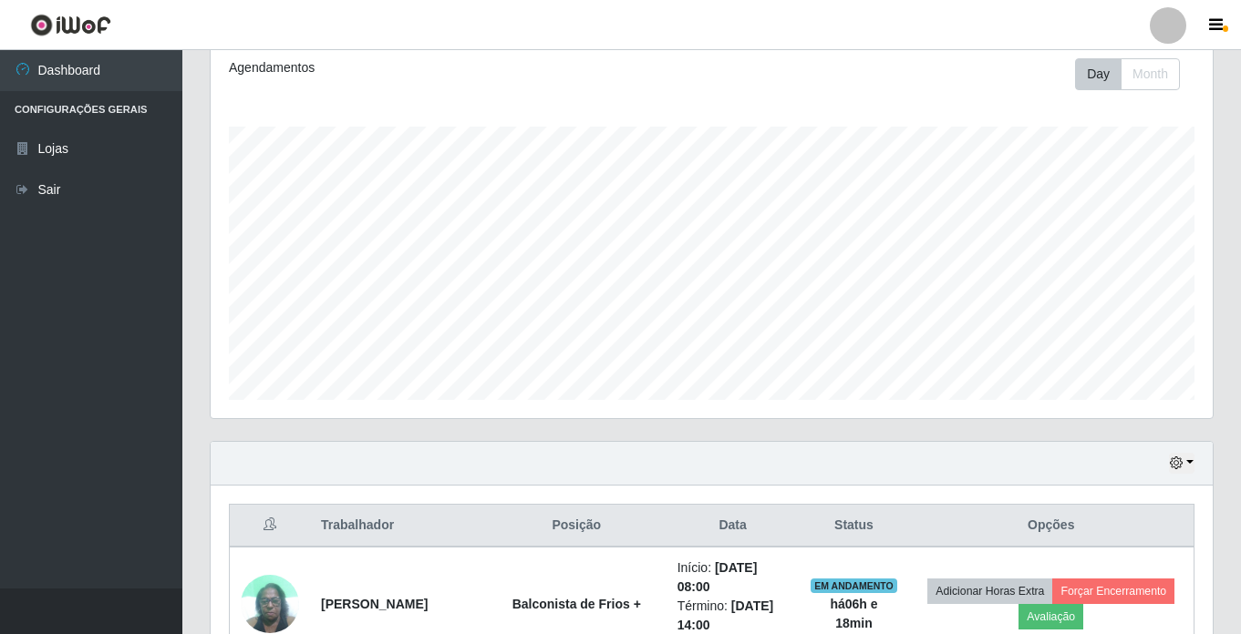
scroll to position [343, 0]
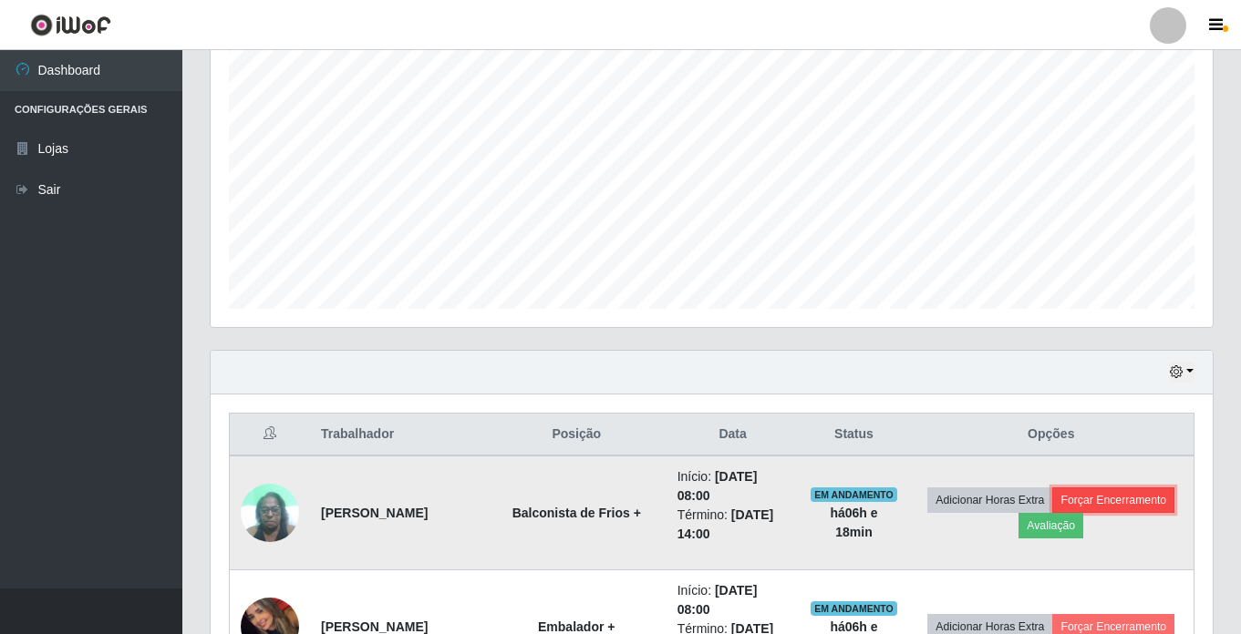
click at [1052, 513] on button "Forçar Encerramento" at bounding box center [1113, 501] width 122 height 26
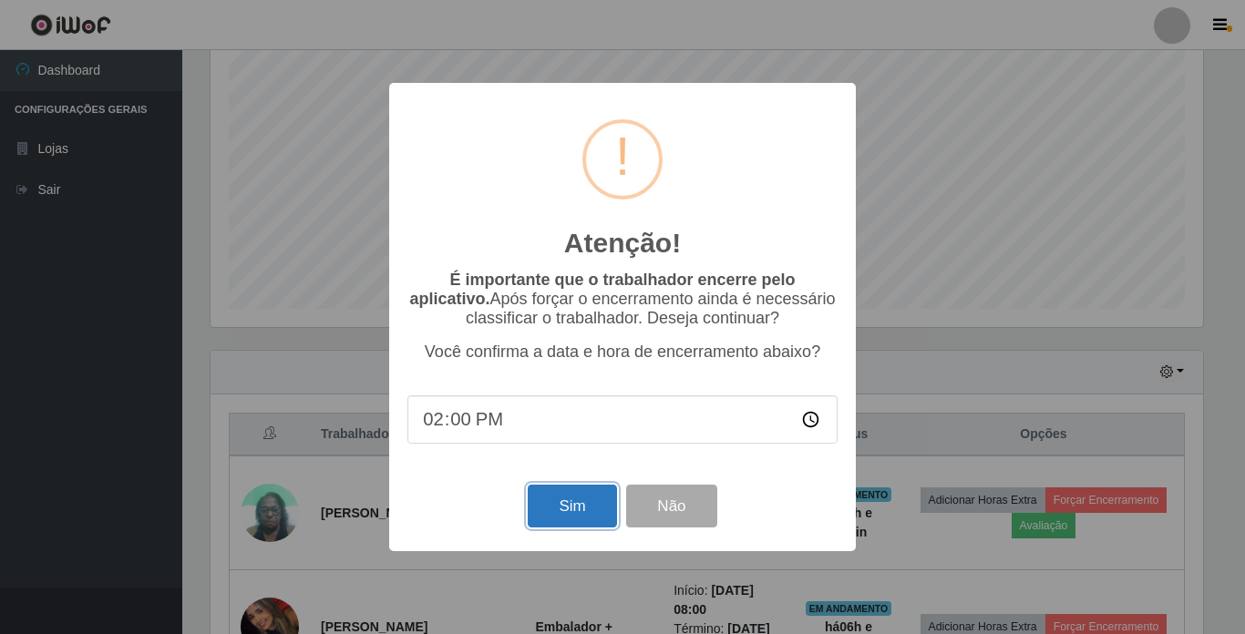
click at [561, 520] on button "Sim" at bounding box center [572, 506] width 88 height 43
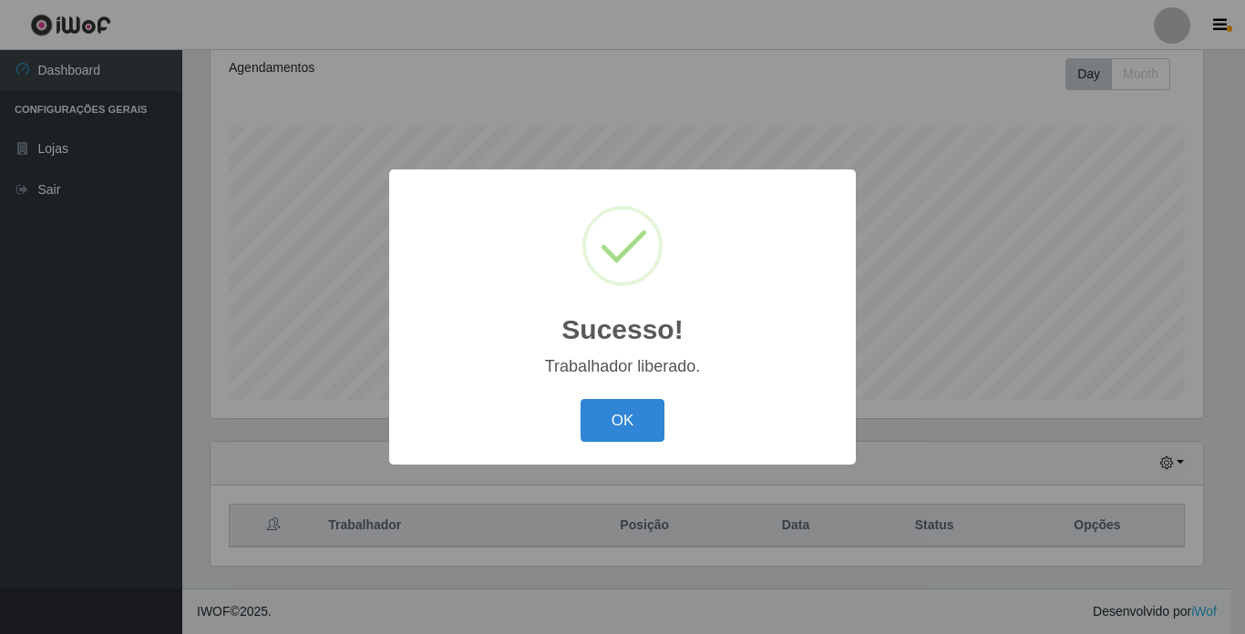
click at [636, 413] on button "OK" at bounding box center [623, 420] width 85 height 43
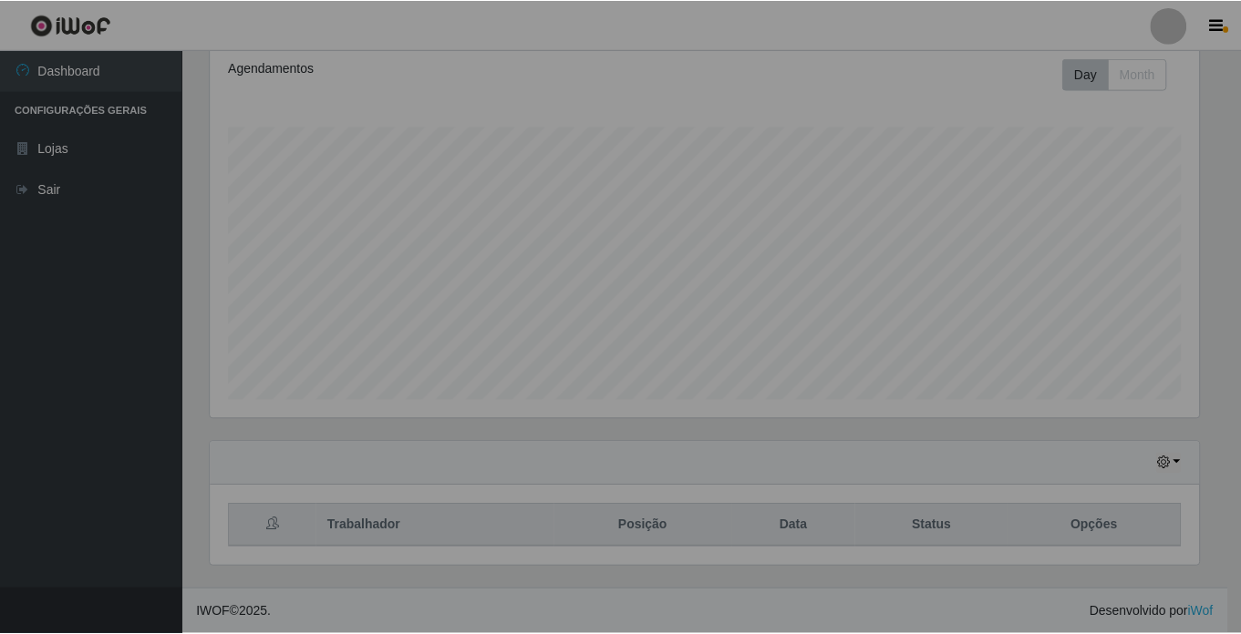
scroll to position [378, 1002]
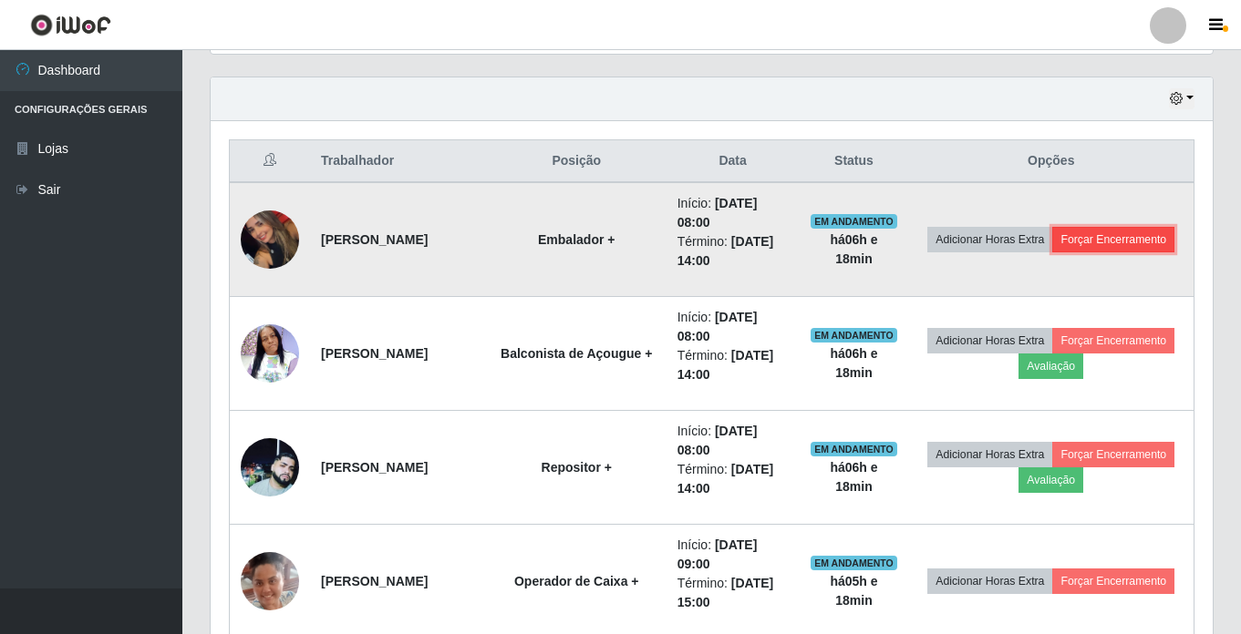
click at [1068, 252] on button "Forçar Encerramento" at bounding box center [1113, 240] width 122 height 26
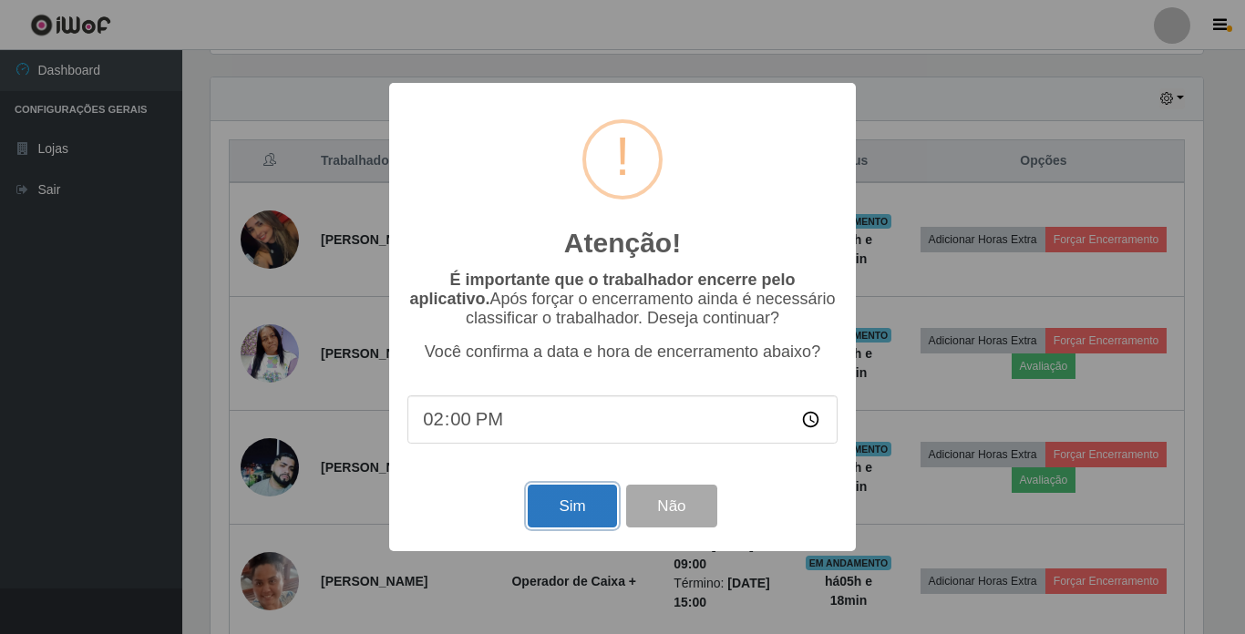
click at [550, 511] on button "Sim" at bounding box center [572, 506] width 88 height 43
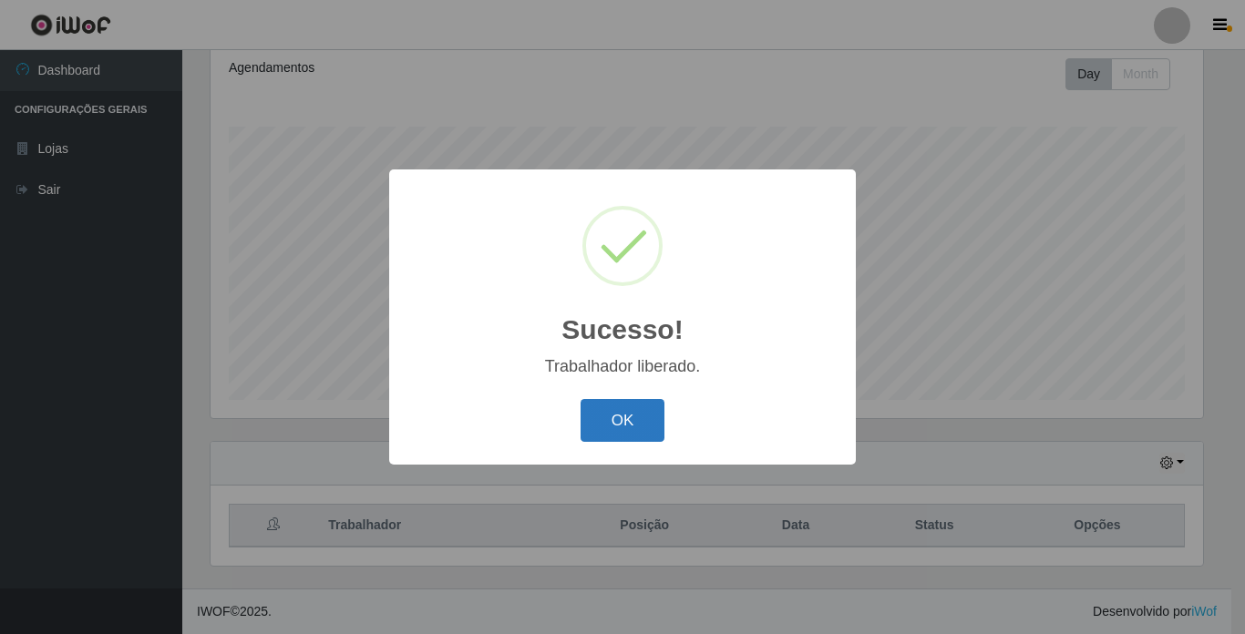
click at [617, 403] on button "OK" at bounding box center [623, 420] width 85 height 43
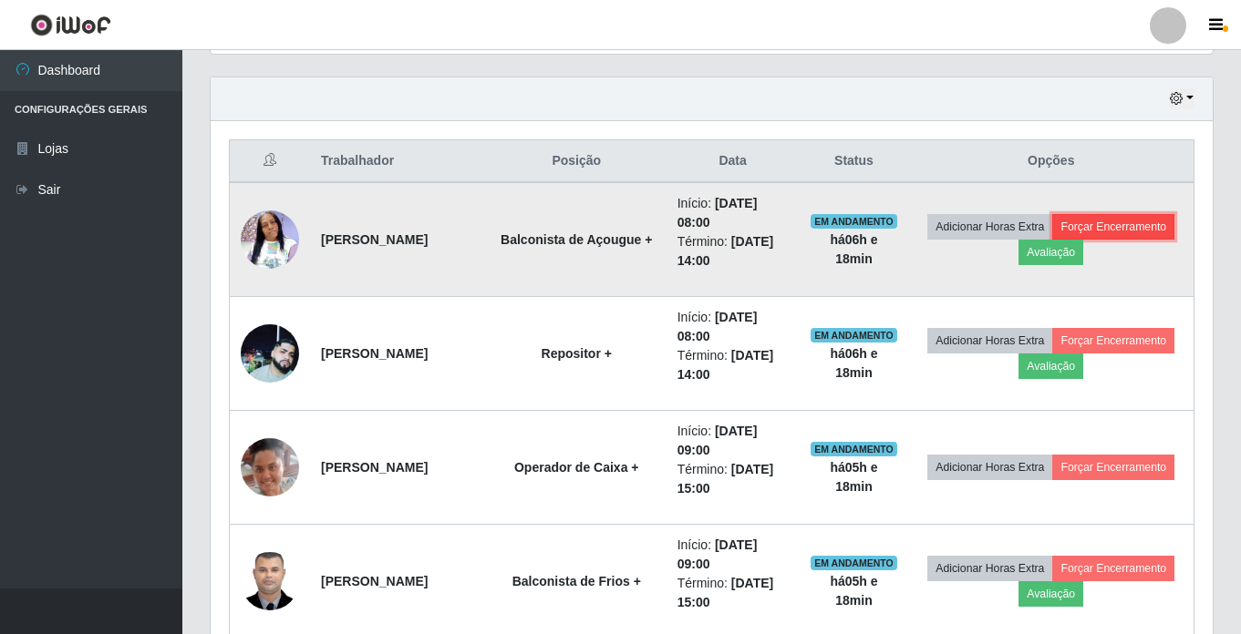
click at [1052, 240] on button "Forçar Encerramento" at bounding box center [1113, 227] width 122 height 26
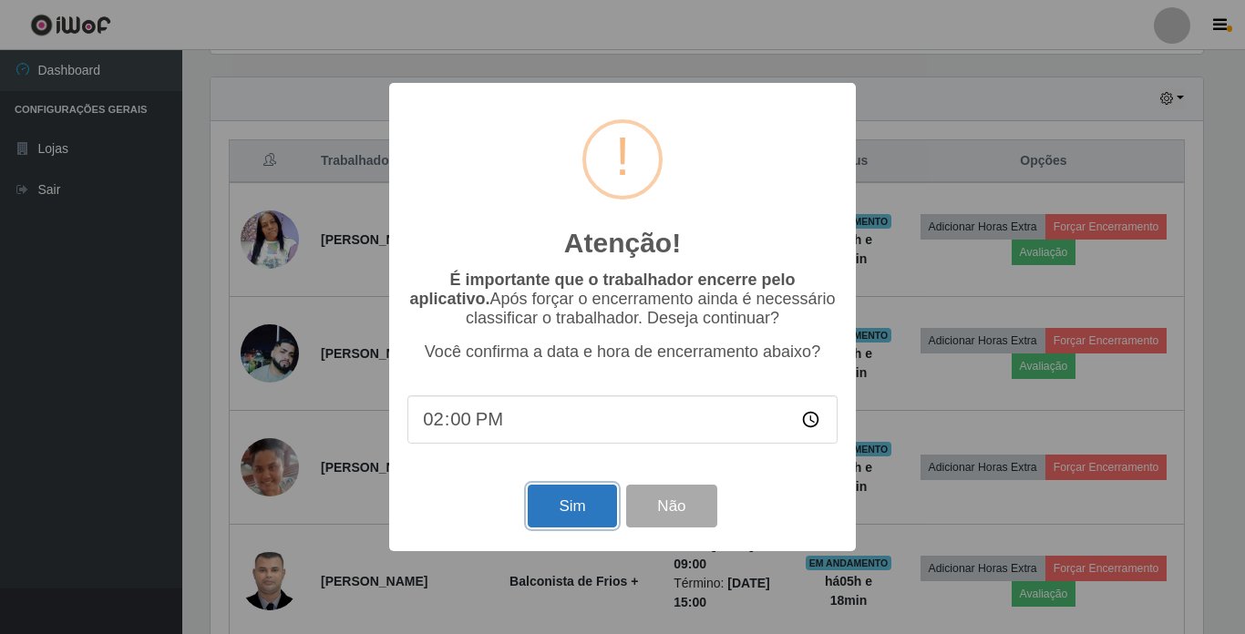
click at [600, 494] on button "Sim" at bounding box center [572, 506] width 88 height 43
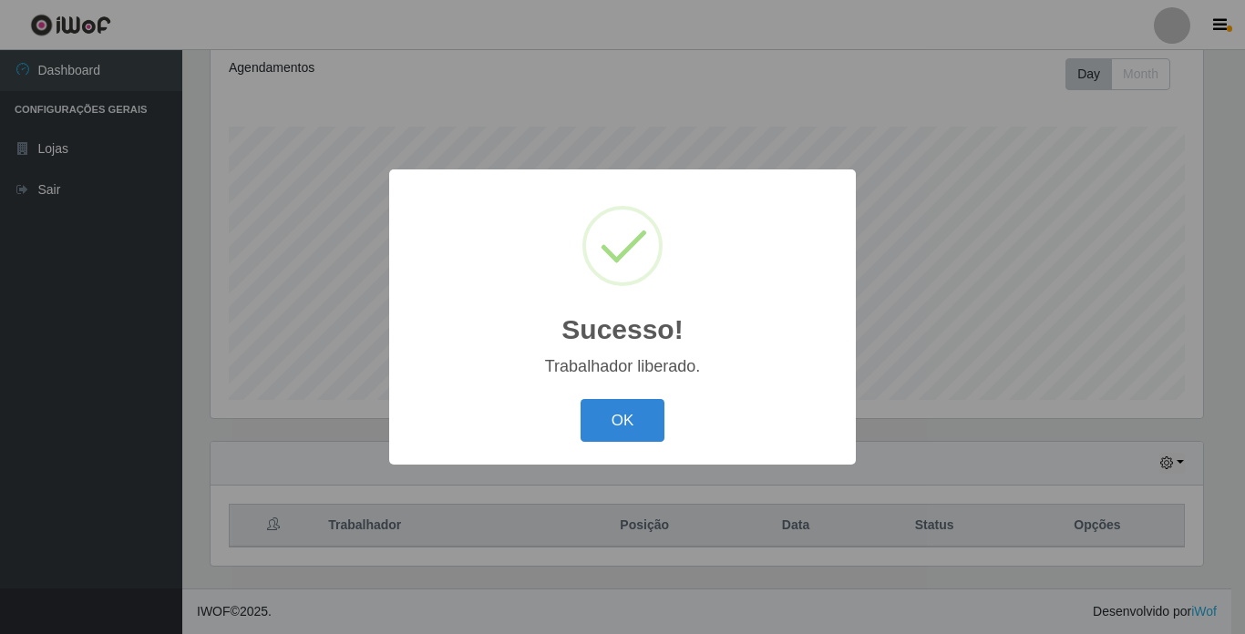
click at [625, 405] on button "OK" at bounding box center [623, 420] width 85 height 43
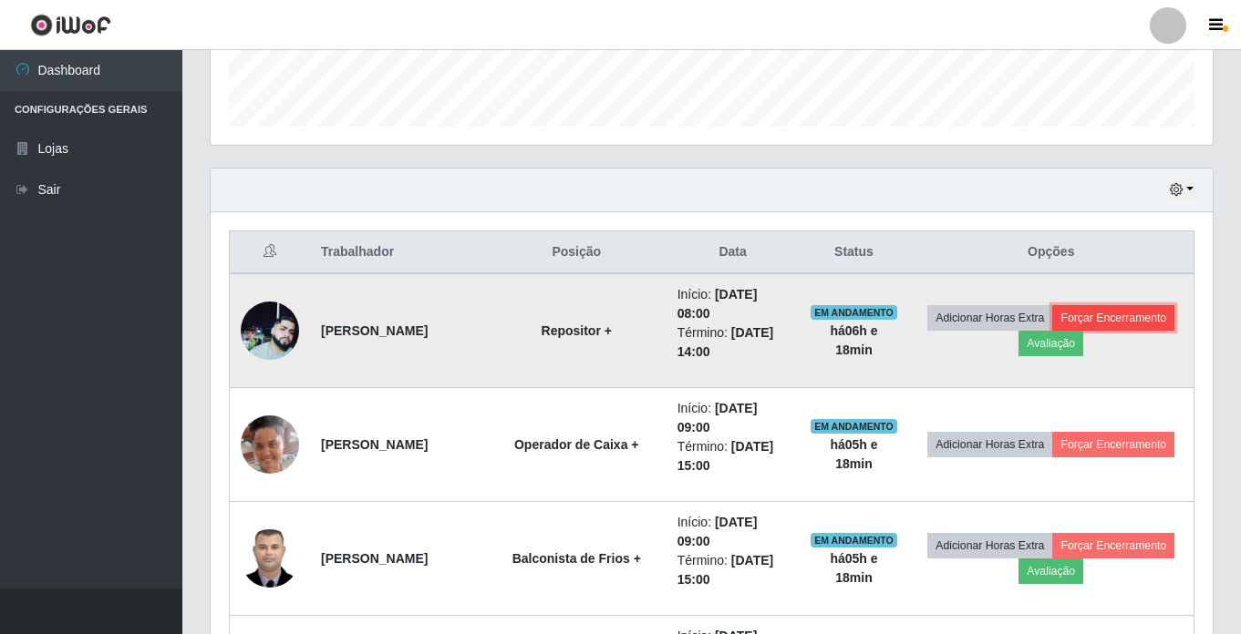
click at [1052, 331] on button "Forçar Encerramento" at bounding box center [1113, 318] width 122 height 26
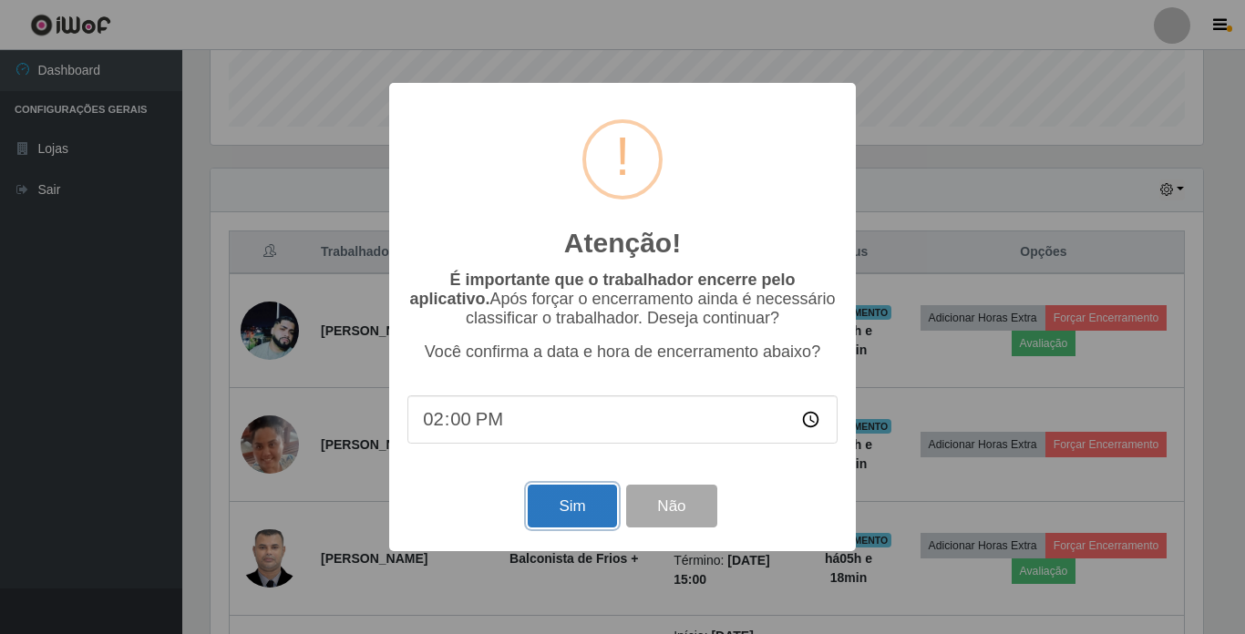
click at [593, 499] on button "Sim" at bounding box center [572, 506] width 88 height 43
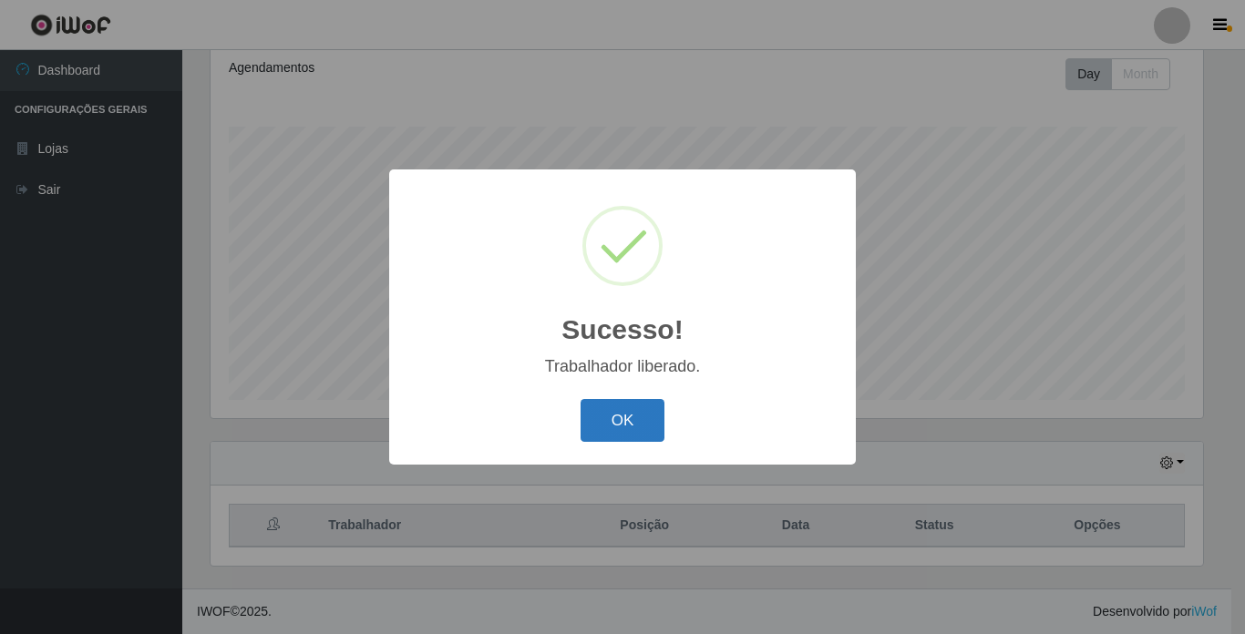
click at [643, 430] on button "OK" at bounding box center [623, 420] width 85 height 43
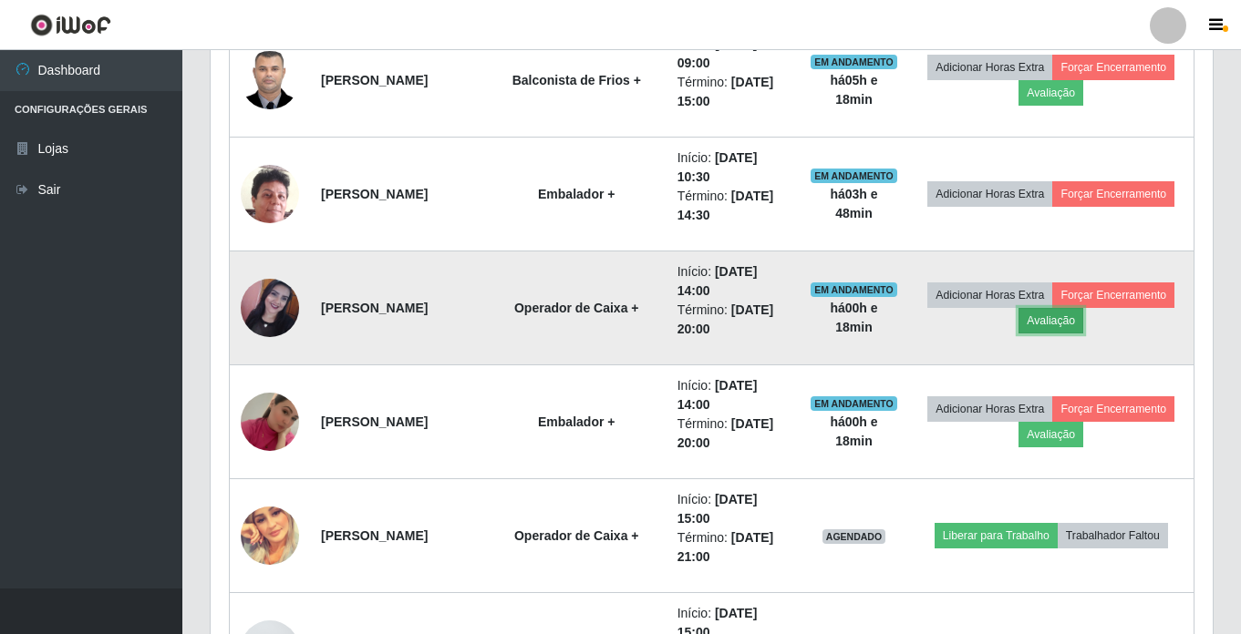
click at [1083, 324] on button "Avaliação" at bounding box center [1050, 321] width 65 height 26
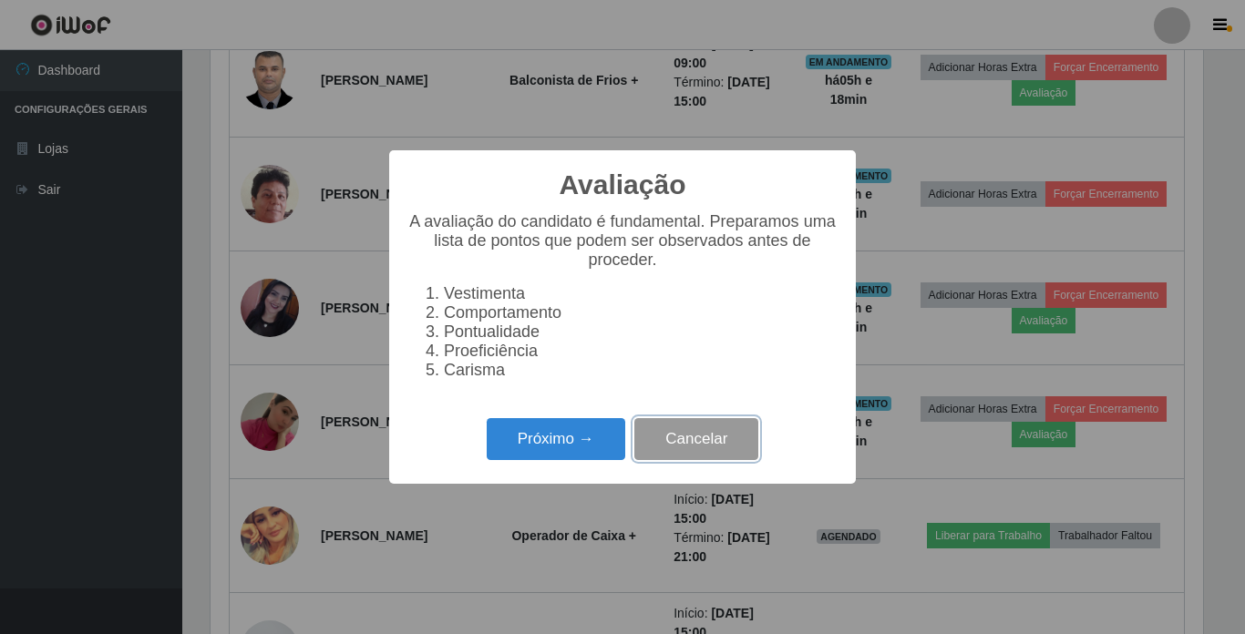
click at [653, 457] on button "Cancelar" at bounding box center [696, 439] width 124 height 43
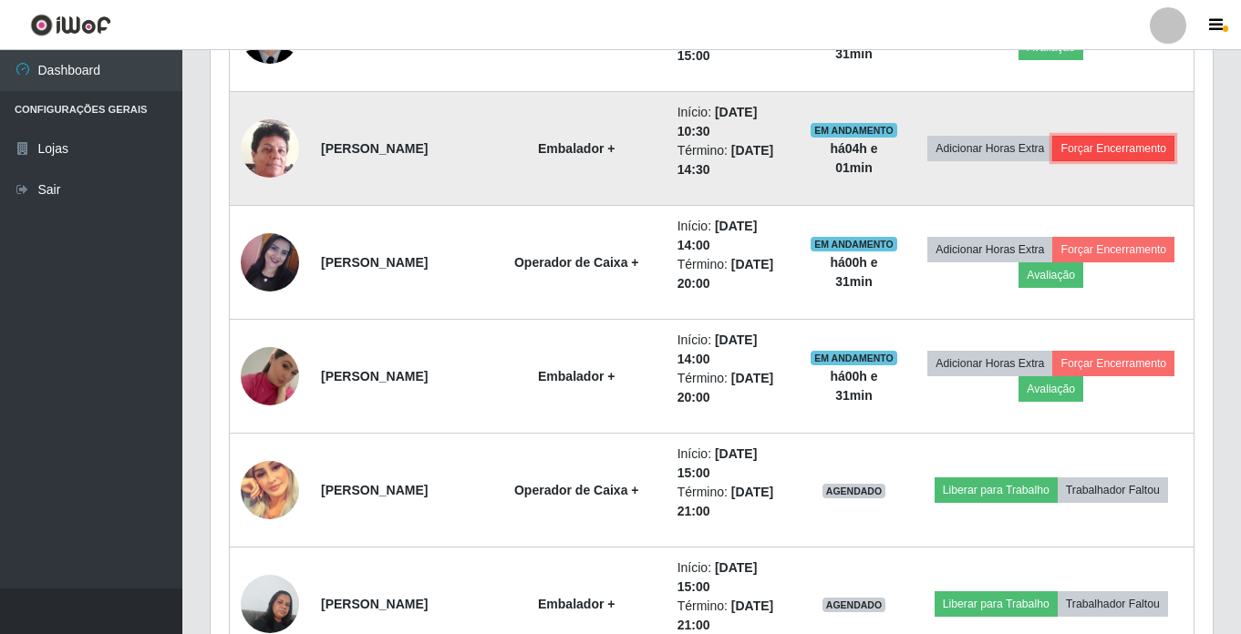
click at [1052, 161] on button "Forçar Encerramento" at bounding box center [1113, 149] width 122 height 26
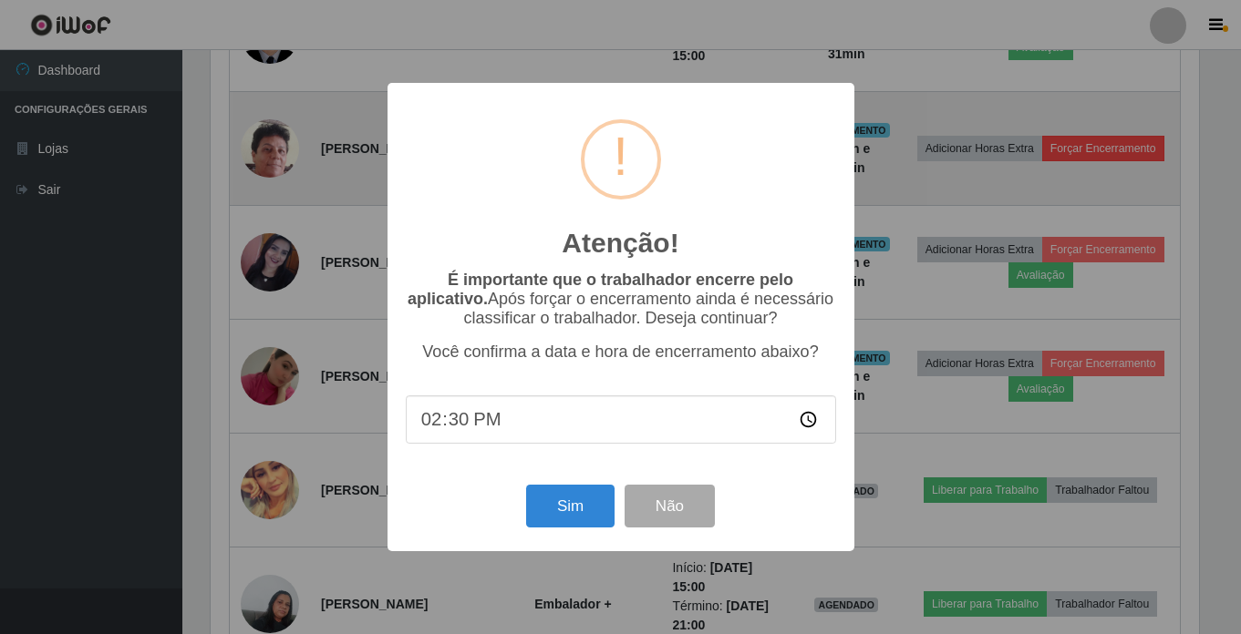
scroll to position [378, 993]
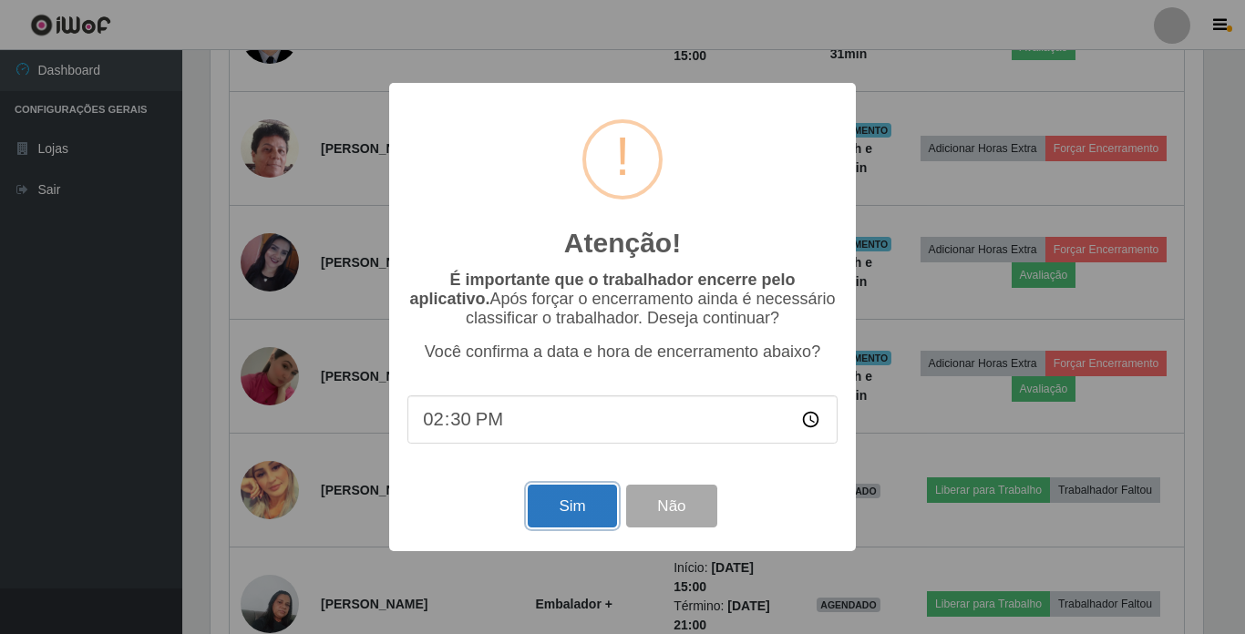
click at [569, 504] on button "Sim" at bounding box center [572, 506] width 88 height 43
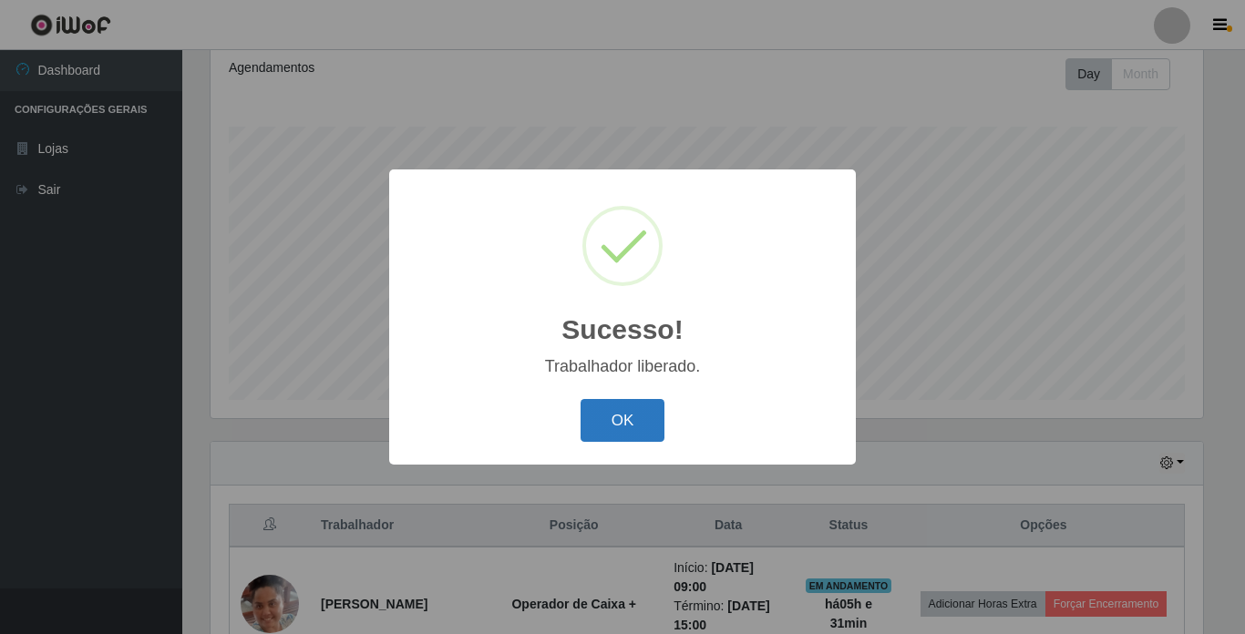
click at [601, 426] on button "OK" at bounding box center [623, 420] width 85 height 43
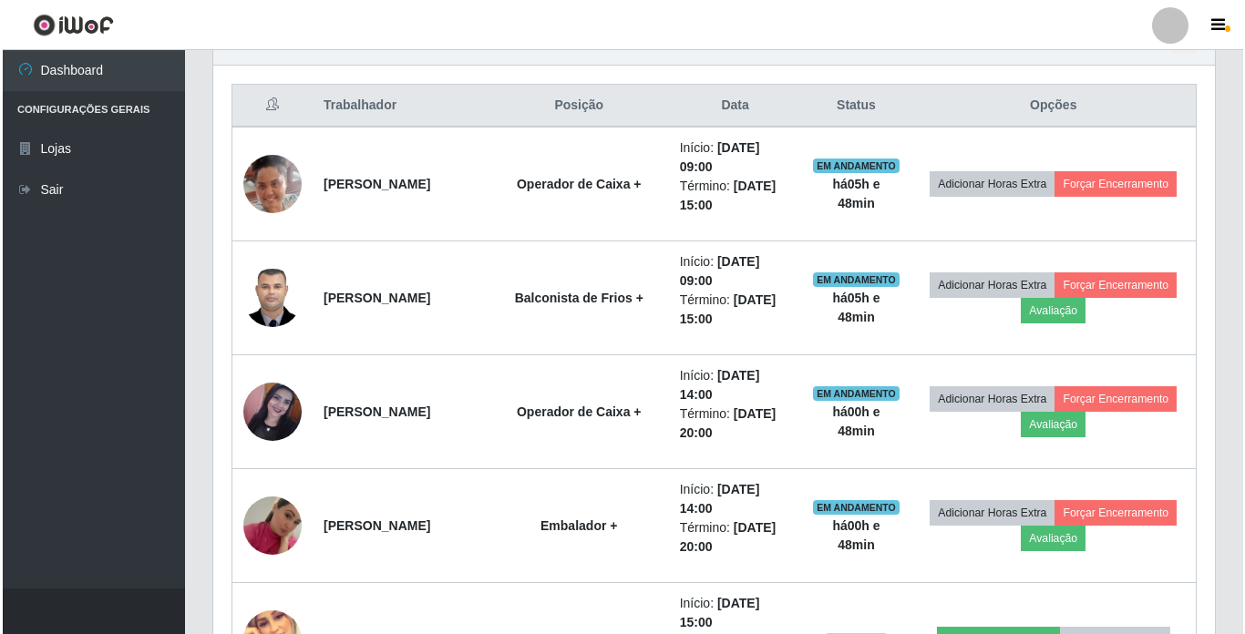
scroll to position [639, 0]
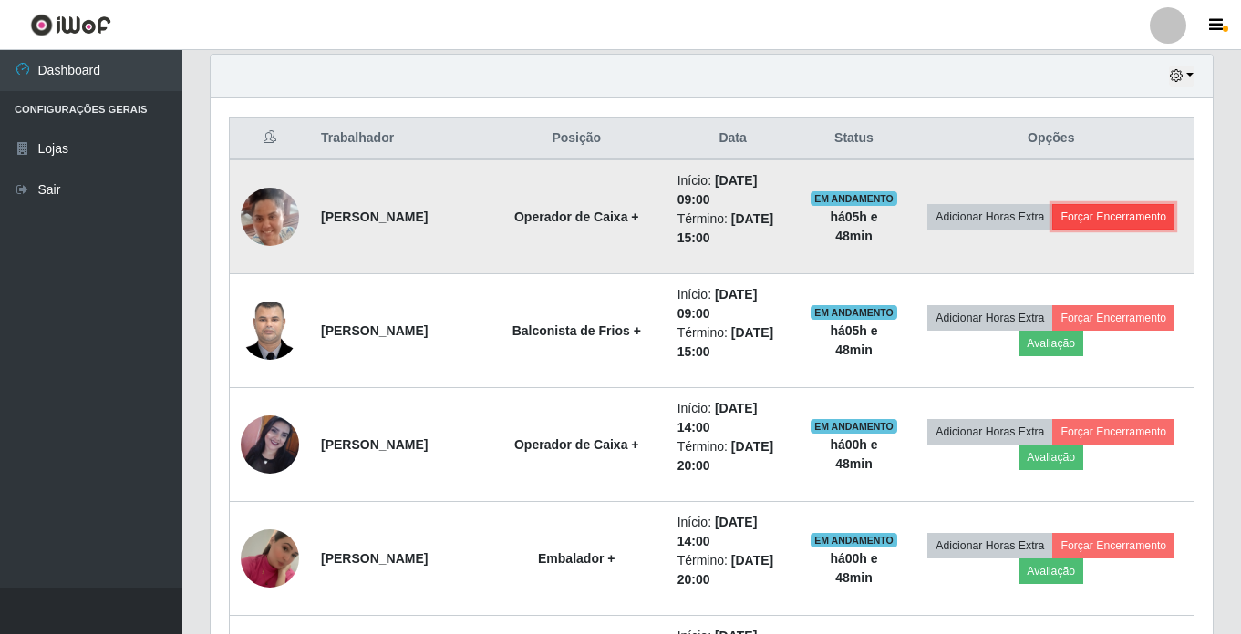
click at [1084, 230] on button "Forçar Encerramento" at bounding box center [1113, 217] width 122 height 26
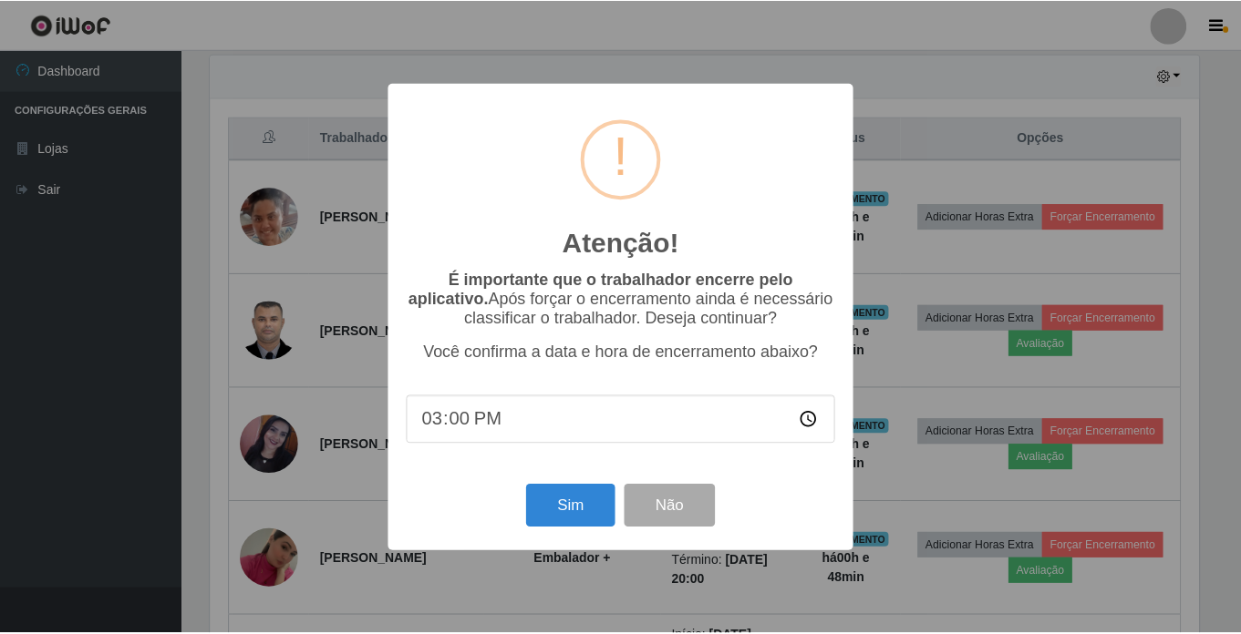
scroll to position [378, 993]
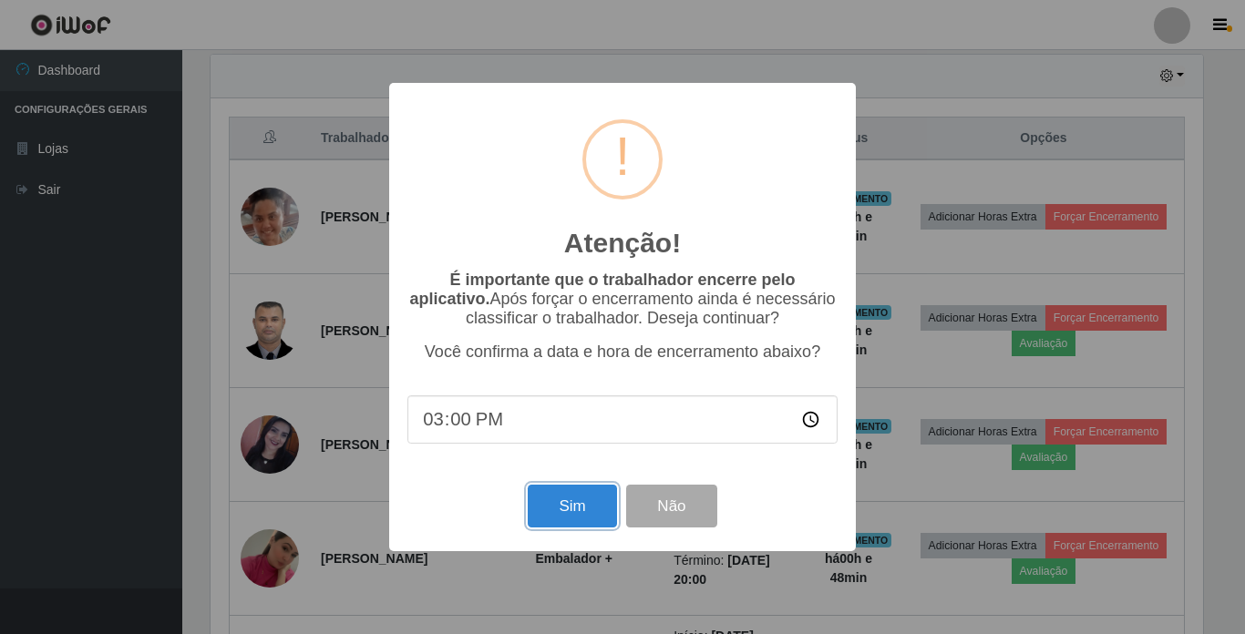
click at [602, 523] on button "Sim" at bounding box center [572, 506] width 88 height 43
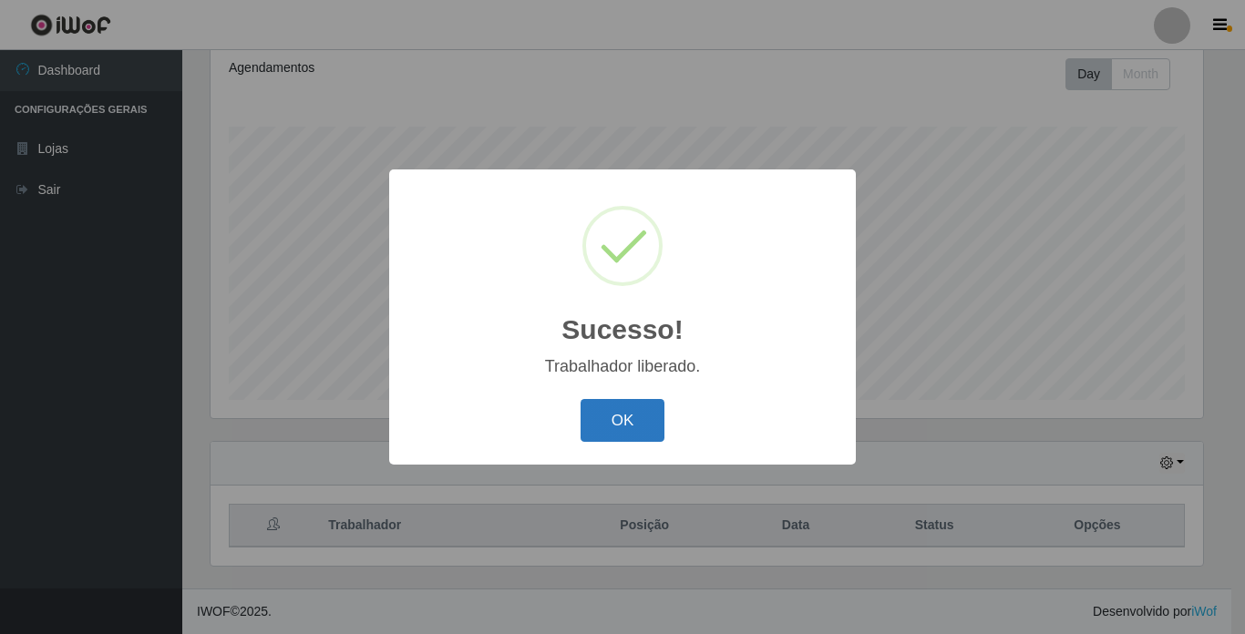
click at [614, 406] on button "OK" at bounding box center [623, 420] width 85 height 43
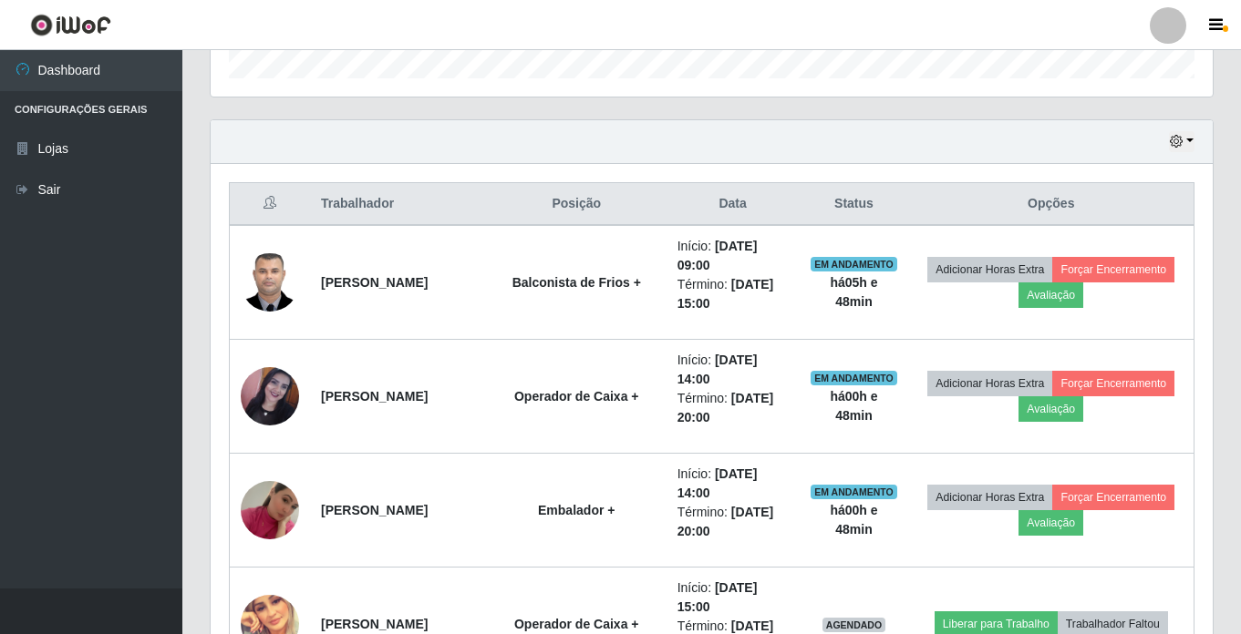
scroll to position [616, 0]
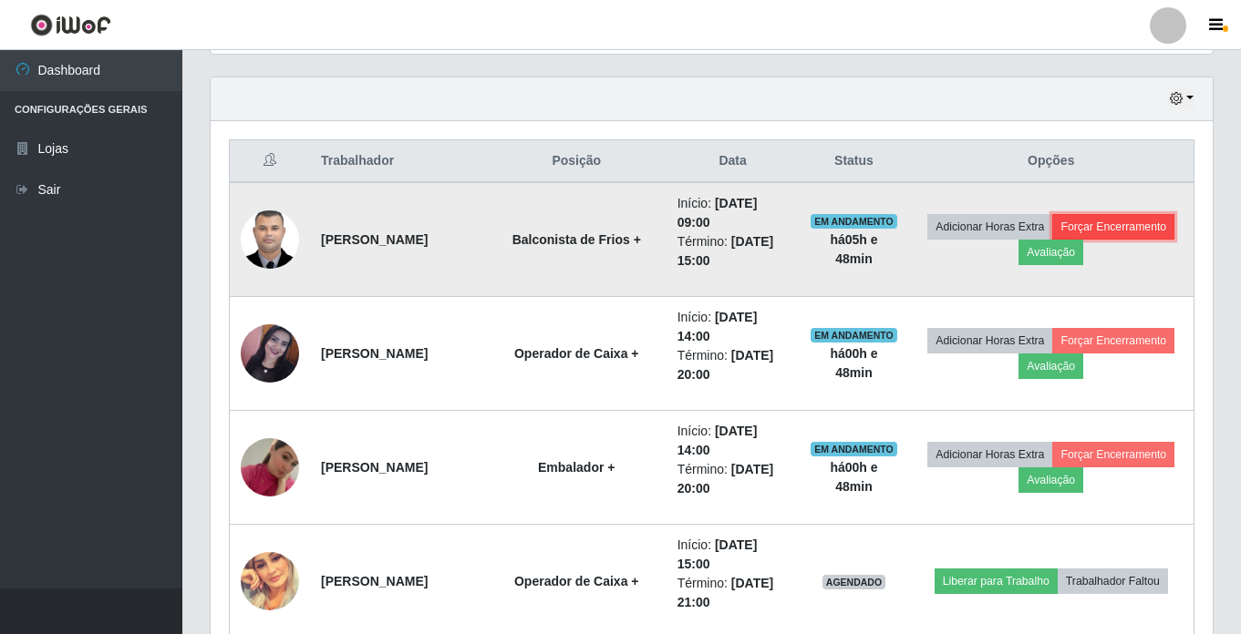
click at [1052, 240] on button "Forçar Encerramento" at bounding box center [1113, 227] width 122 height 26
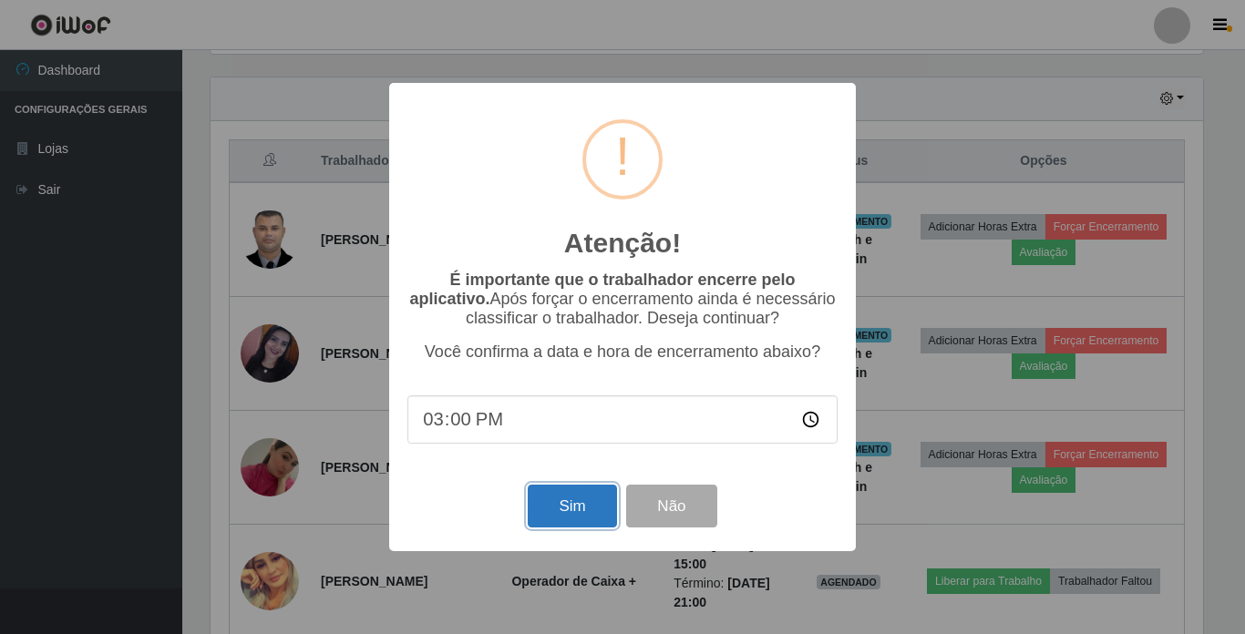
click at [597, 508] on button "Sim" at bounding box center [572, 506] width 88 height 43
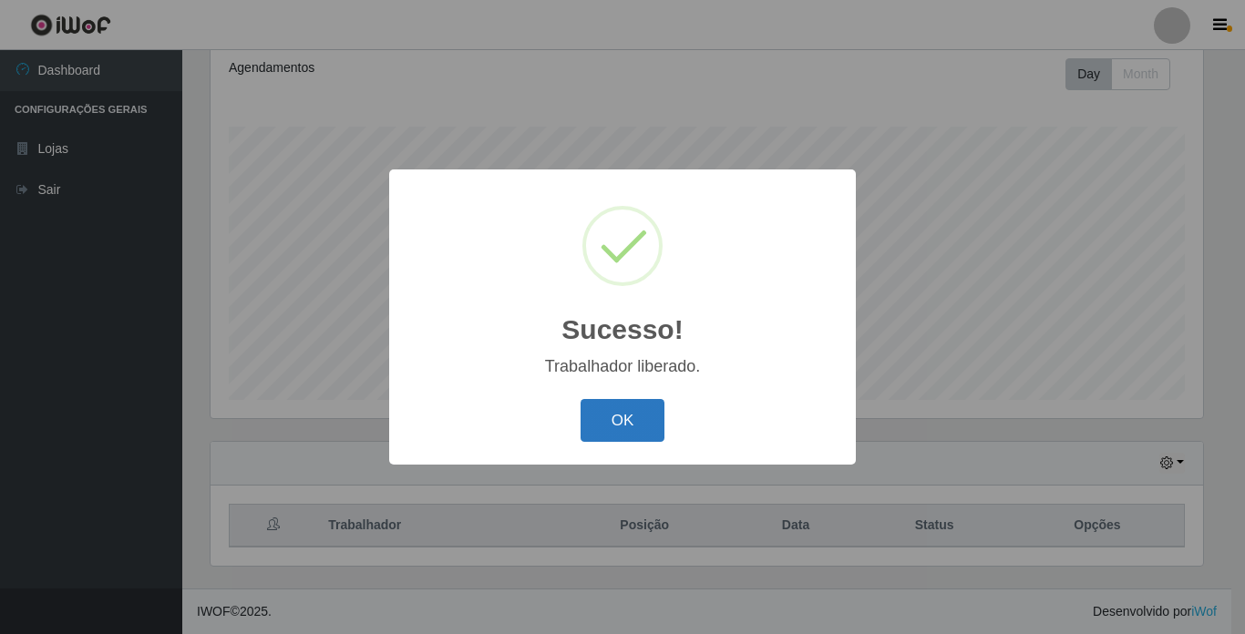
click at [634, 420] on button "OK" at bounding box center [623, 420] width 85 height 43
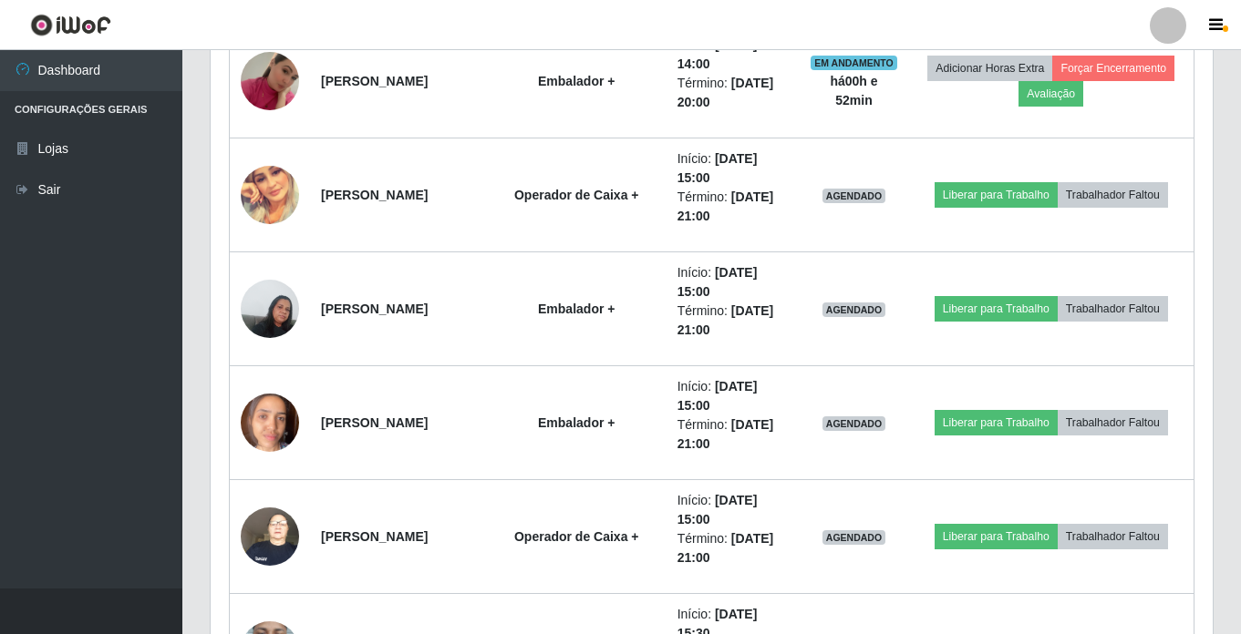
scroll to position [890, 0]
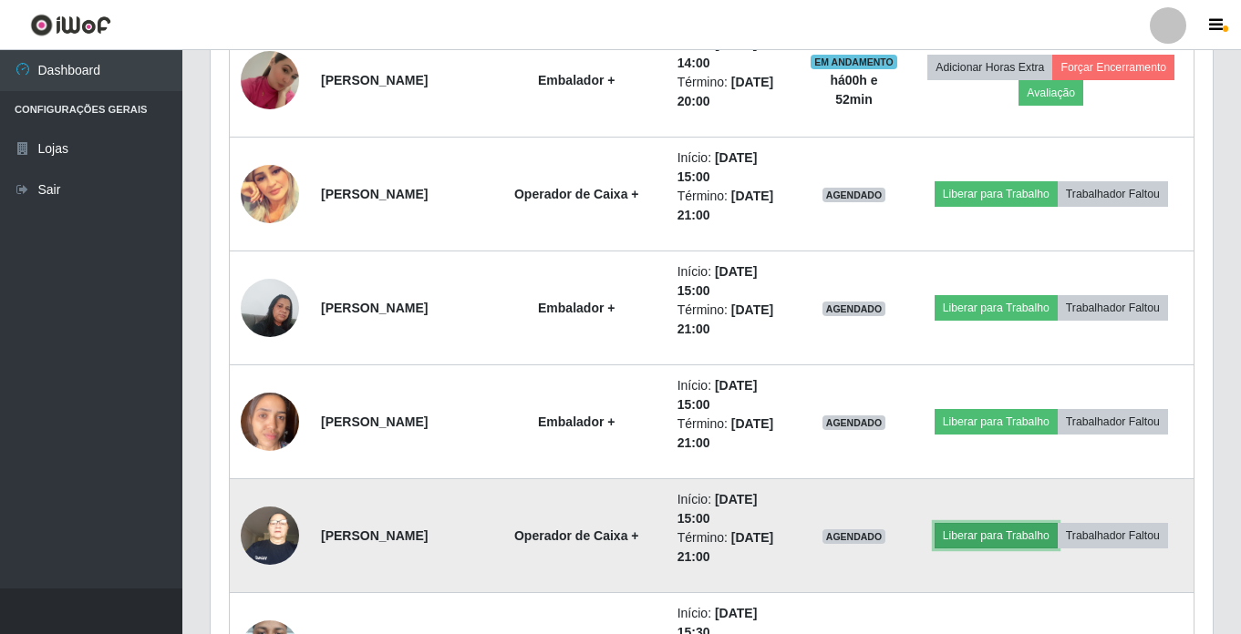
click at [1008, 534] on button "Liberar para Trabalho" at bounding box center [995, 536] width 123 height 26
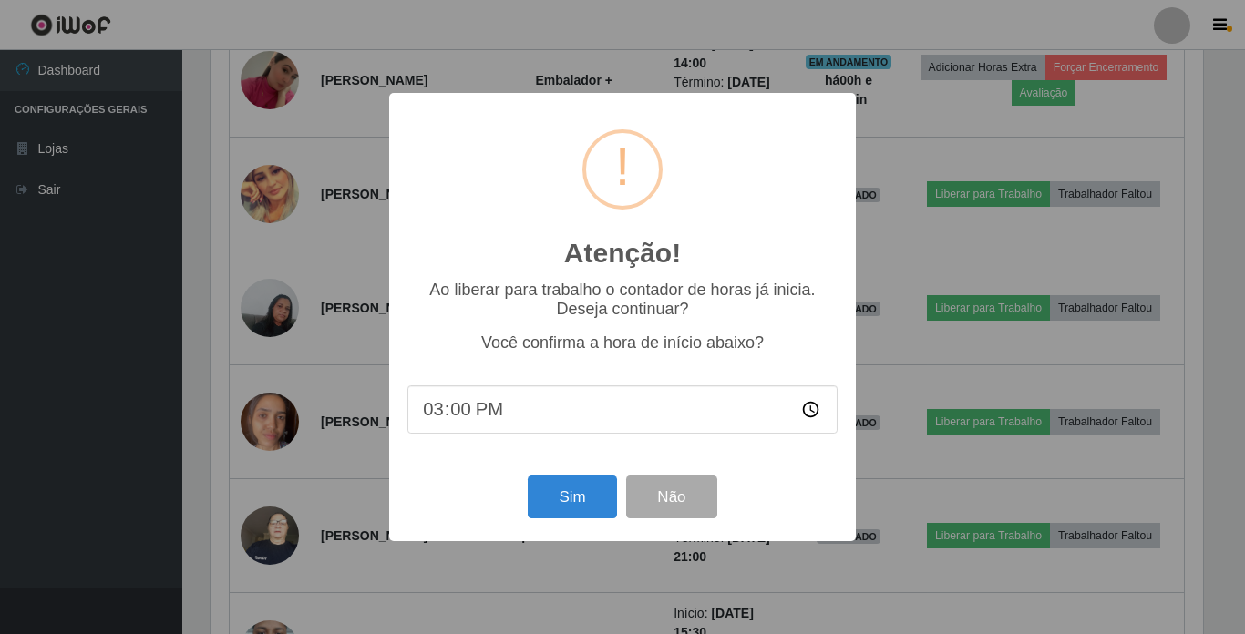
click at [721, 509] on div "Sim Não" at bounding box center [622, 497] width 430 height 52
click at [698, 509] on button "Não" at bounding box center [671, 497] width 90 height 43
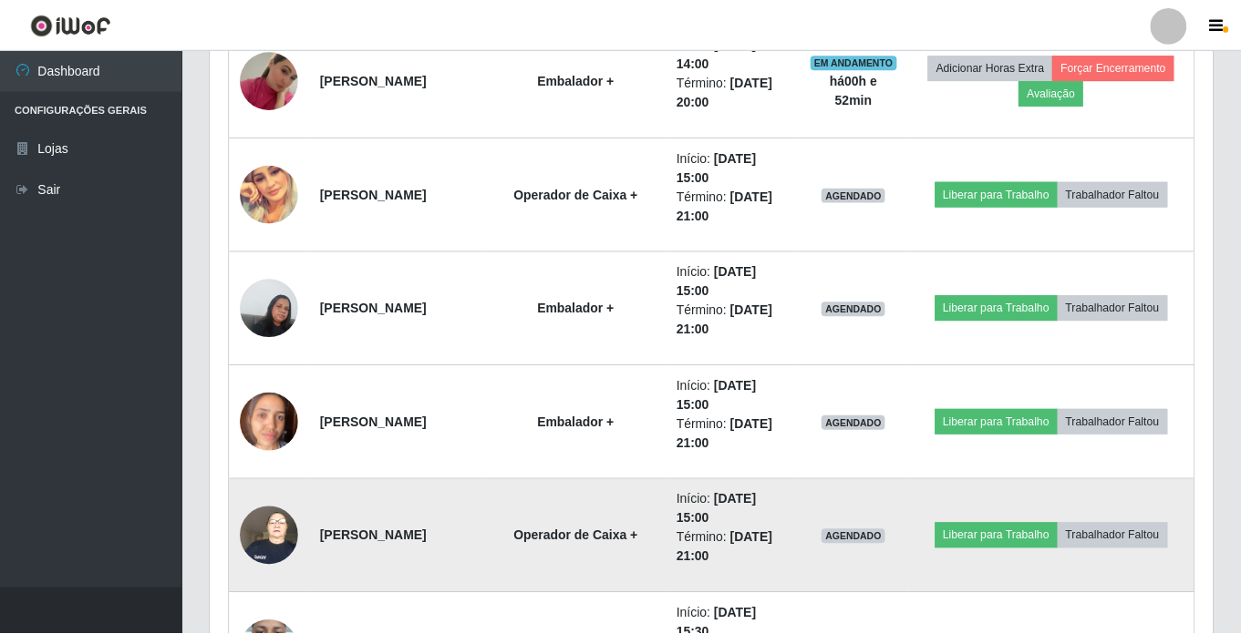
scroll to position [378, 1002]
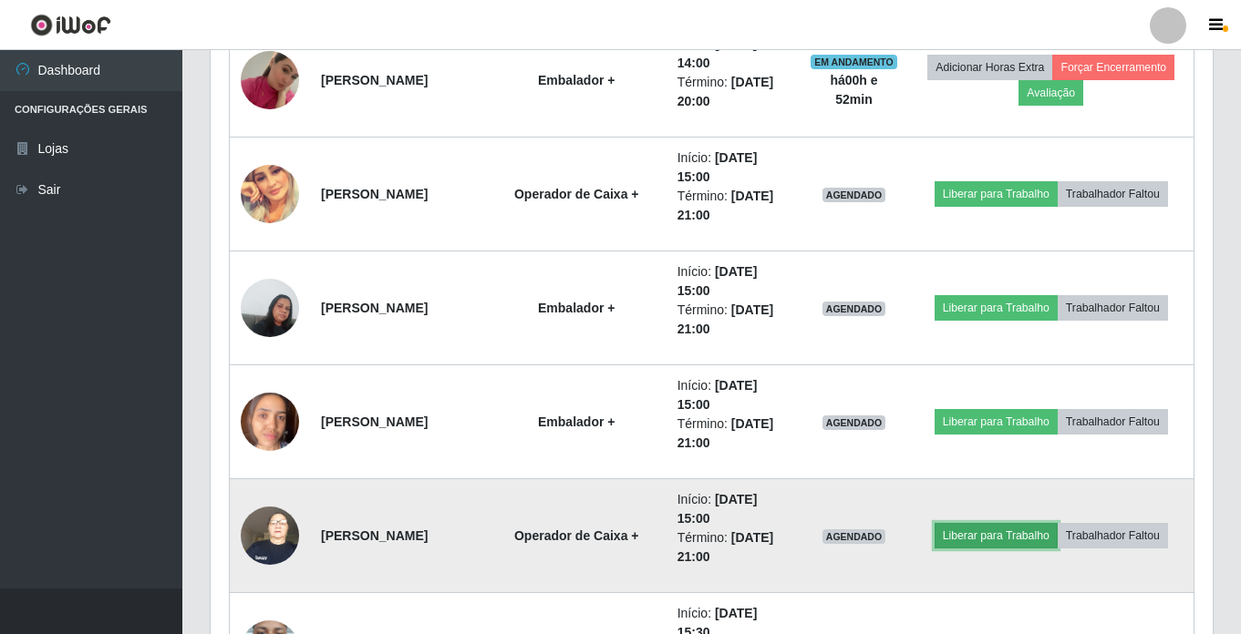
click at [1032, 539] on button "Liberar para Trabalho" at bounding box center [995, 536] width 123 height 26
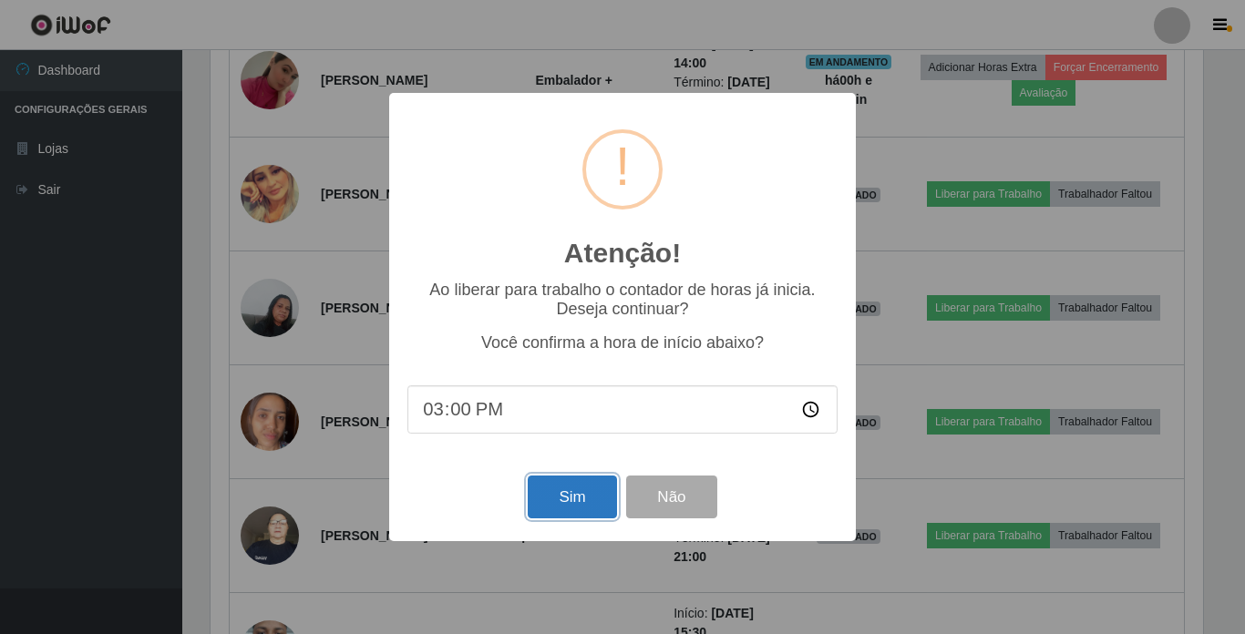
click at [592, 499] on button "Sim" at bounding box center [572, 497] width 88 height 43
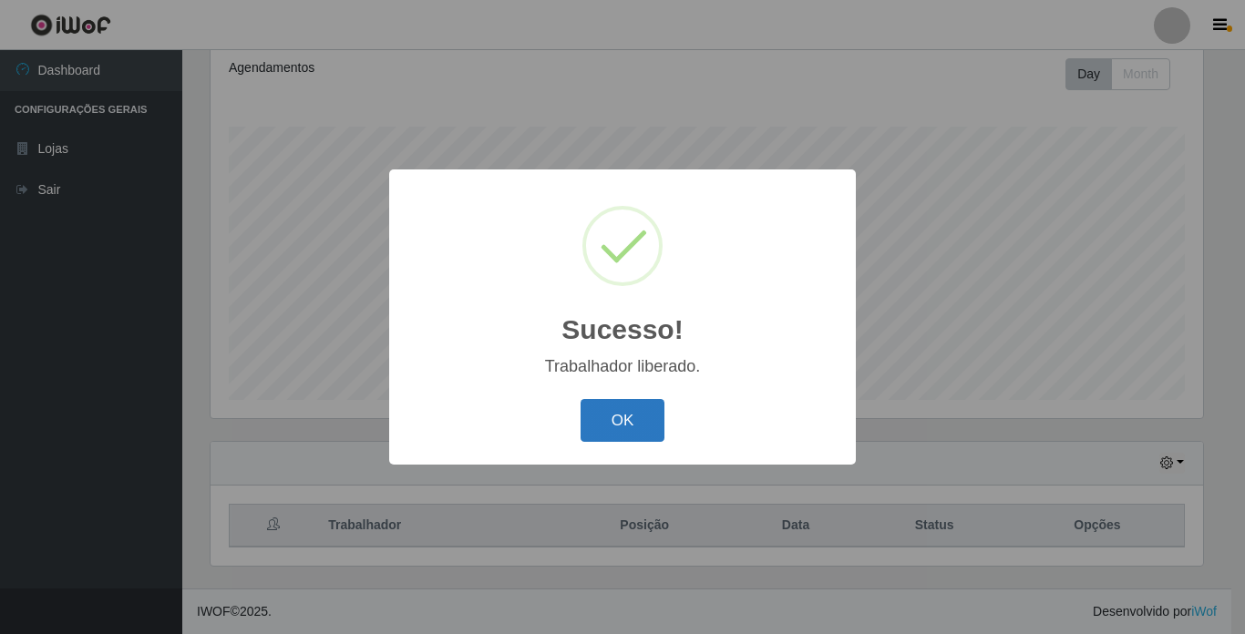
click at [653, 424] on button "OK" at bounding box center [623, 420] width 85 height 43
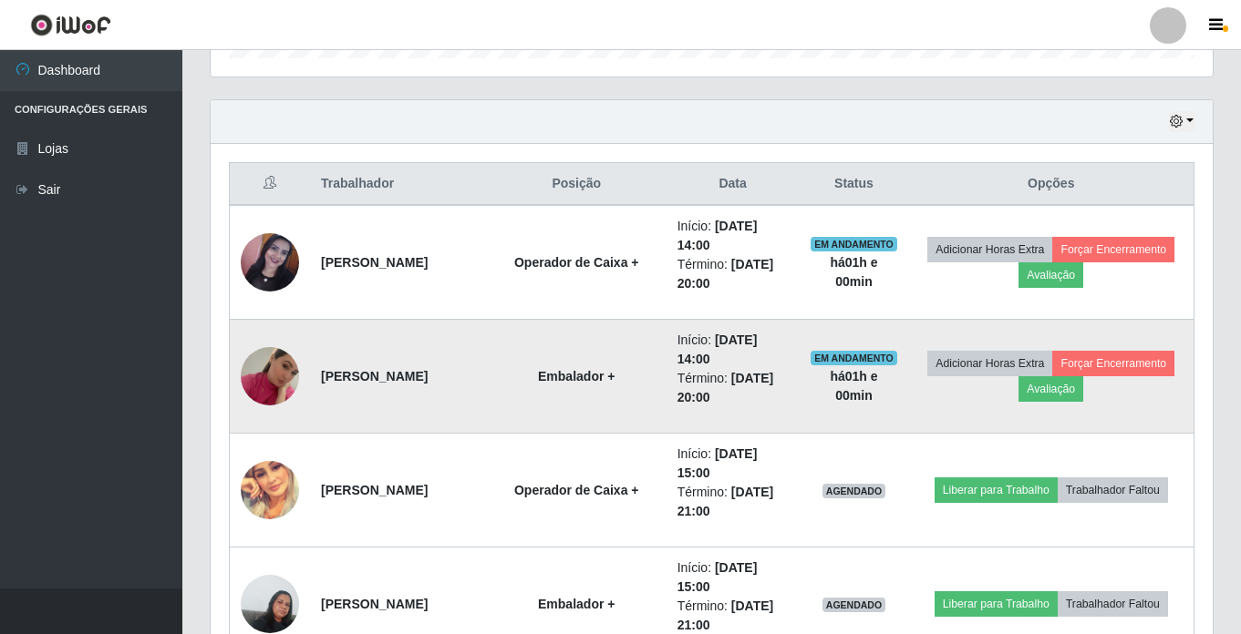
scroll to position [685, 0]
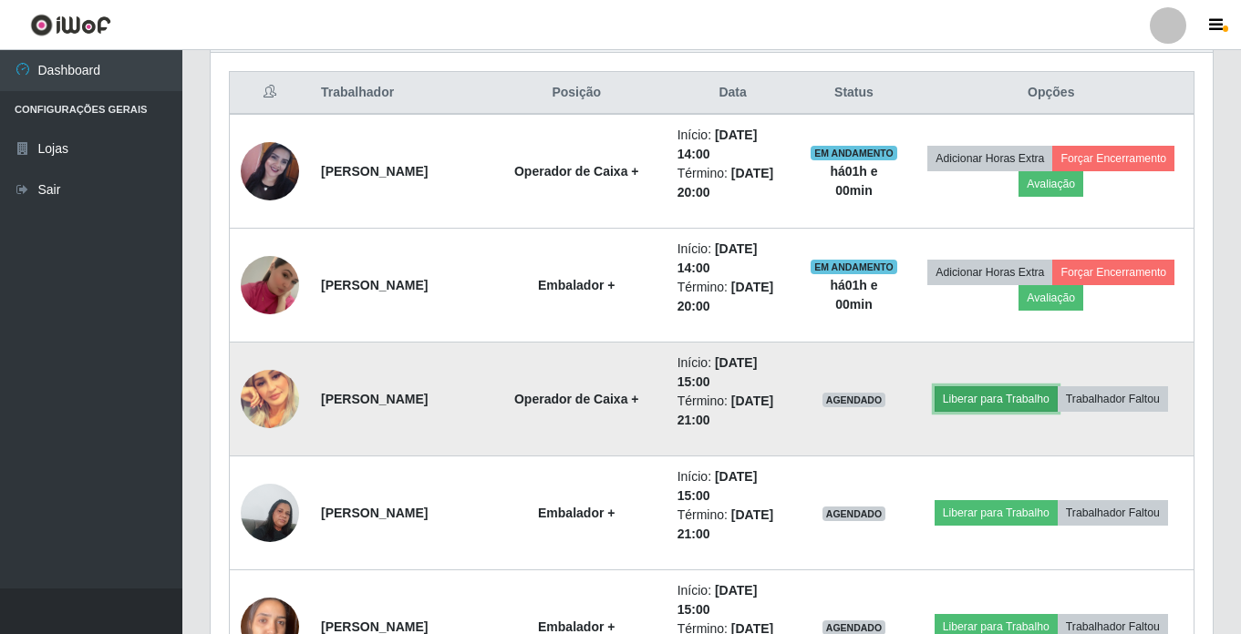
click at [986, 398] on button "Liberar para Trabalho" at bounding box center [995, 399] width 123 height 26
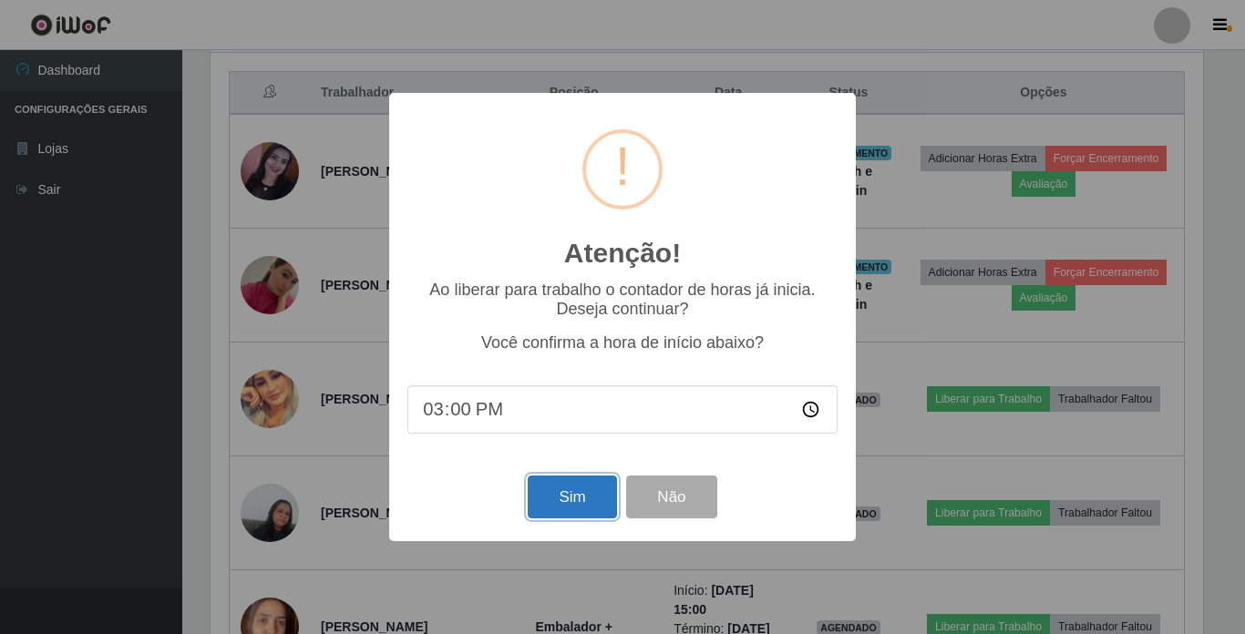
click at [574, 498] on button "Sim" at bounding box center [572, 497] width 88 height 43
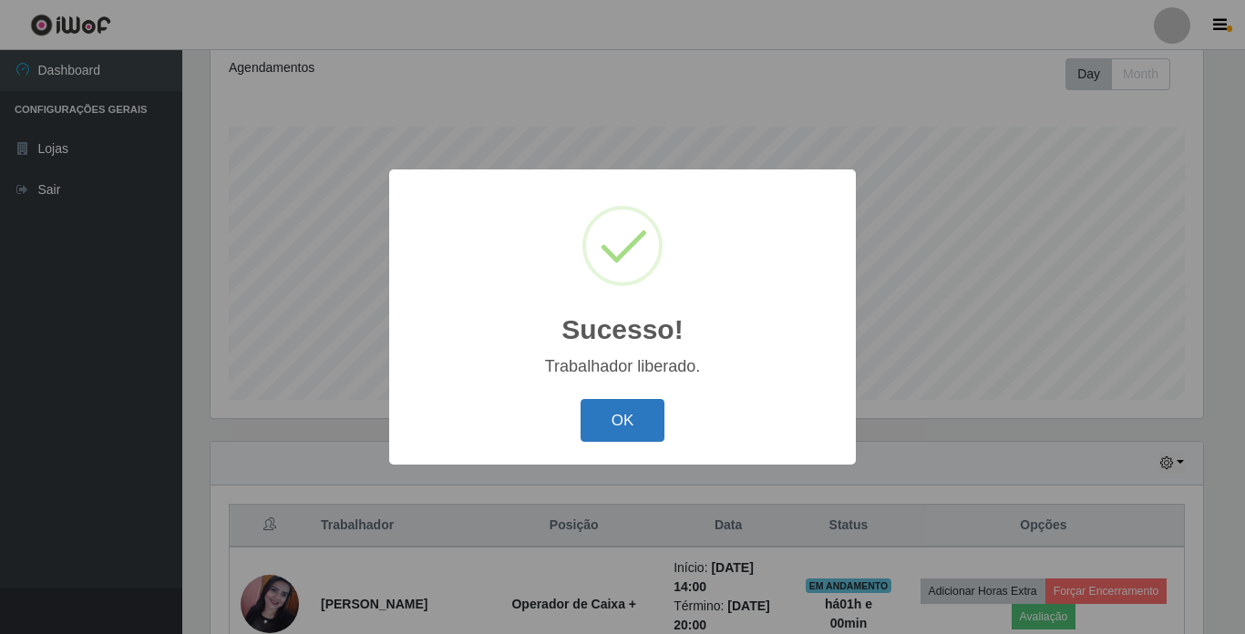
click at [613, 437] on button "OK" at bounding box center [623, 420] width 85 height 43
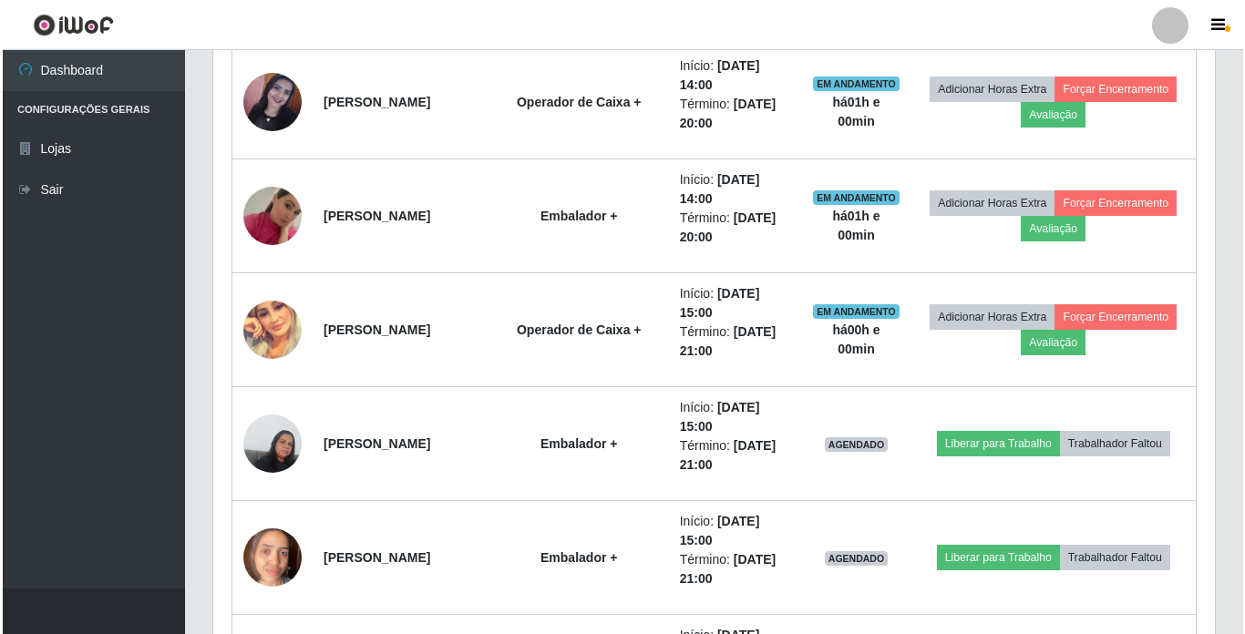
scroll to position [798, 0]
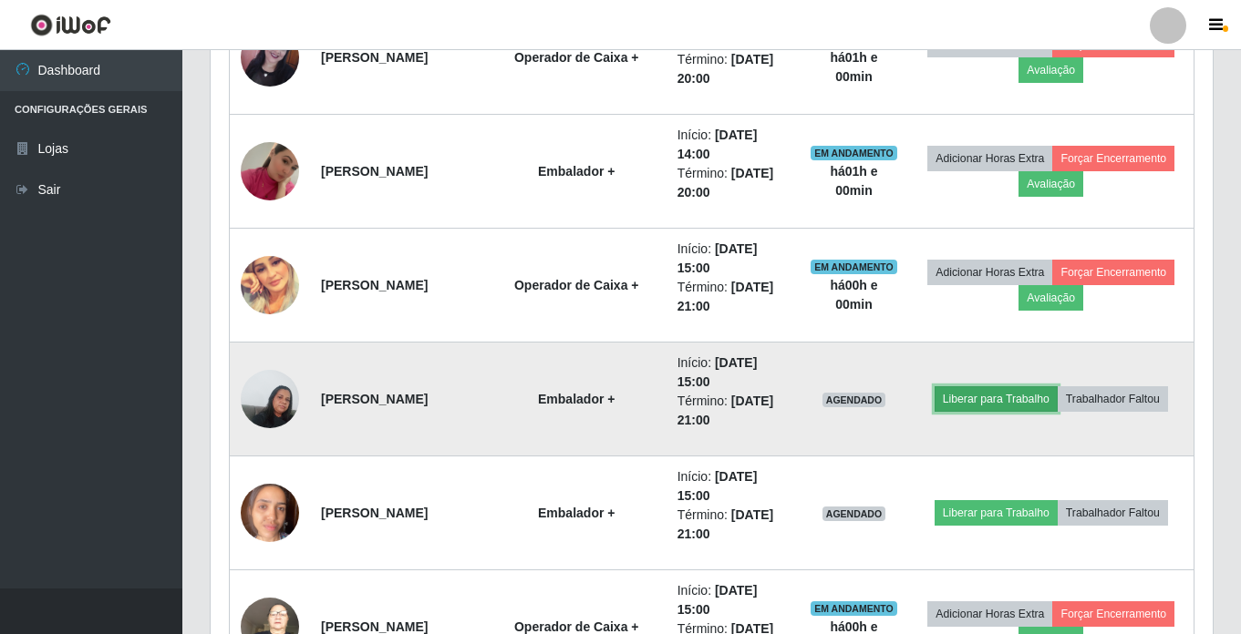
click at [983, 396] on button "Liberar para Trabalho" at bounding box center [995, 399] width 123 height 26
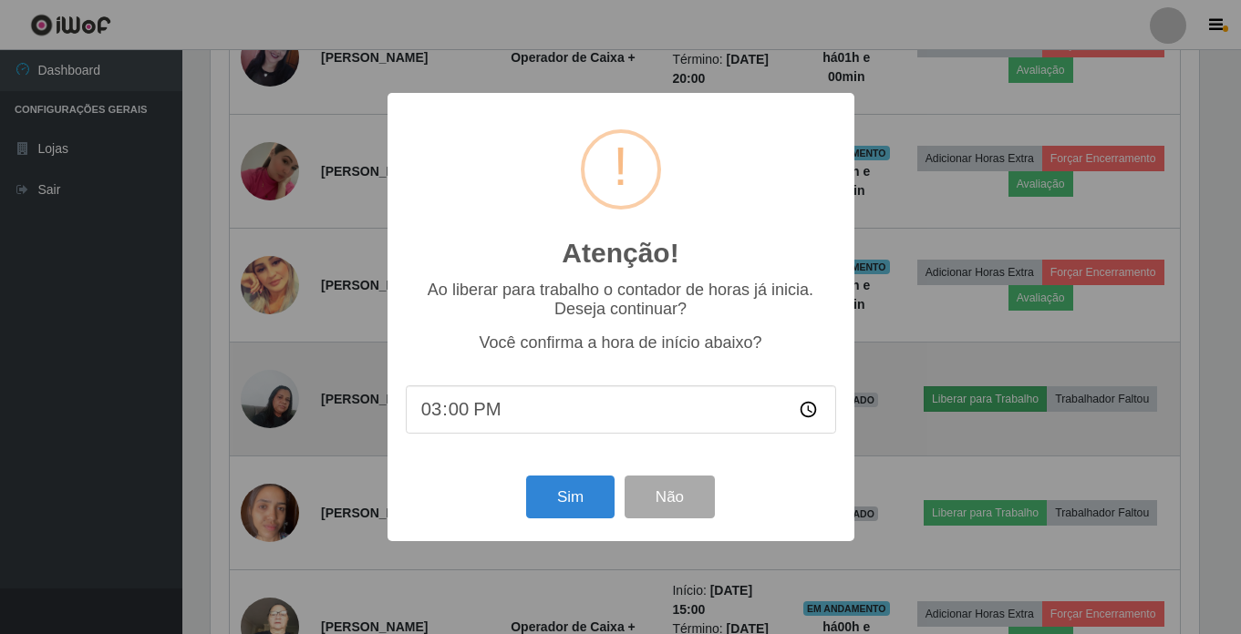
scroll to position [378, 993]
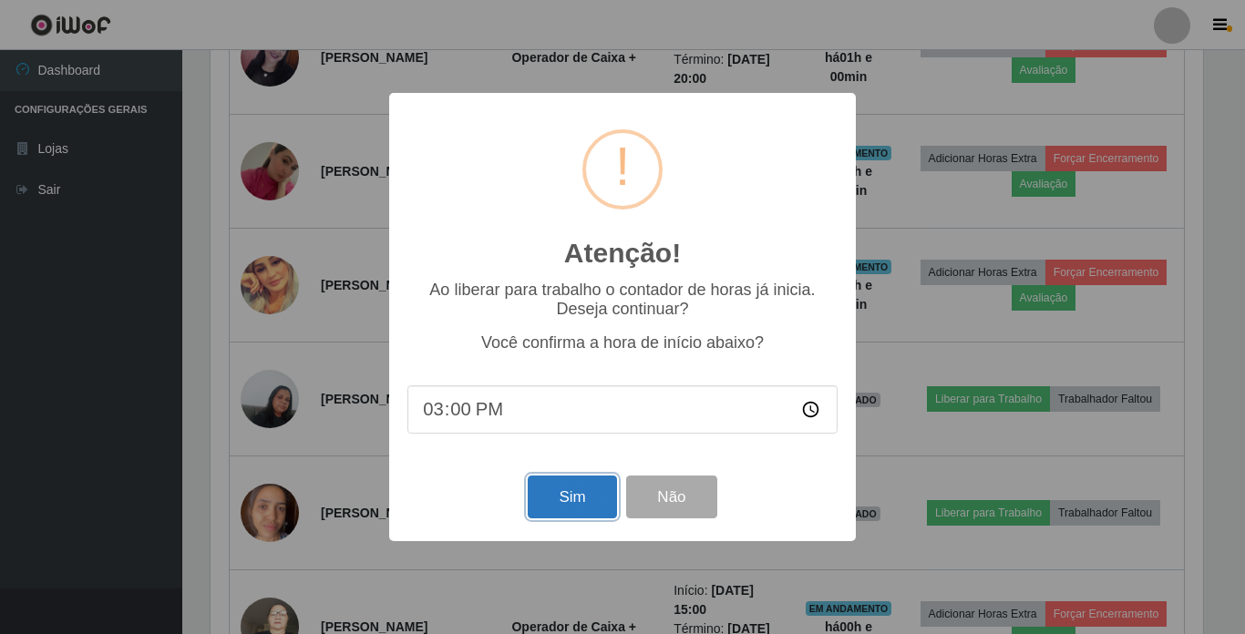
click at [567, 494] on button "Sim" at bounding box center [572, 497] width 88 height 43
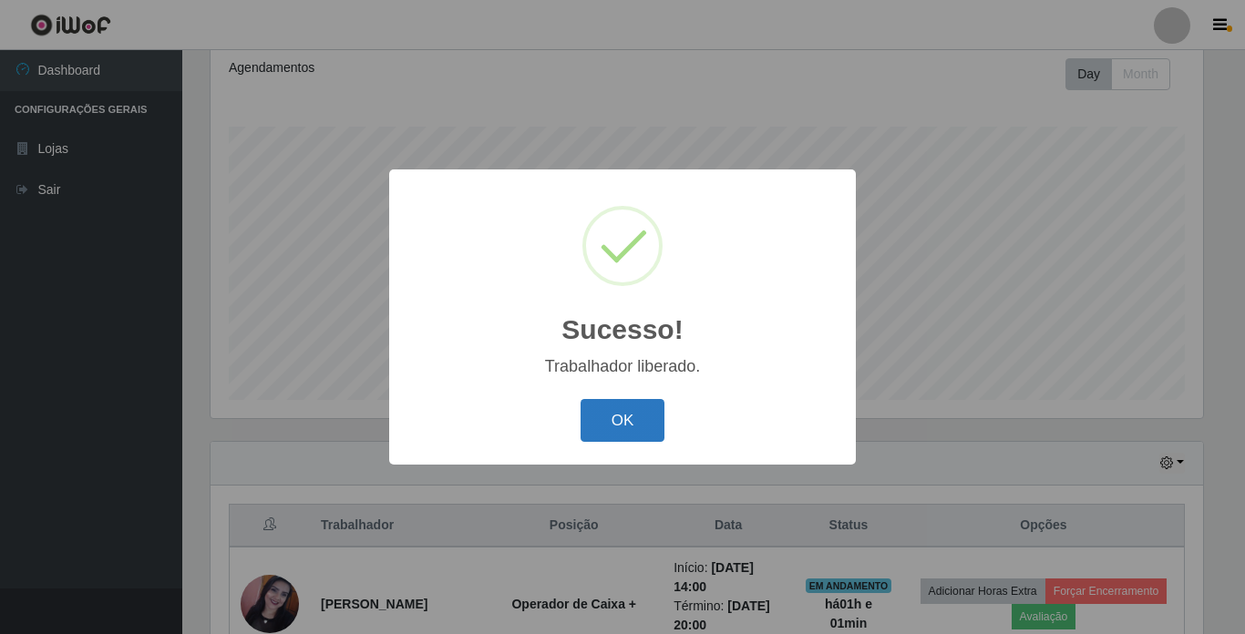
click at [606, 415] on button "OK" at bounding box center [623, 420] width 85 height 43
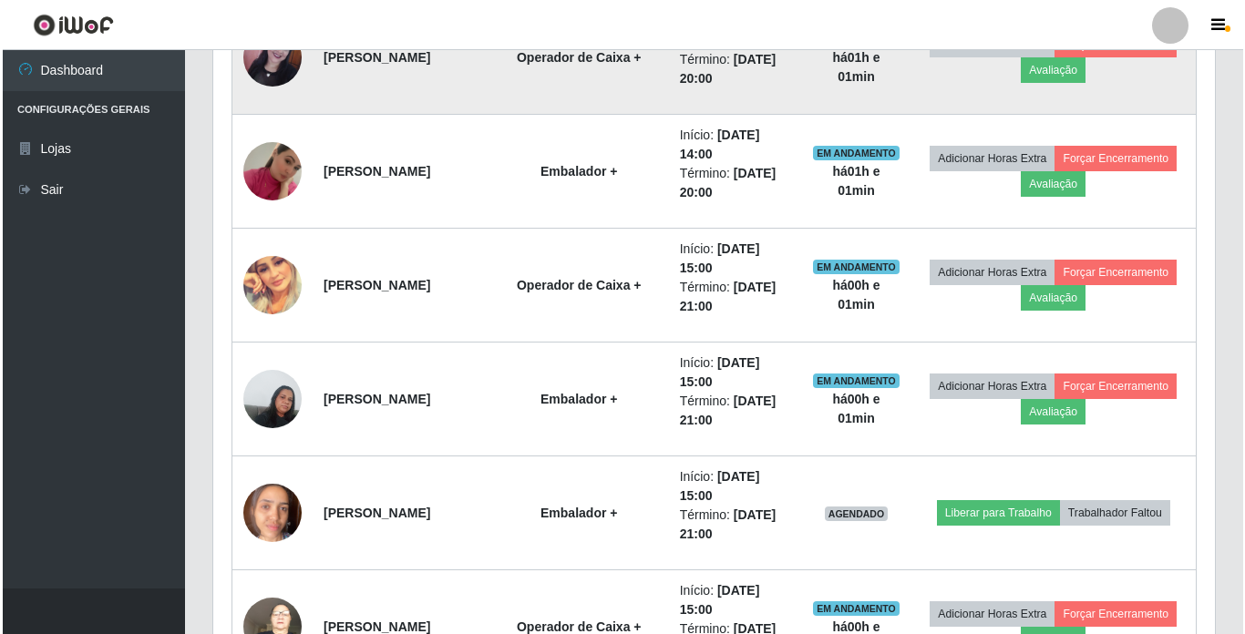
scroll to position [890, 0]
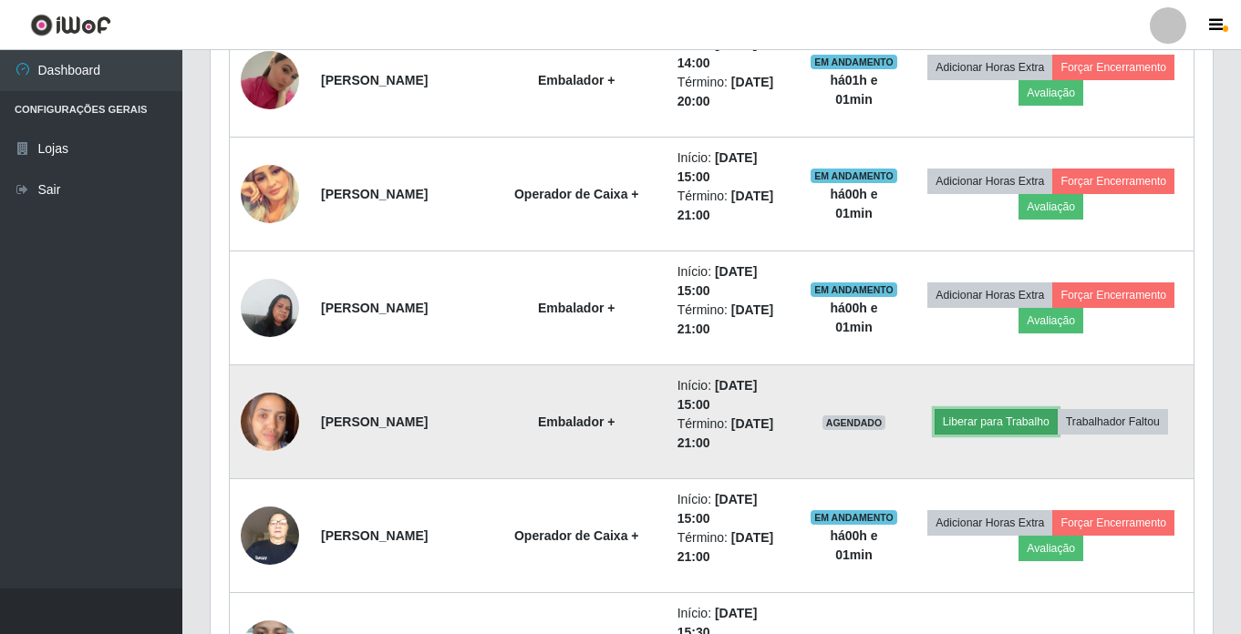
click at [1012, 426] on button "Liberar para Trabalho" at bounding box center [995, 422] width 123 height 26
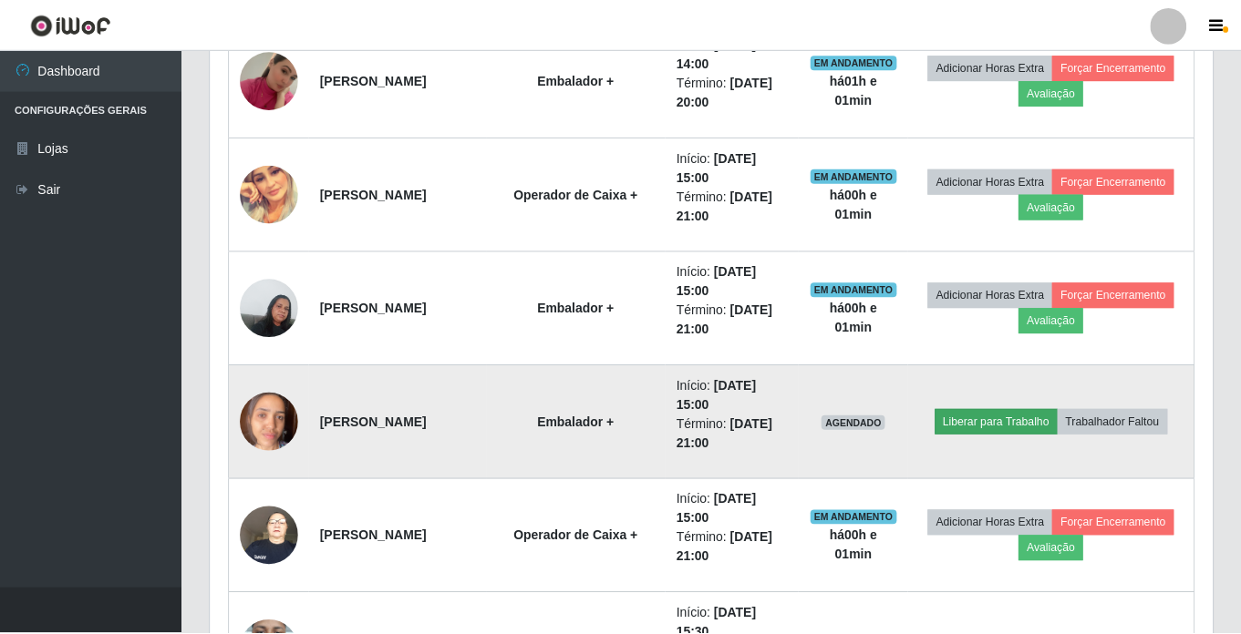
scroll to position [378, 993]
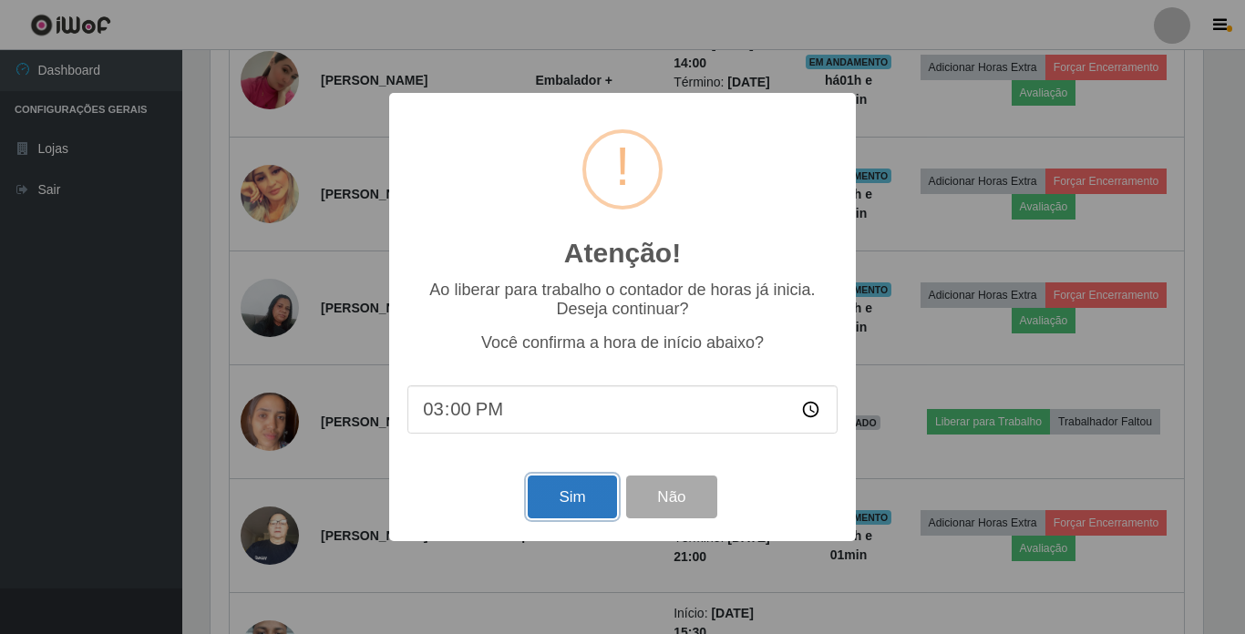
click at [555, 501] on button "Sim" at bounding box center [572, 497] width 88 height 43
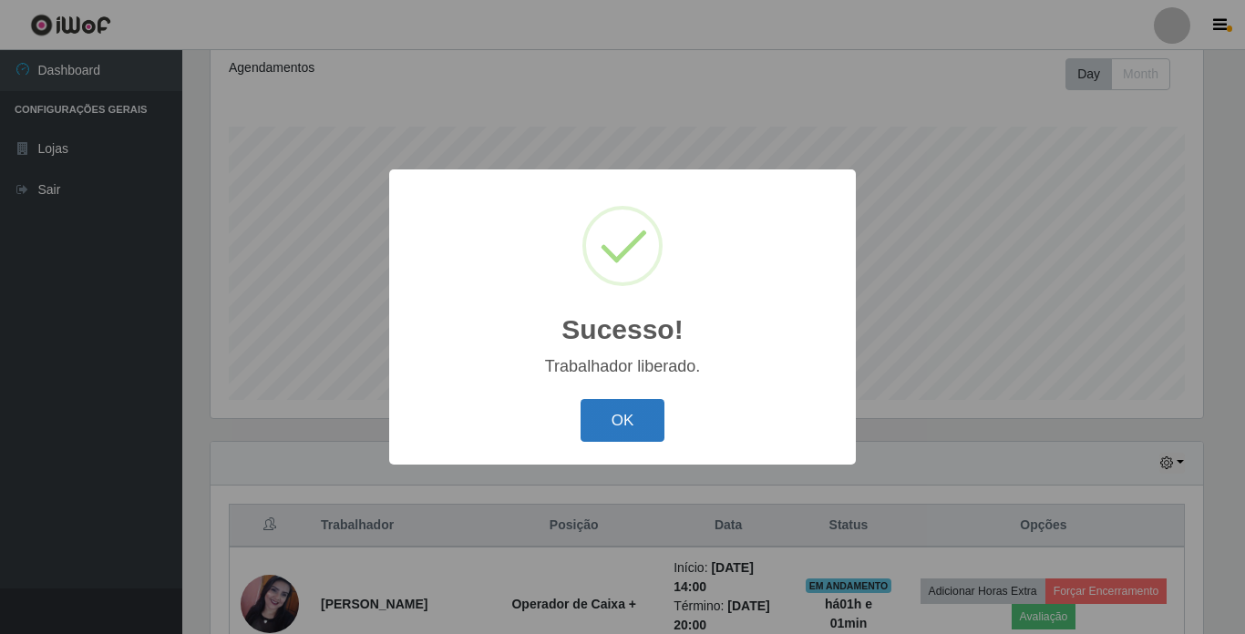
click at [616, 433] on button "OK" at bounding box center [623, 420] width 85 height 43
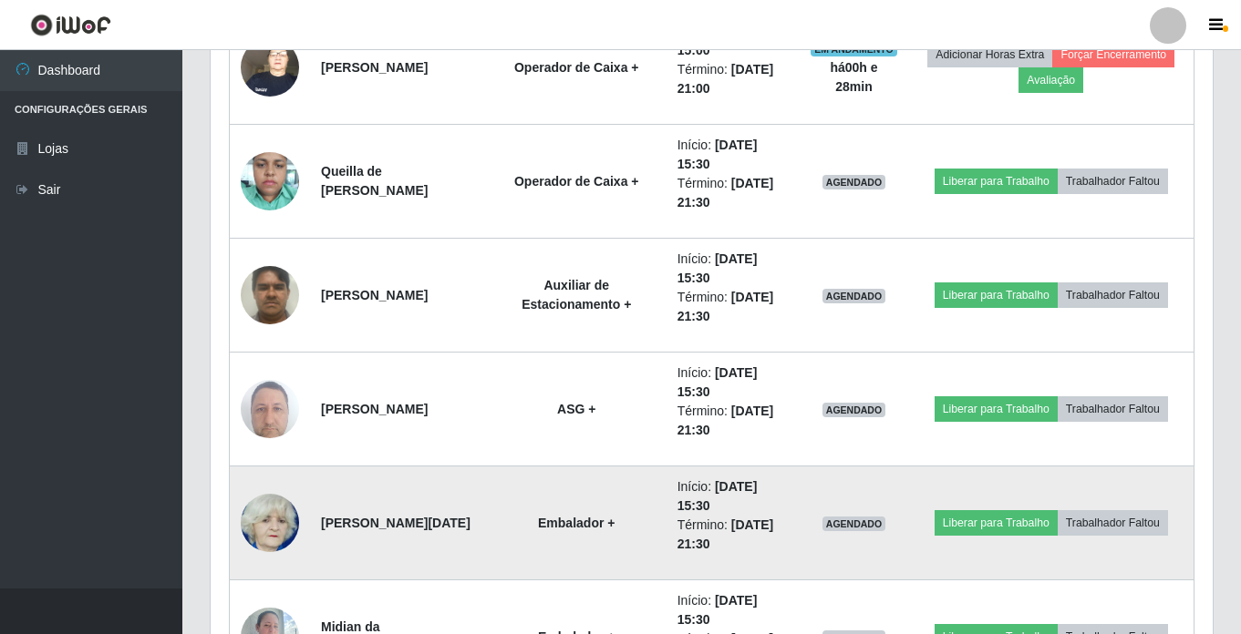
scroll to position [1414, 0]
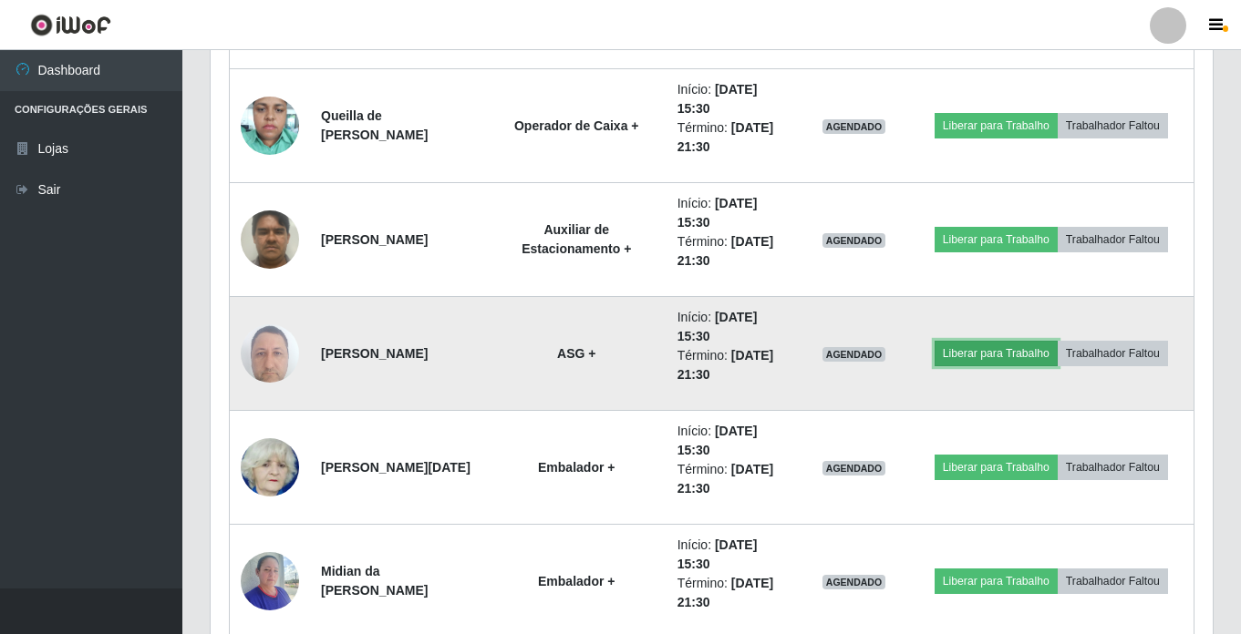
click at [987, 357] on button "Liberar para Trabalho" at bounding box center [995, 354] width 123 height 26
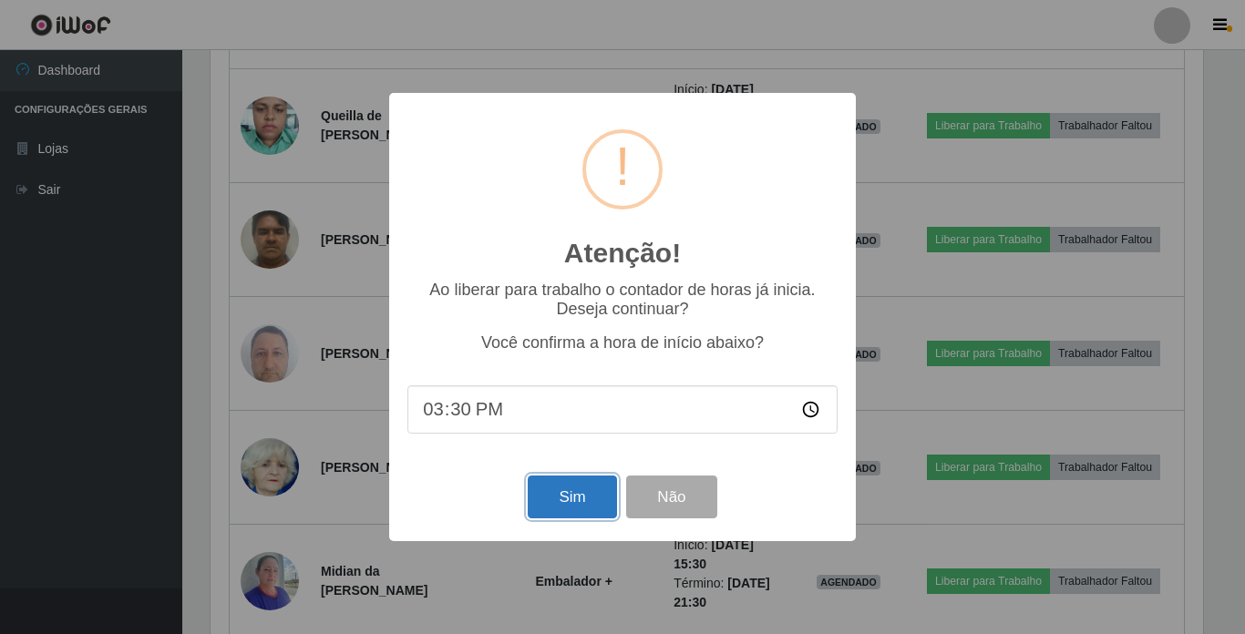
click at [571, 494] on button "Sim" at bounding box center [572, 497] width 88 height 43
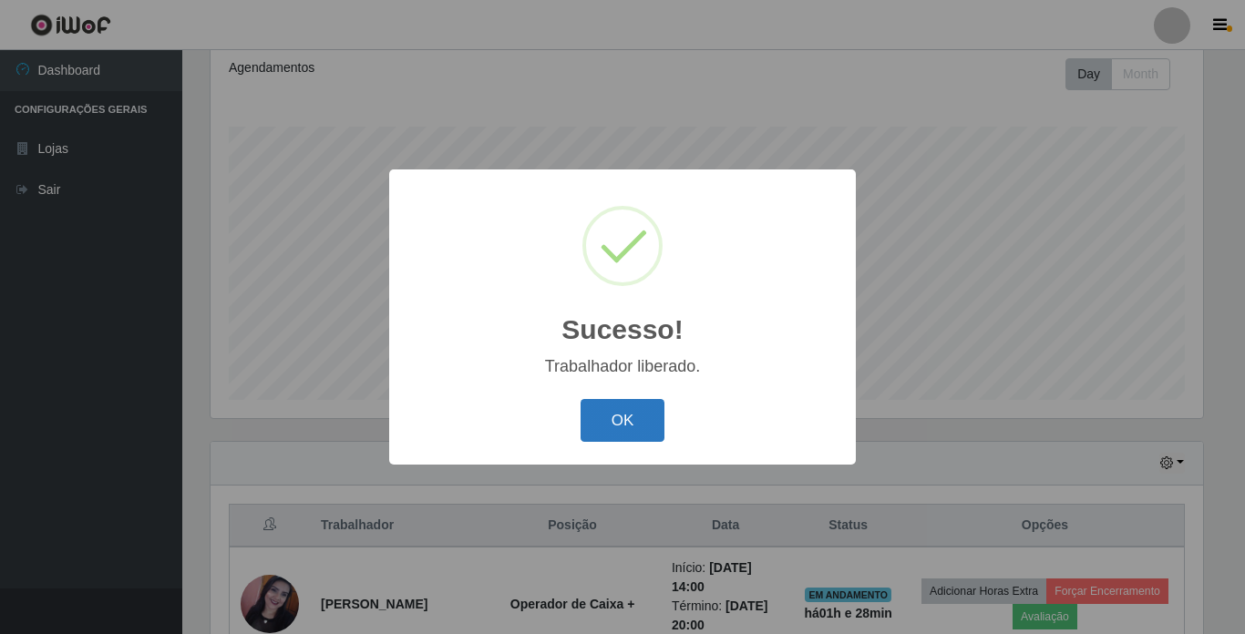
click at [604, 417] on button "OK" at bounding box center [623, 420] width 85 height 43
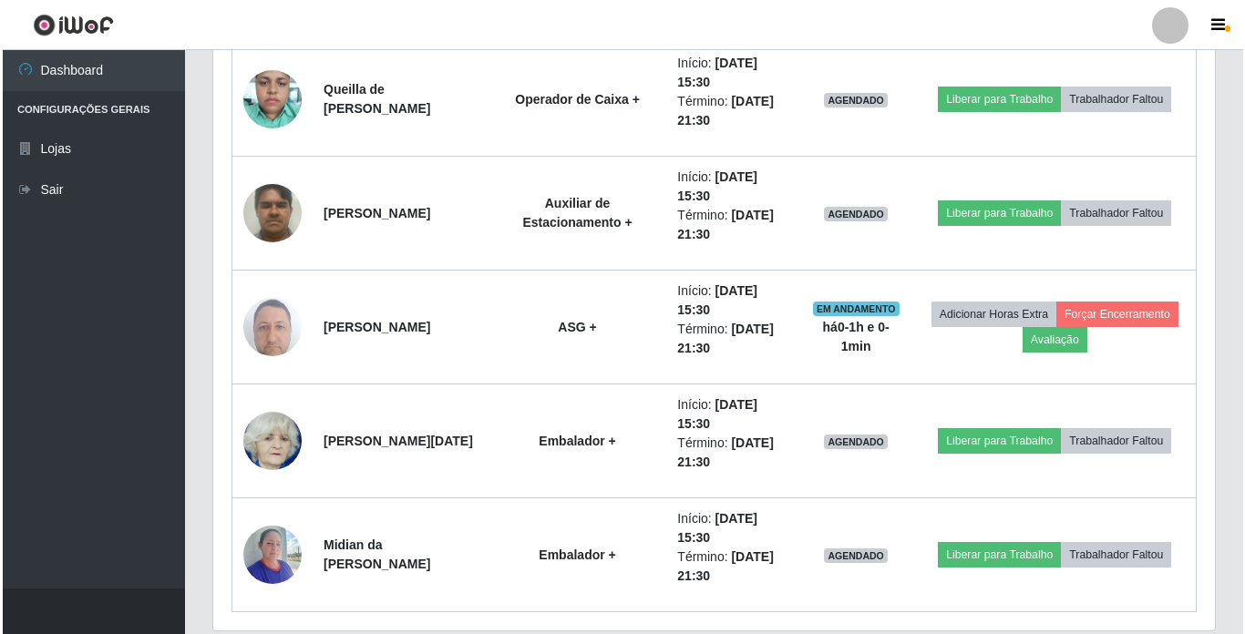
scroll to position [1505, 0]
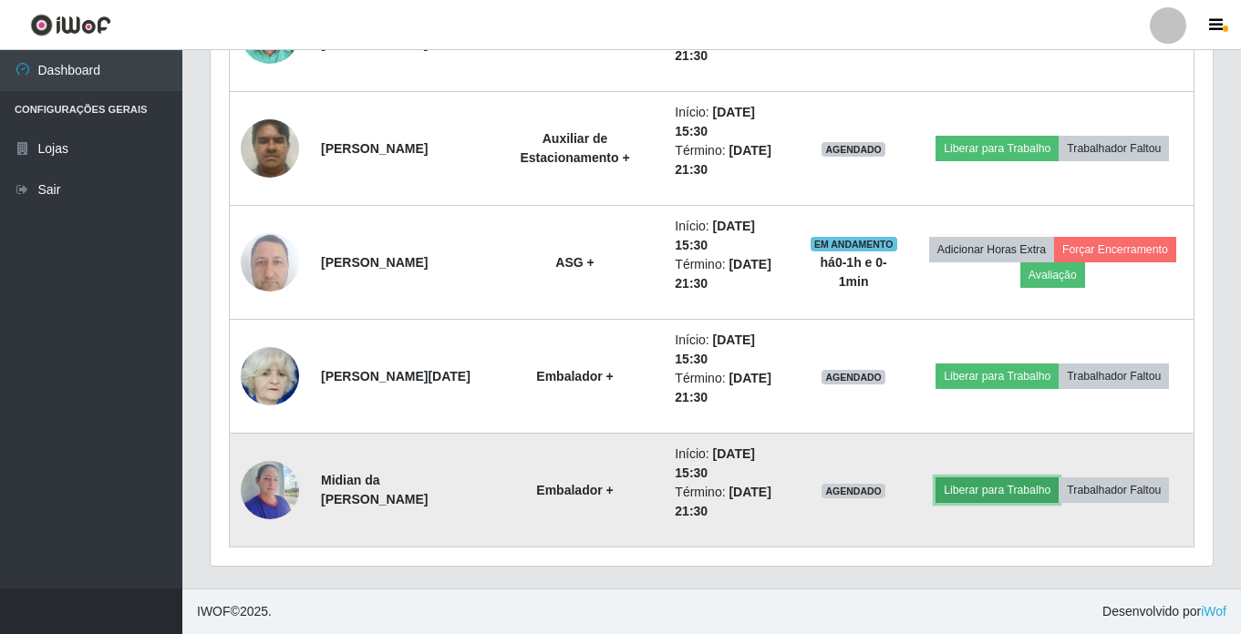
click at [995, 498] on button "Liberar para Trabalho" at bounding box center [996, 491] width 123 height 26
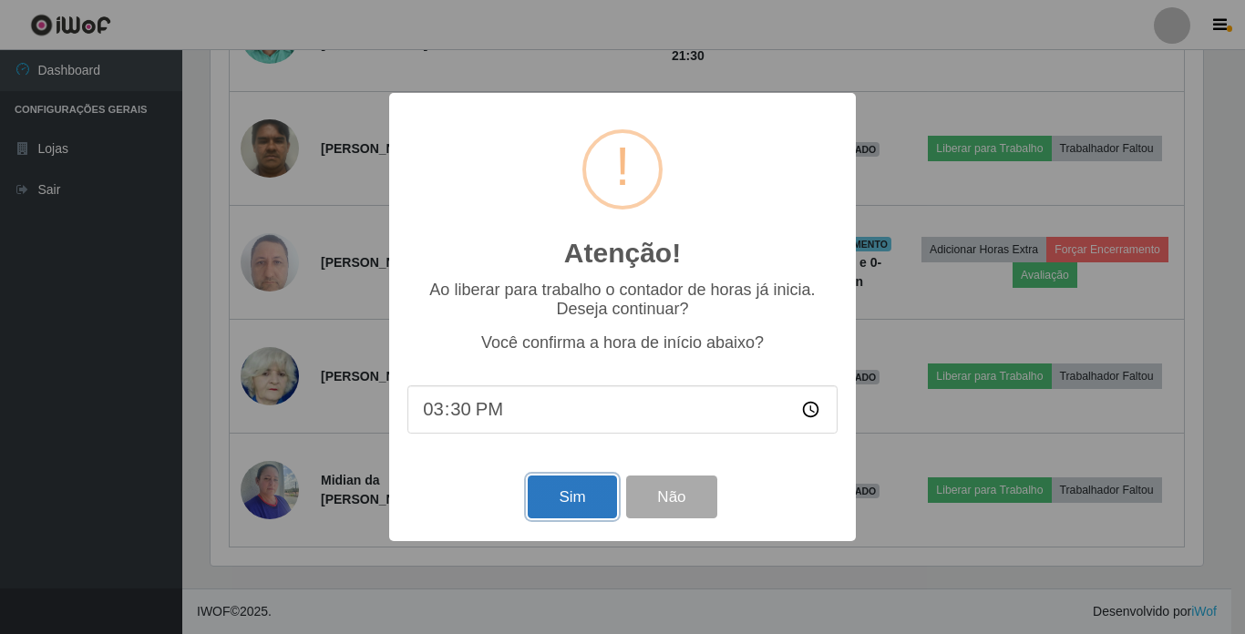
click at [570, 507] on button "Sim" at bounding box center [572, 497] width 88 height 43
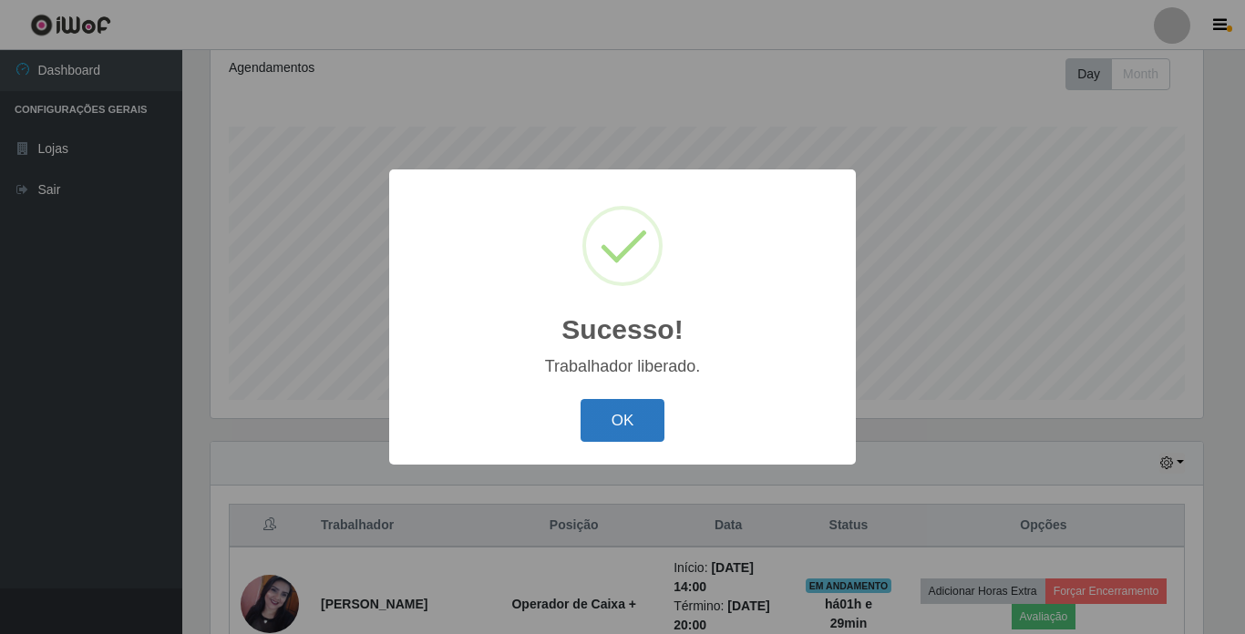
click at [638, 413] on button "OK" at bounding box center [623, 420] width 85 height 43
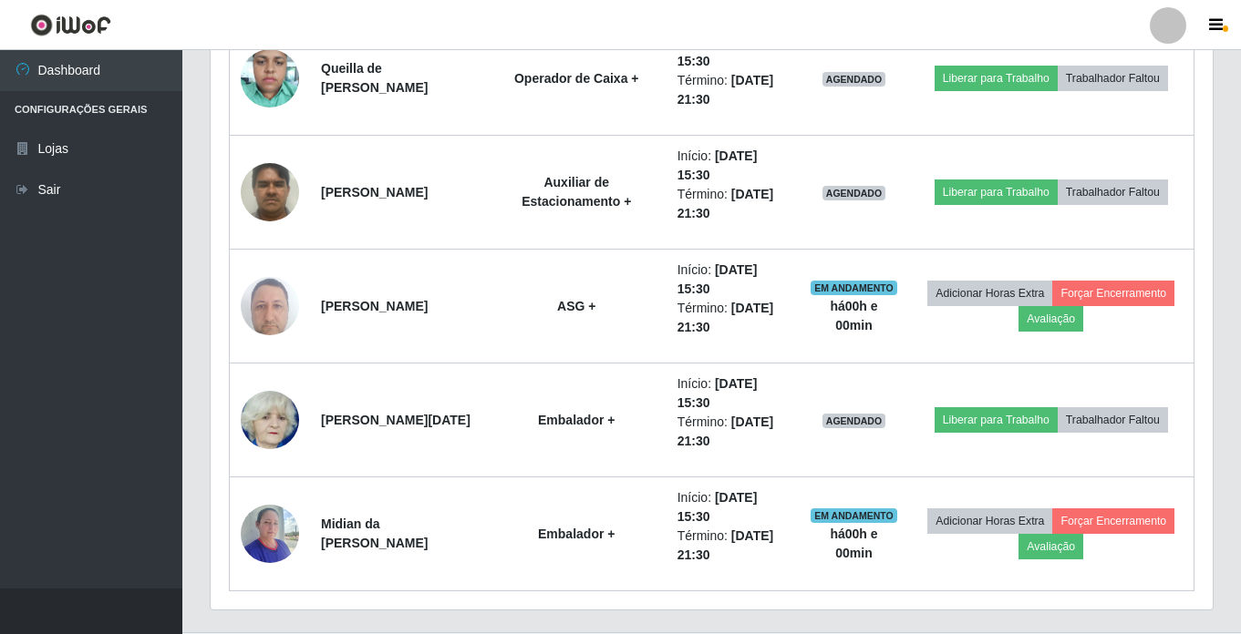
scroll to position [1505, 0]
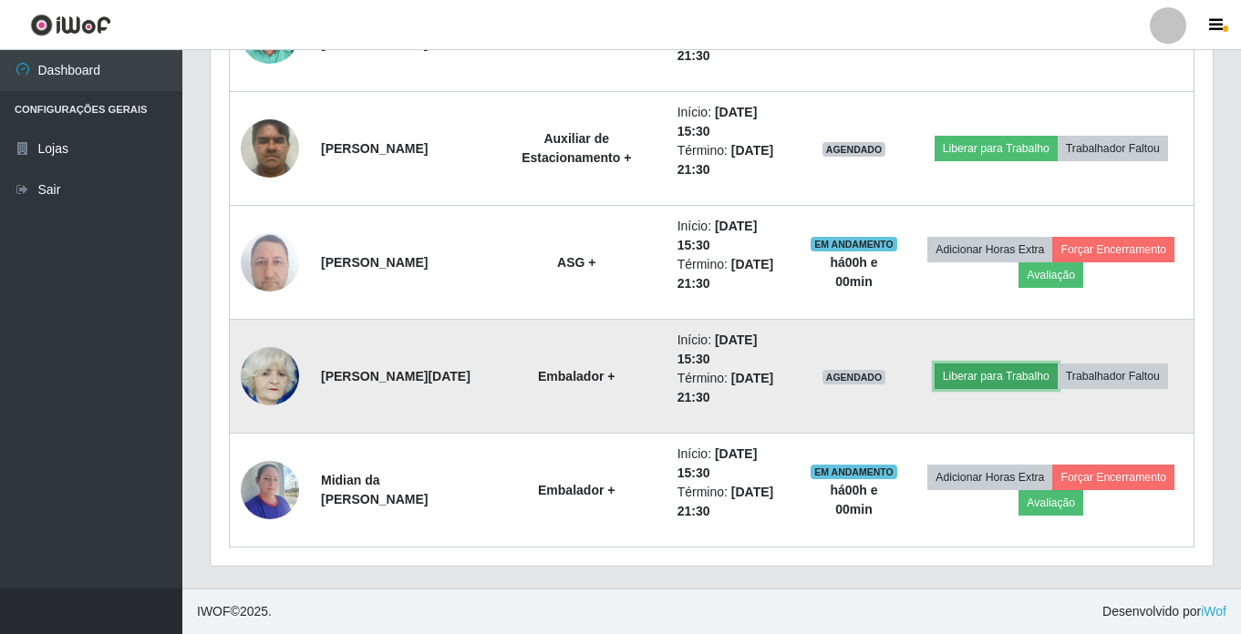
click at [1009, 376] on button "Liberar para Trabalho" at bounding box center [995, 377] width 123 height 26
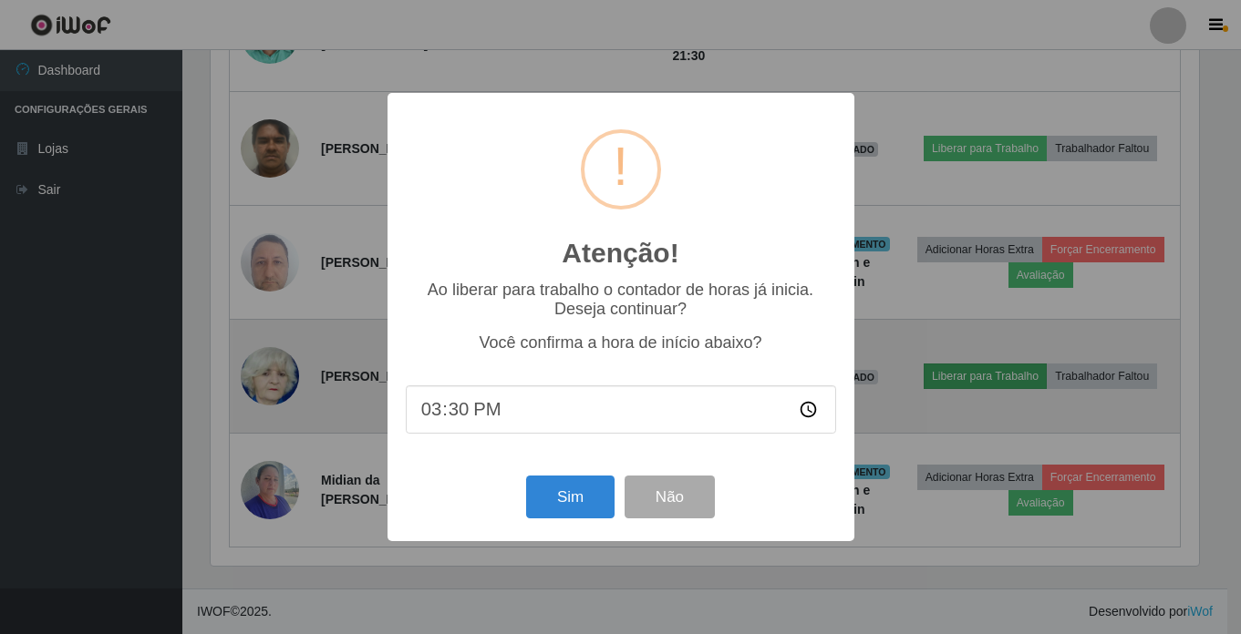
scroll to position [378, 993]
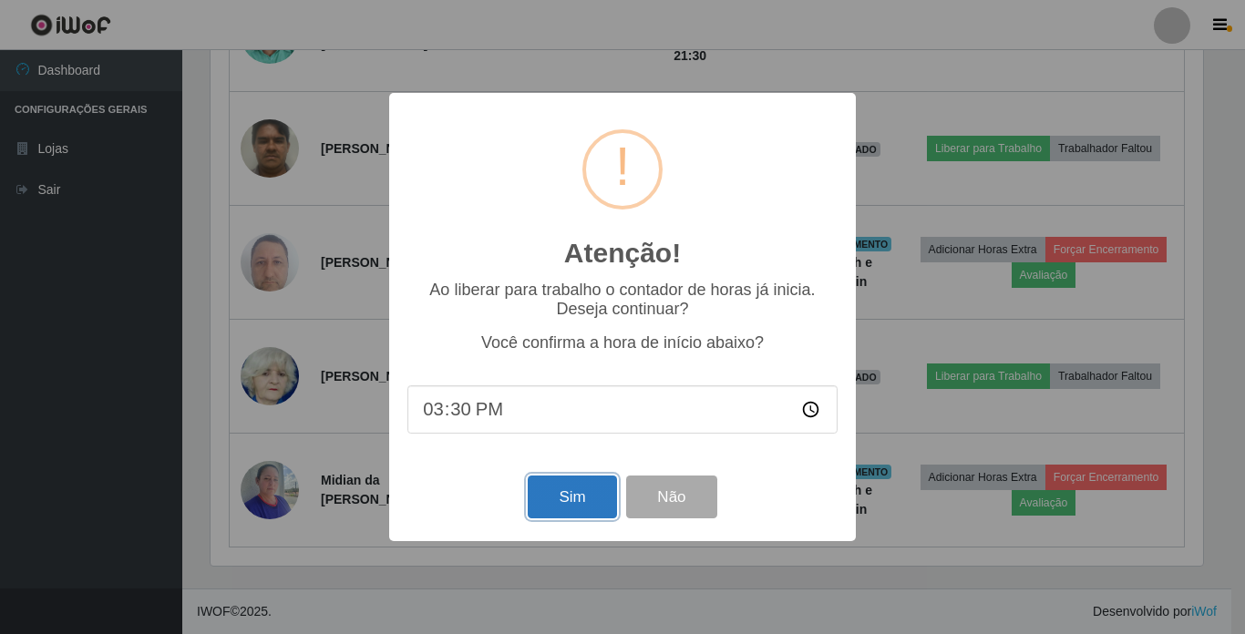
click at [557, 498] on button "Sim" at bounding box center [572, 497] width 88 height 43
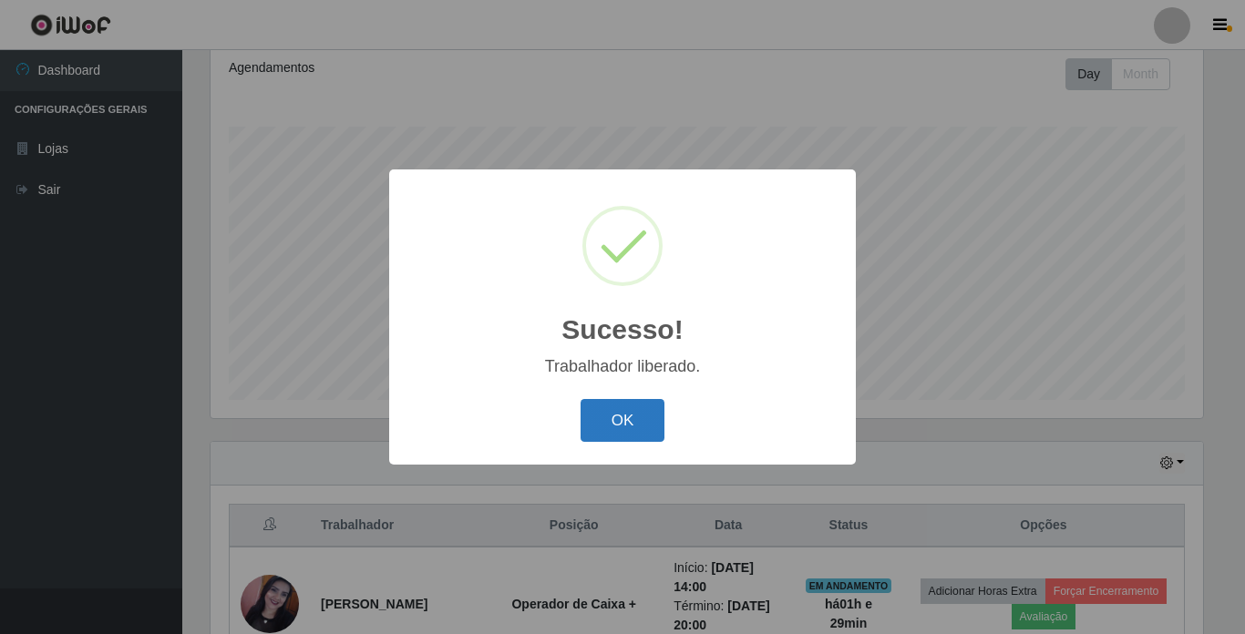
click at [640, 424] on button "OK" at bounding box center [623, 420] width 85 height 43
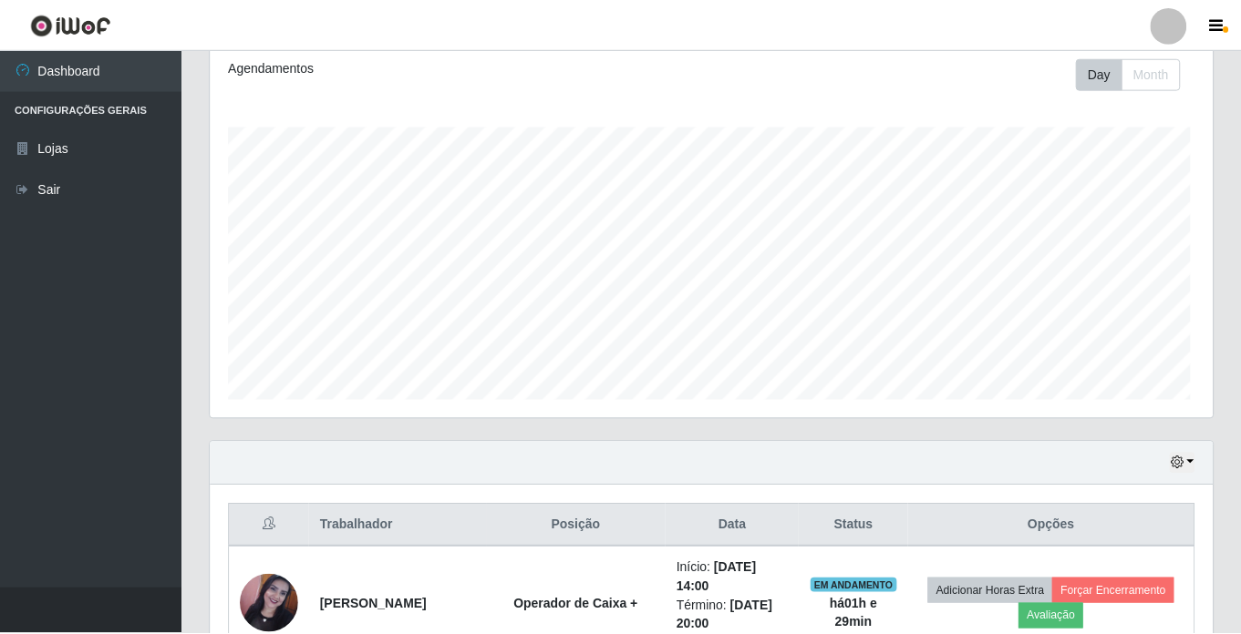
scroll to position [911098, 910475]
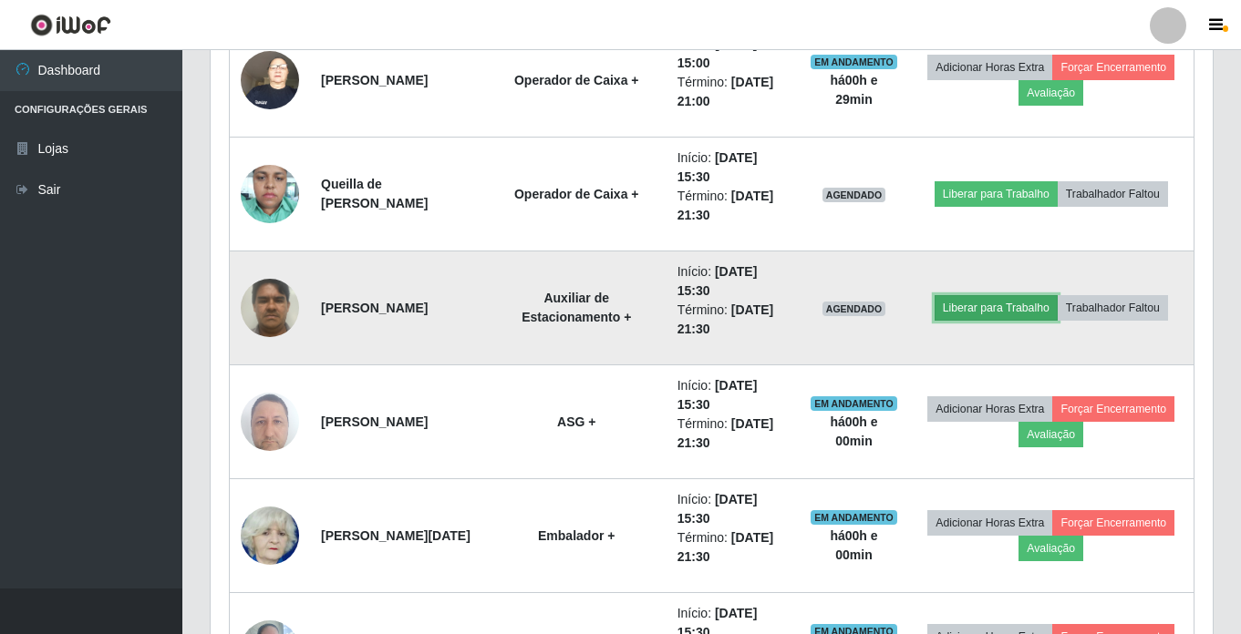
click at [1016, 310] on button "Liberar para Trabalho" at bounding box center [995, 308] width 123 height 26
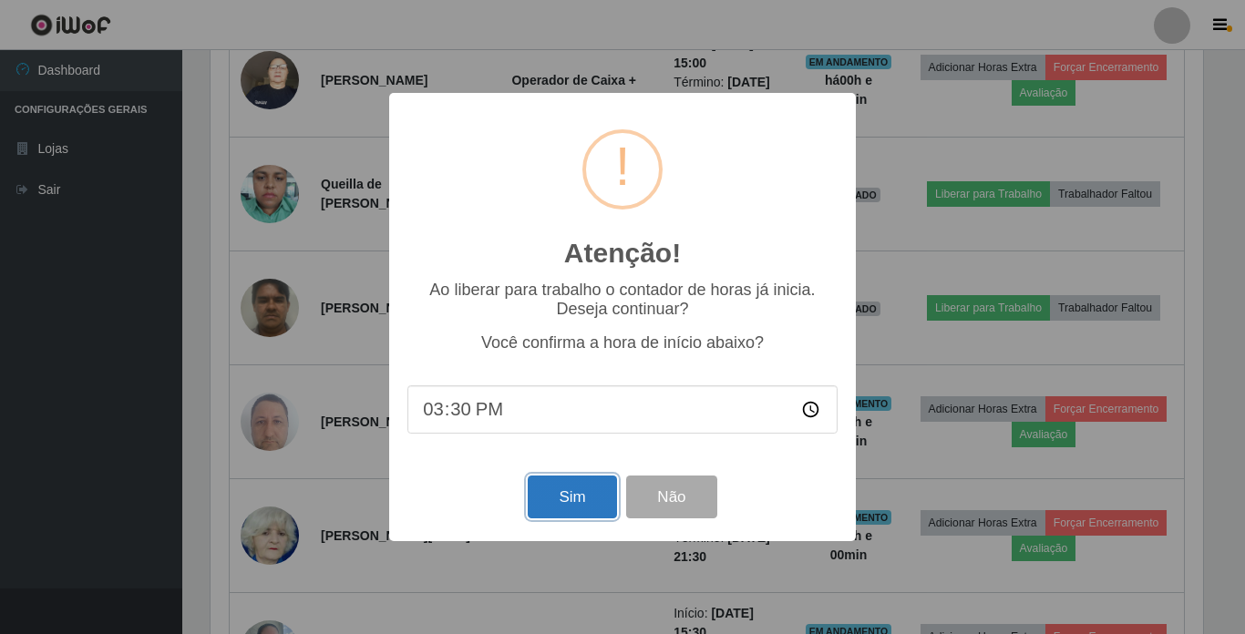
click at [580, 496] on button "Sim" at bounding box center [572, 497] width 88 height 43
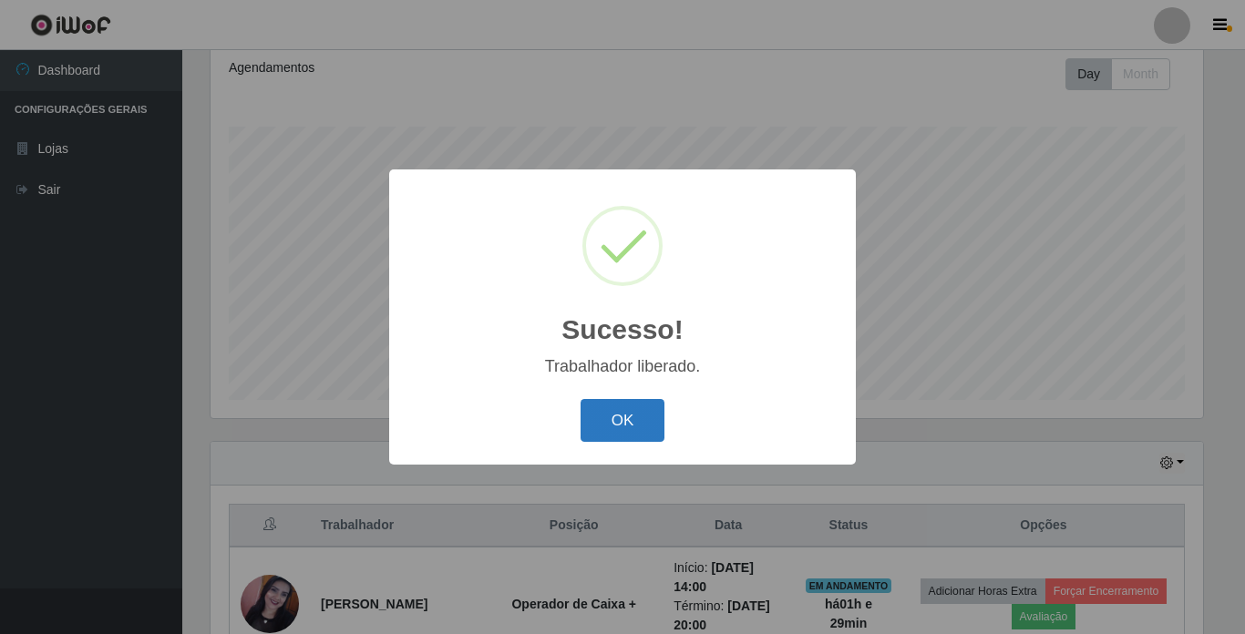
click at [634, 408] on button "OK" at bounding box center [623, 420] width 85 height 43
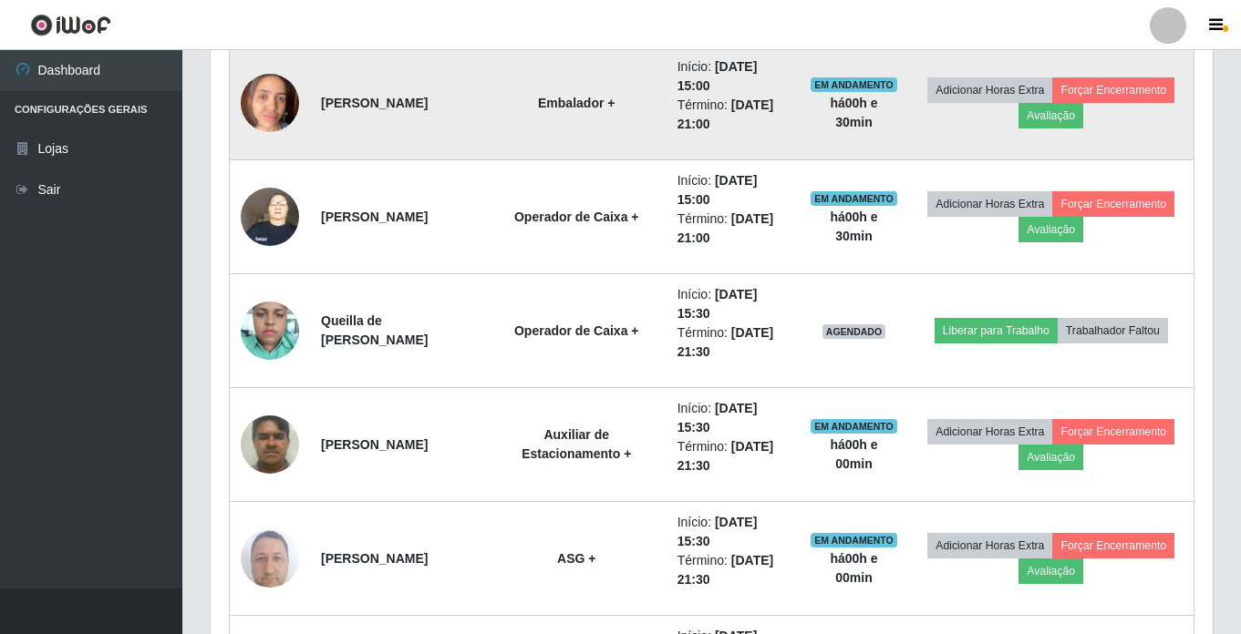
scroll to position [1254, 0]
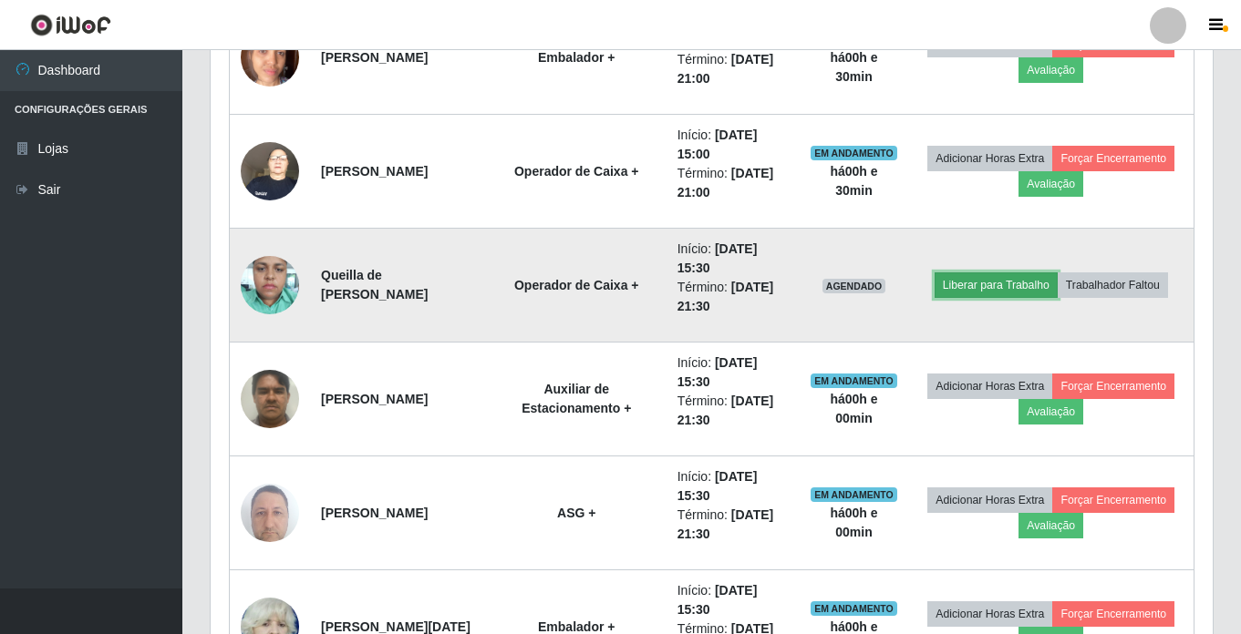
click at [995, 285] on button "Liberar para Trabalho" at bounding box center [995, 286] width 123 height 26
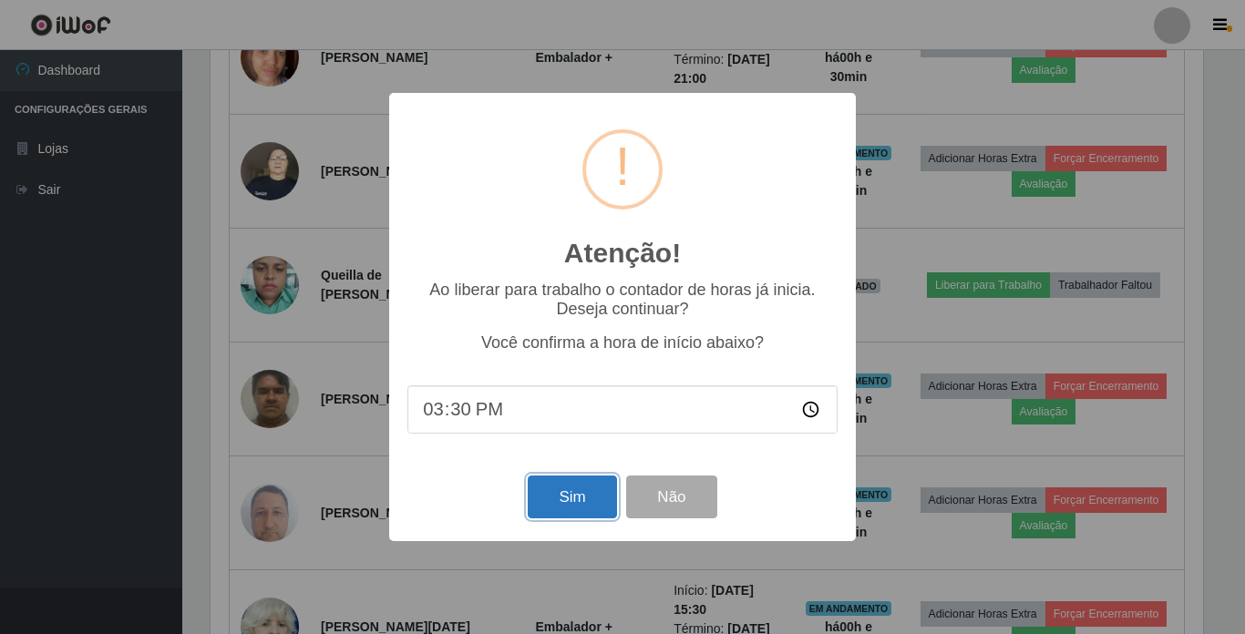
click at [559, 489] on button "Sim" at bounding box center [572, 497] width 88 height 43
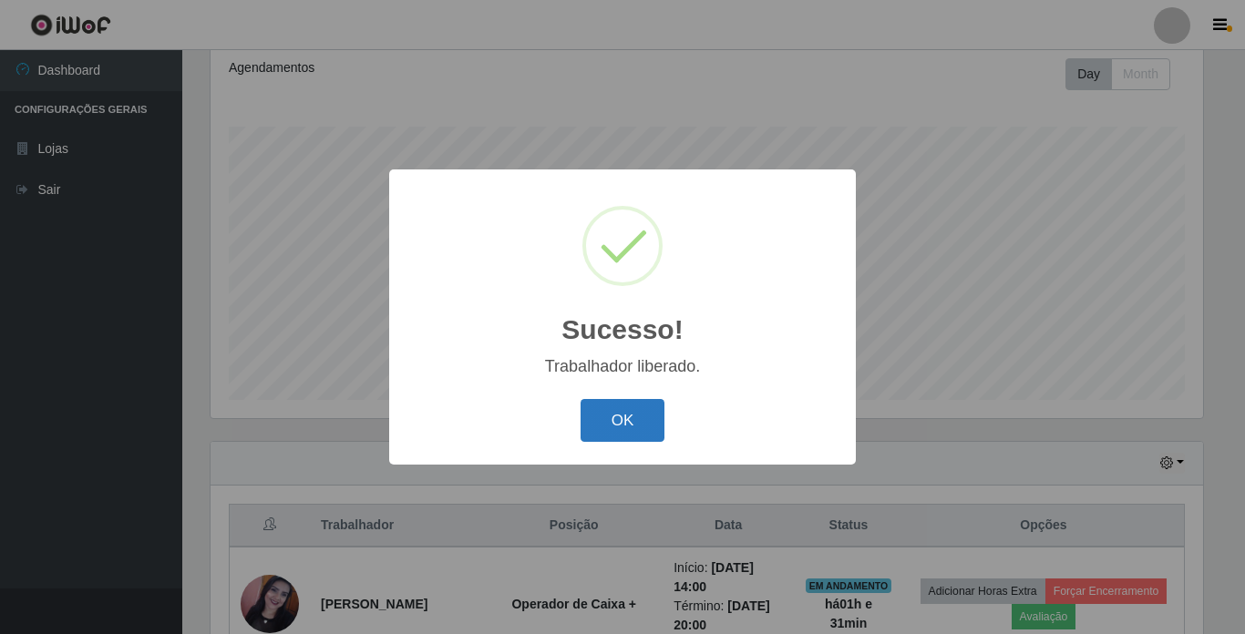
click at [612, 414] on button "OK" at bounding box center [623, 420] width 85 height 43
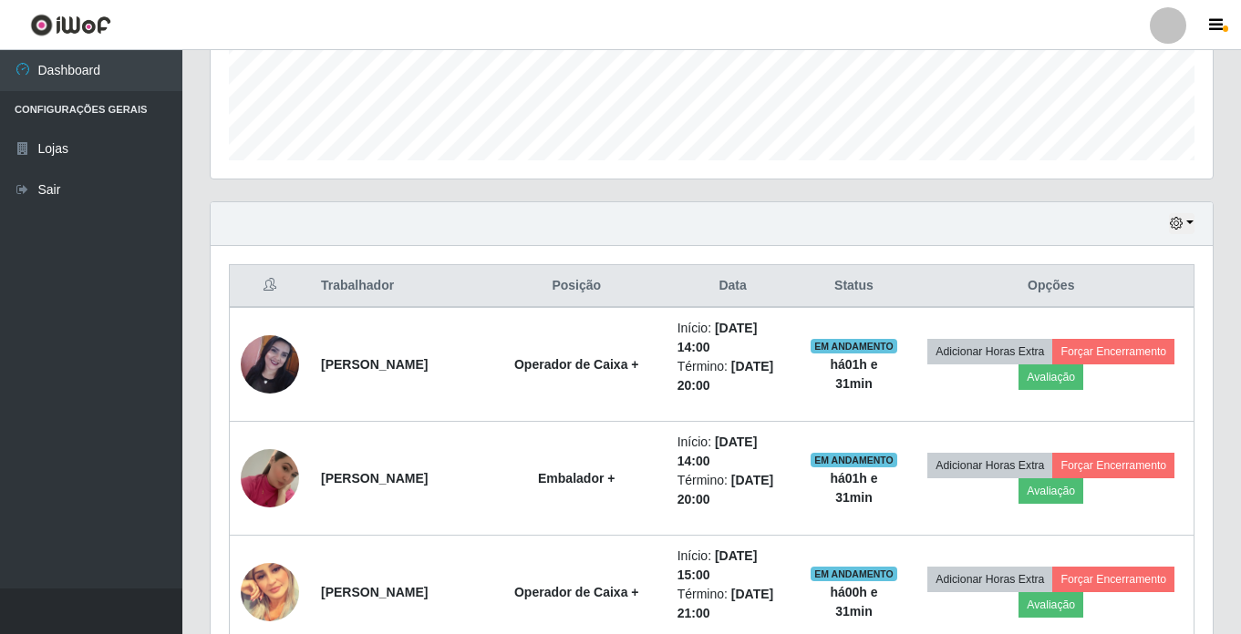
scroll to position [525, 0]
